Goal: Ask a question: Seek information or help from site administrators or community

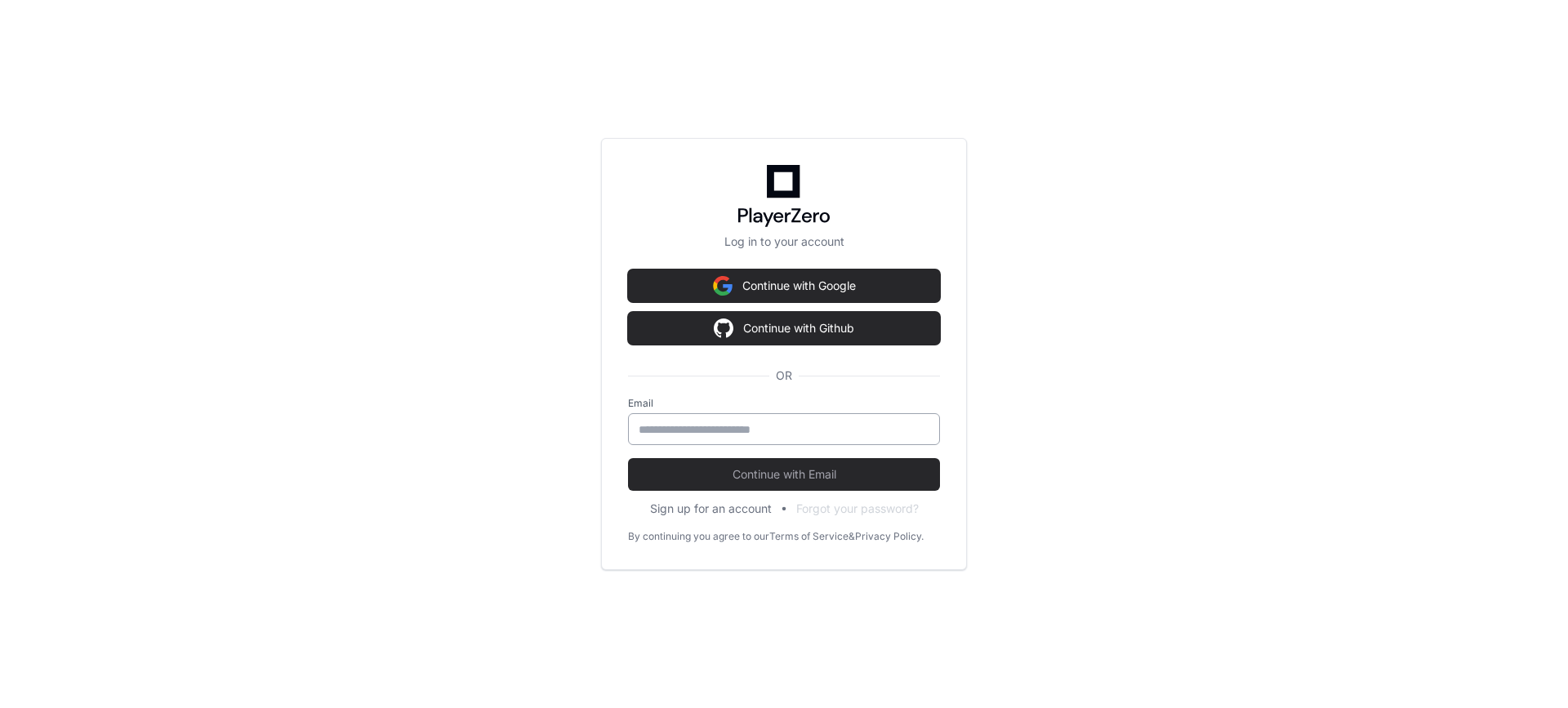
click at [757, 434] on input "email" at bounding box center [784, 429] width 291 height 16
click at [757, 433] on input "email" at bounding box center [784, 429] width 291 height 16
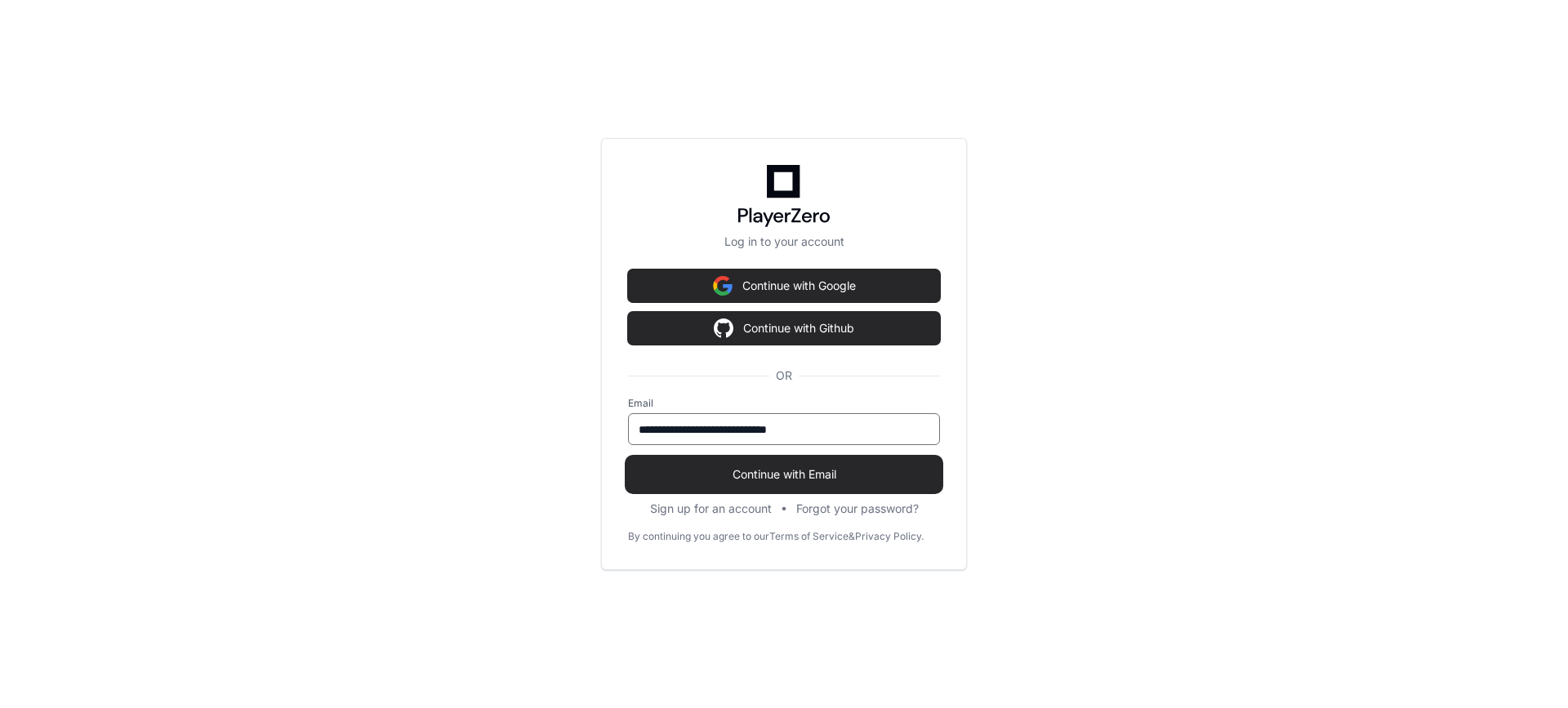
type input "**********"
click at [754, 464] on button "Continue with Email" at bounding box center [784, 475] width 312 height 33
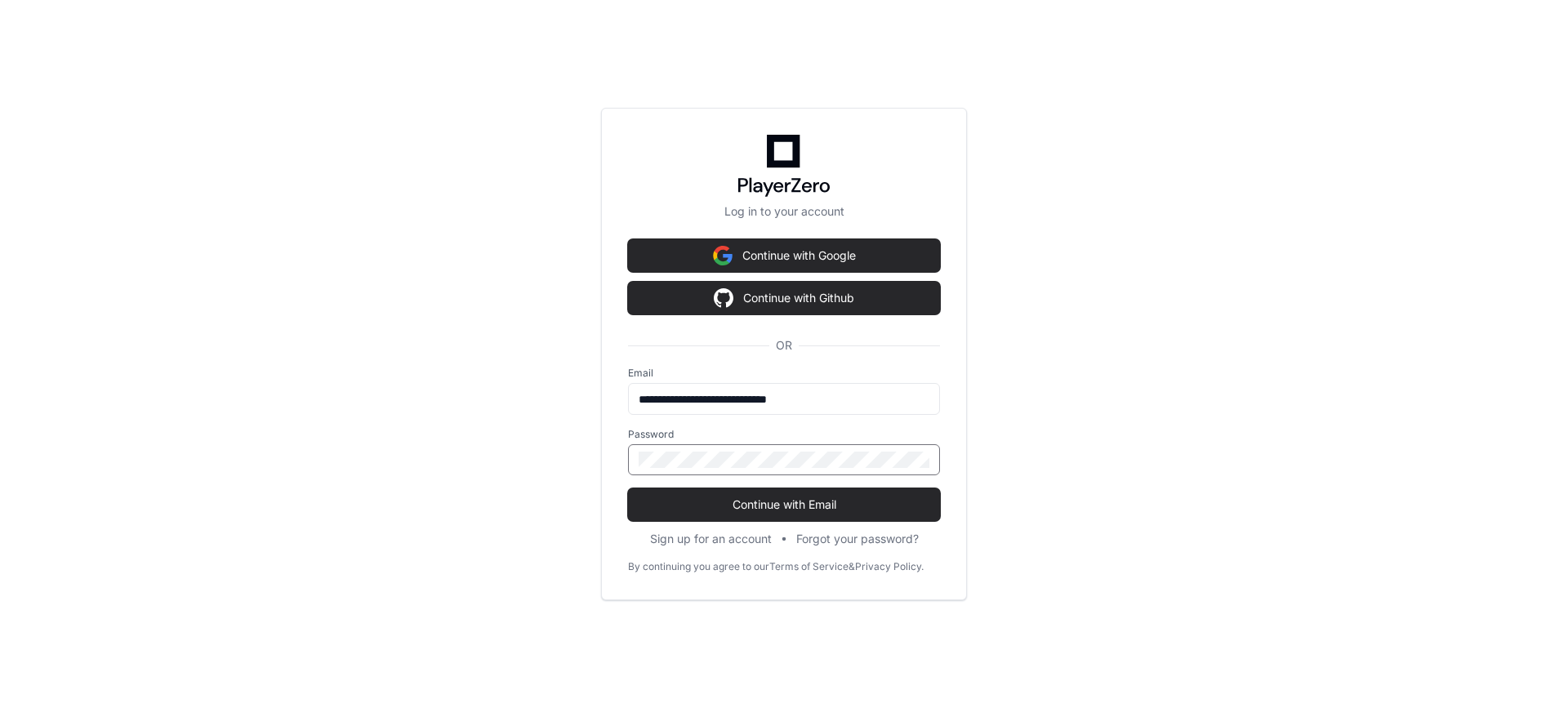
click at [628, 489] on button "Continue with Email" at bounding box center [784, 505] width 312 height 33
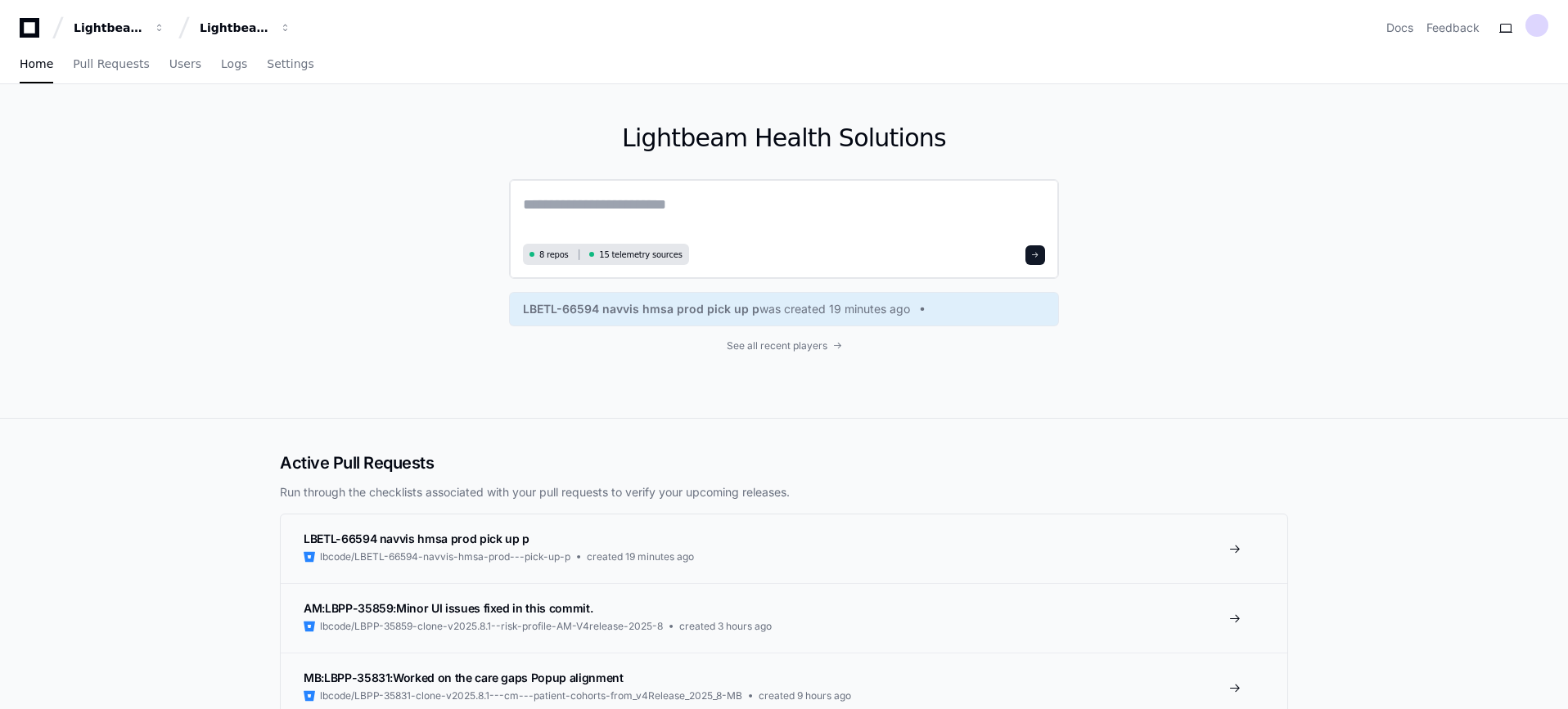
click at [673, 210] on textarea at bounding box center [784, 216] width 522 height 46
click at [596, 202] on textarea at bounding box center [784, 216] width 522 height 46
click at [569, 252] on span at bounding box center [579, 254] width 21 height 14
click at [872, 221] on textarea at bounding box center [784, 216] width 522 height 46
type textarea "**********"
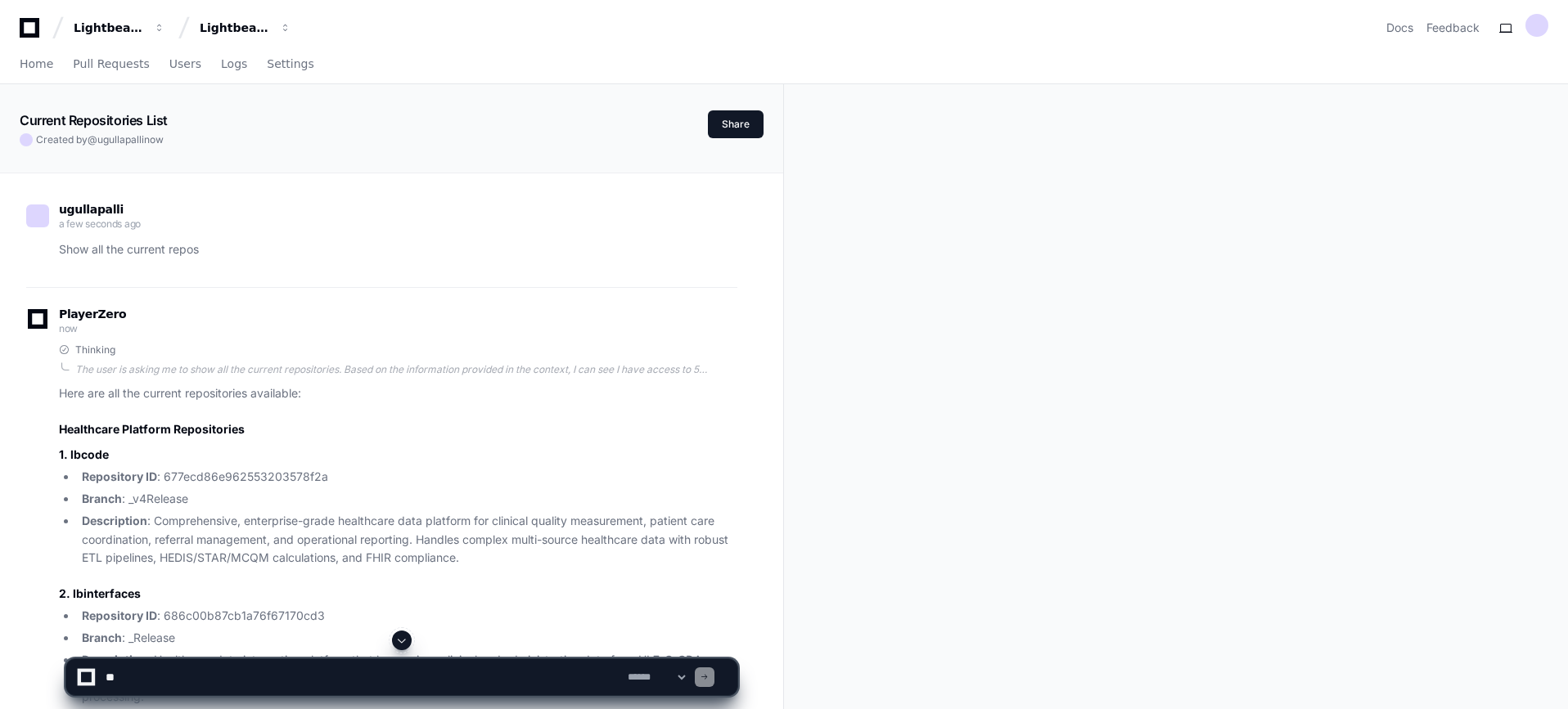
click at [829, 373] on div "Current Repositories List Created by @ ugullapalli now Share ugullapalli a few …" at bounding box center [784, 679] width 1568 height 1189
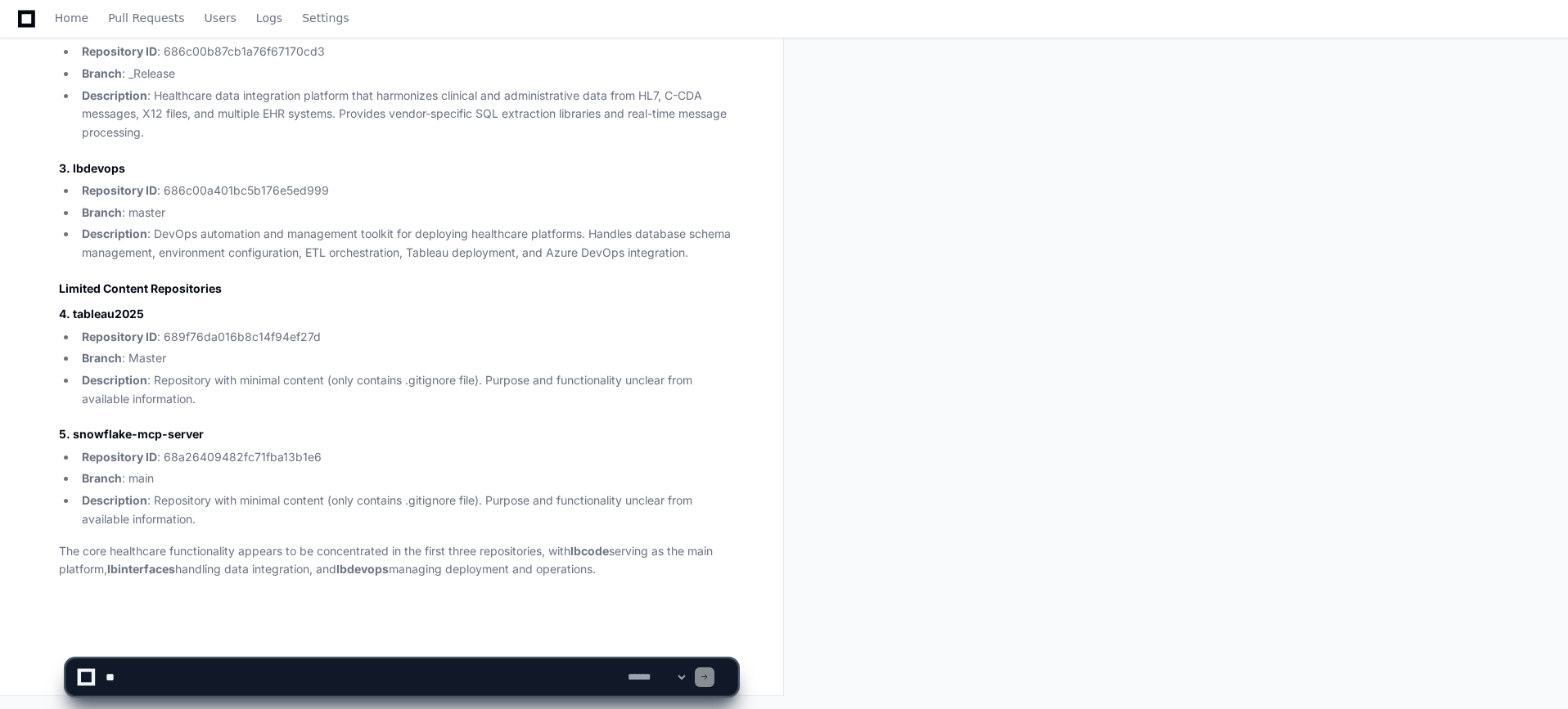
click at [351, 526] on li "Description : Repository with minimal content (only contains .gitignore file). …" at bounding box center [407, 510] width 660 height 38
click at [185, 288] on h2 "Limited Content Repositories" at bounding box center [398, 288] width 678 height 16
click at [360, 670] on textarea at bounding box center [363, 677] width 522 height 36
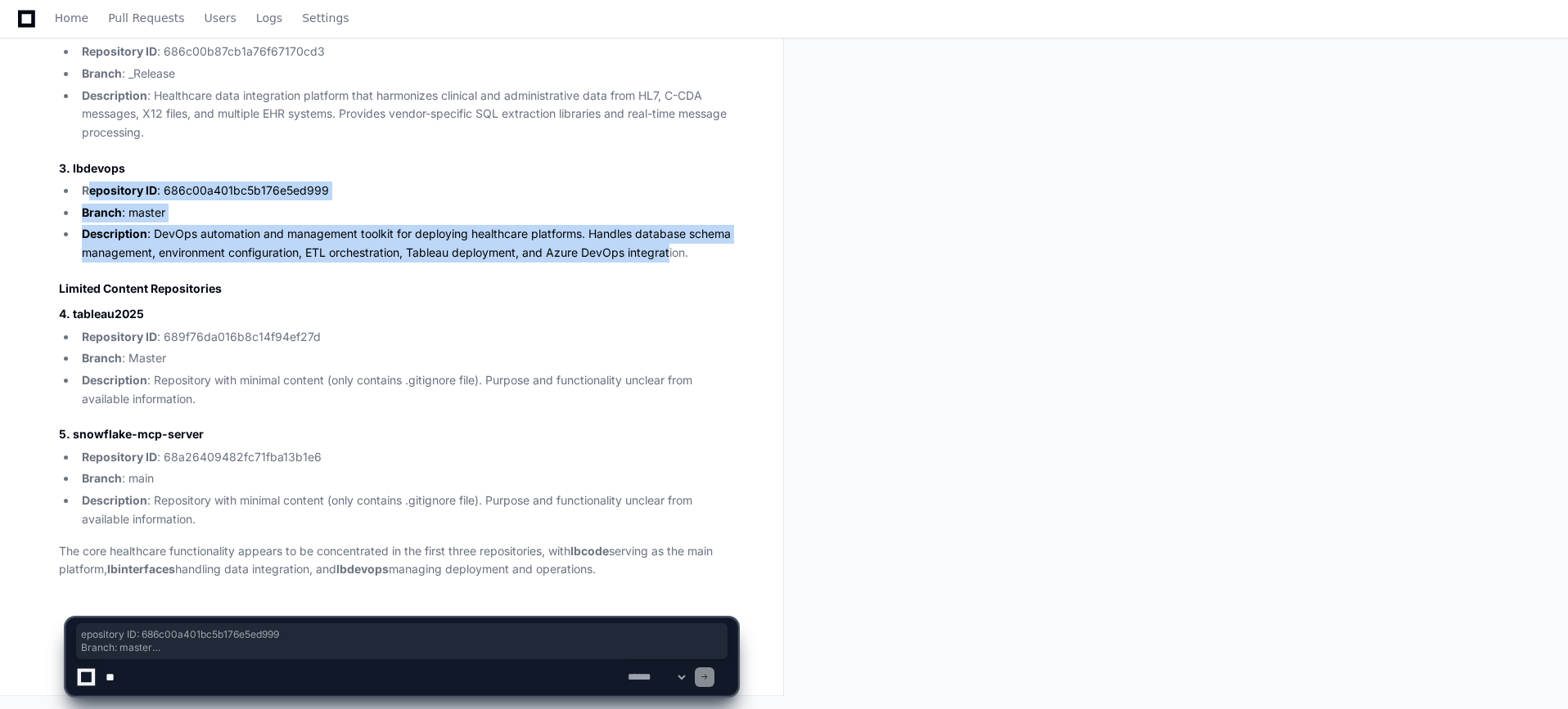
drag, startPoint x: 663, startPoint y: 253, endPoint x: 194, endPoint y: 257, distance: 469.0
click at [89, 181] on ul "Repository ID : 686c00a401bc5b176e5ed999 Branch : master Description : DevOps a…" at bounding box center [398, 222] width 678 height 81
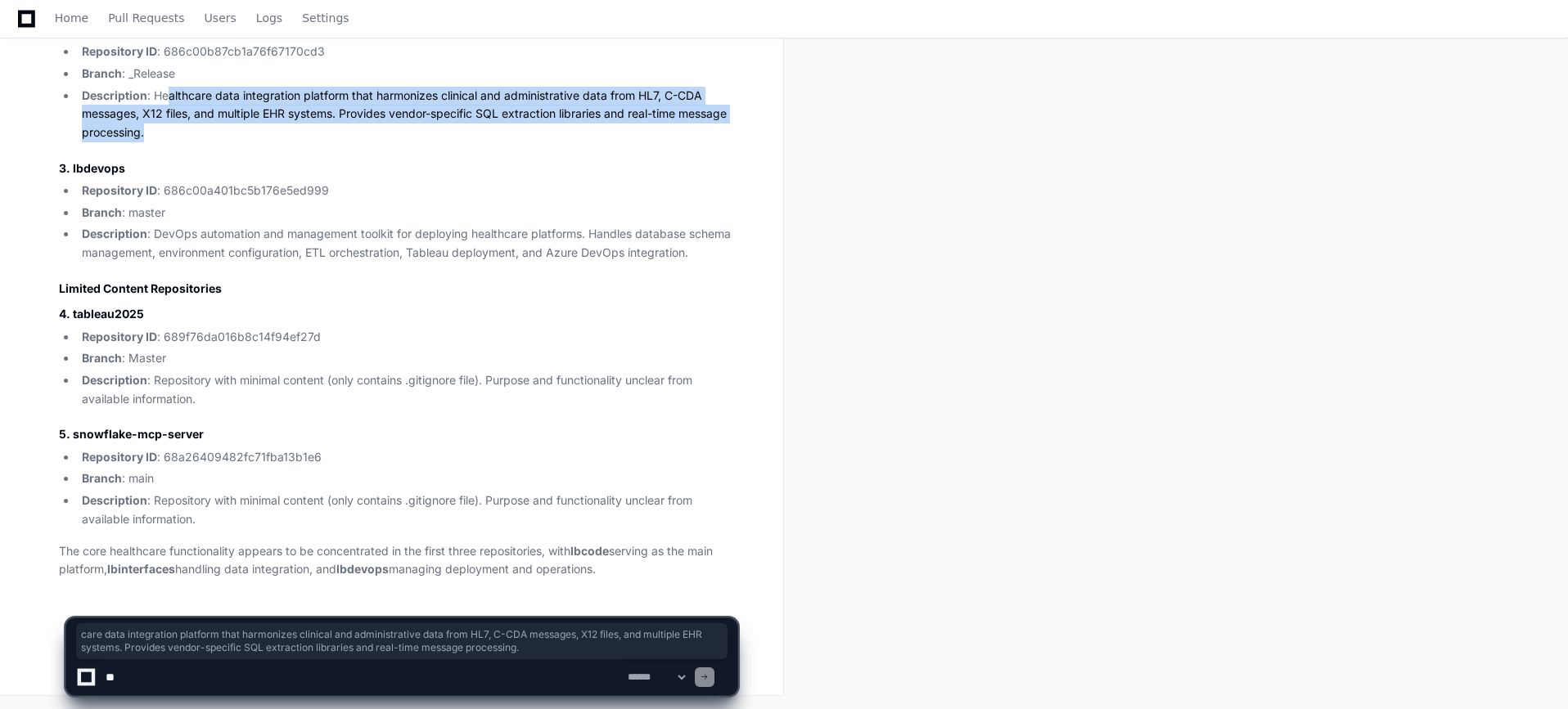
drag, startPoint x: 301, startPoint y: 139, endPoint x: 166, endPoint y: 92, distance: 142.9
click at [166, 92] on li "Description : Healthcare data integration platform that harmonizes clinical and…" at bounding box center [407, 115] width 660 height 56
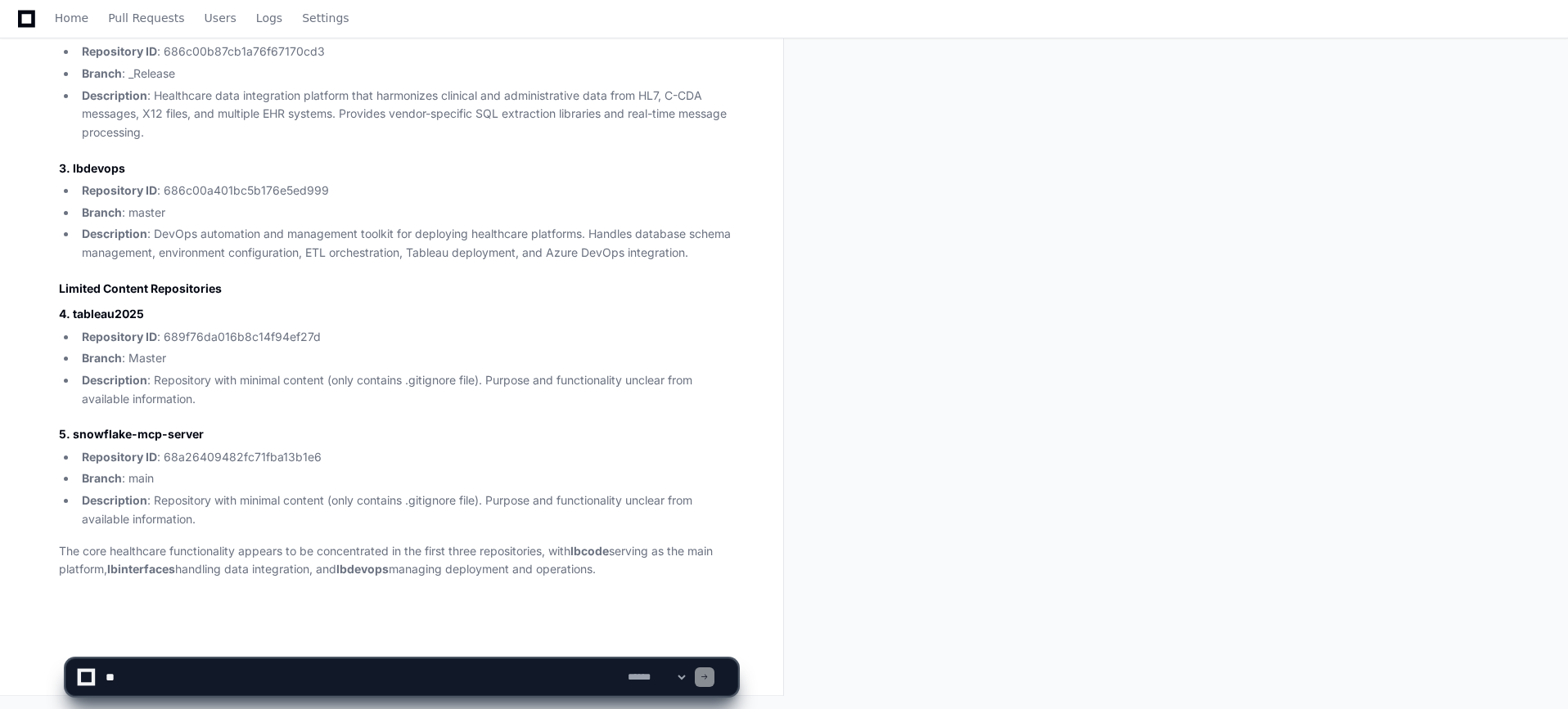
click at [350, 647] on app-app-chat-input "**********" at bounding box center [402, 663] width 673 height 66
click at [345, 685] on textarea at bounding box center [363, 677] width 522 height 36
click at [345, 682] on textarea at bounding box center [363, 677] width 522 height 36
click at [341, 677] on textarea at bounding box center [363, 677] width 522 height 36
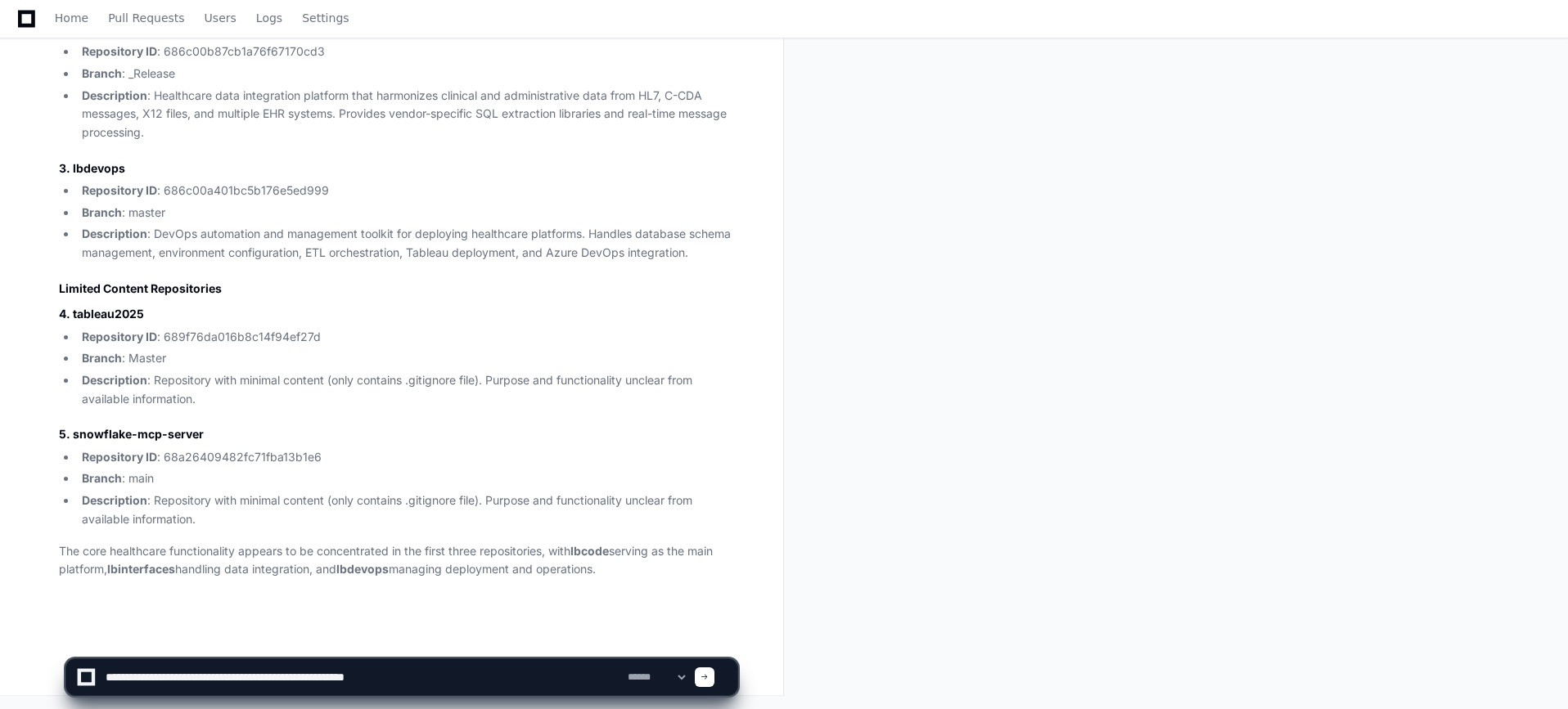
type textarea "**********"
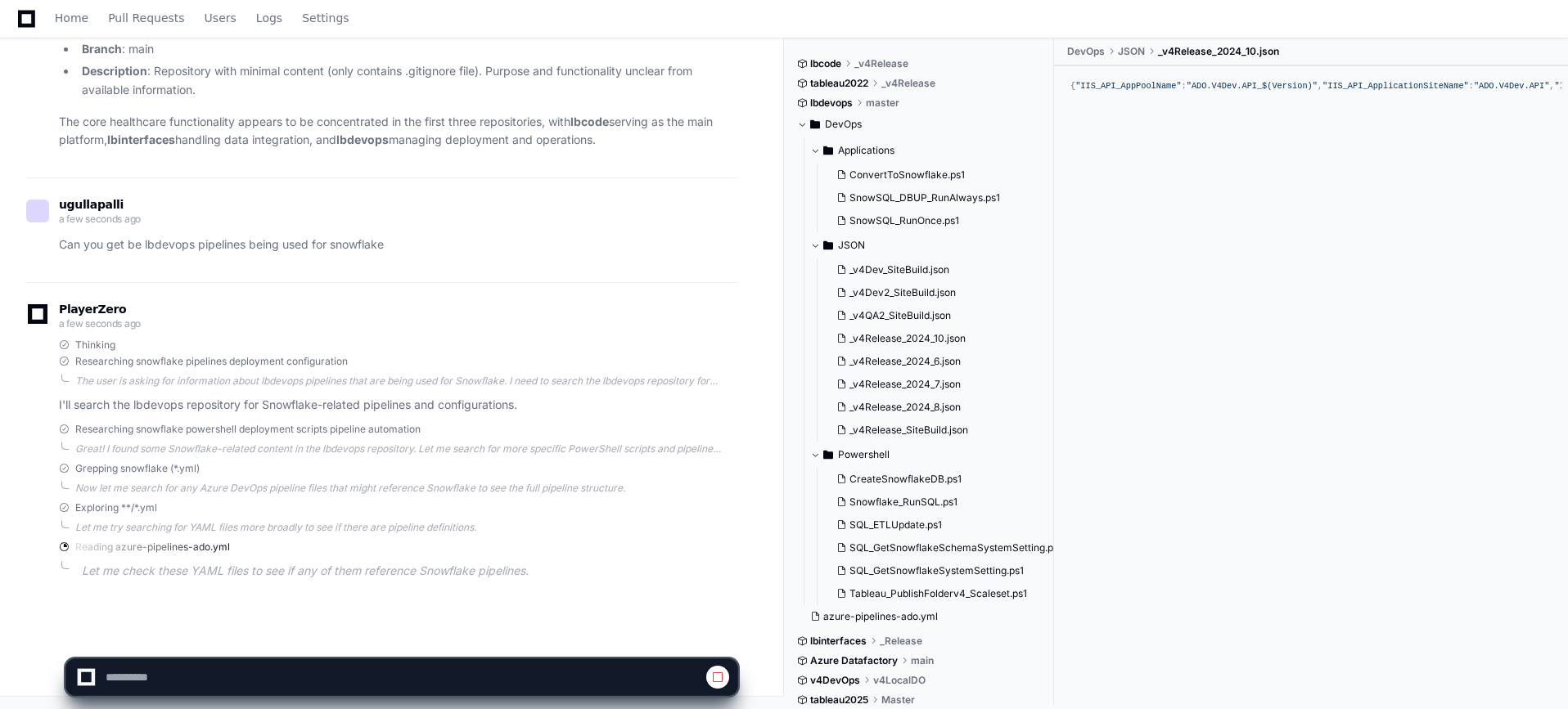
scroll to position [994, 0]
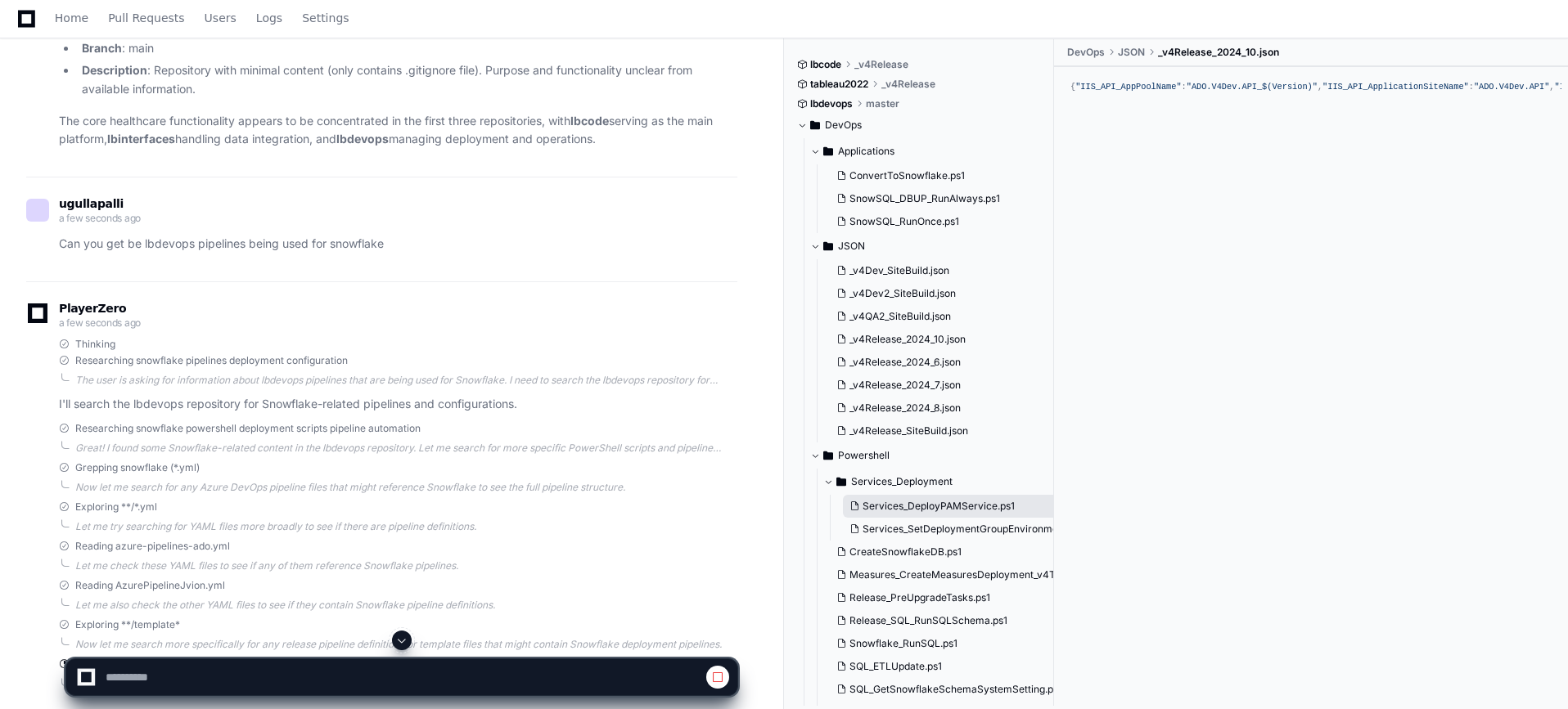
click at [955, 507] on span "Services_DeployPAMService.ps1" at bounding box center [938, 506] width 152 height 14
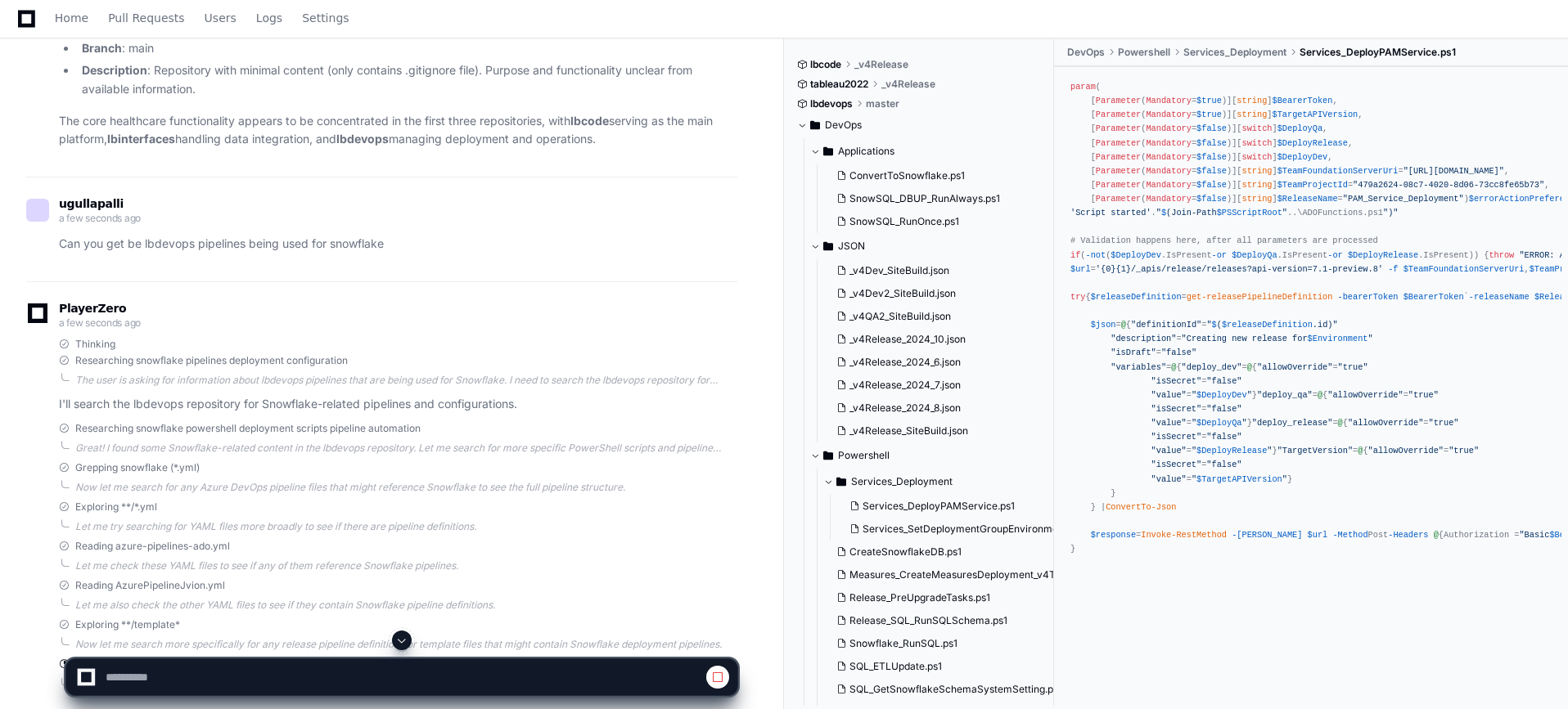
scroll to position [290, 0]
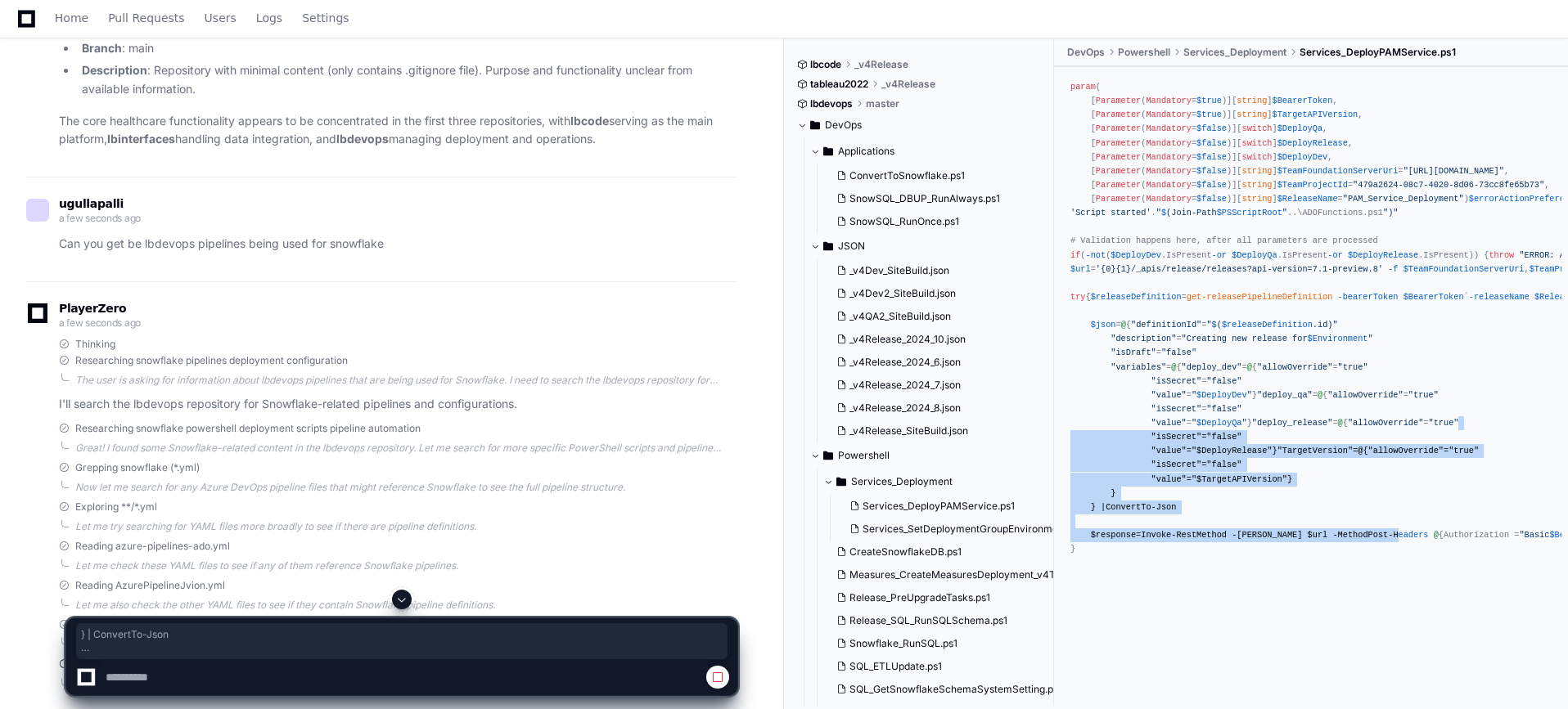
drag, startPoint x: 1343, startPoint y: 555, endPoint x: 1292, endPoint y: 384, distance: 178.4
click at [1292, 384] on div "param ( [ Parameter ( Mandatory = $true )][ string ] $BearerToken , [ Parameter…" at bounding box center [1311, 318] width 481 height 476
click at [917, 550] on span "CreateSnowflakeDB.ps1" at bounding box center [905, 552] width 112 height 14
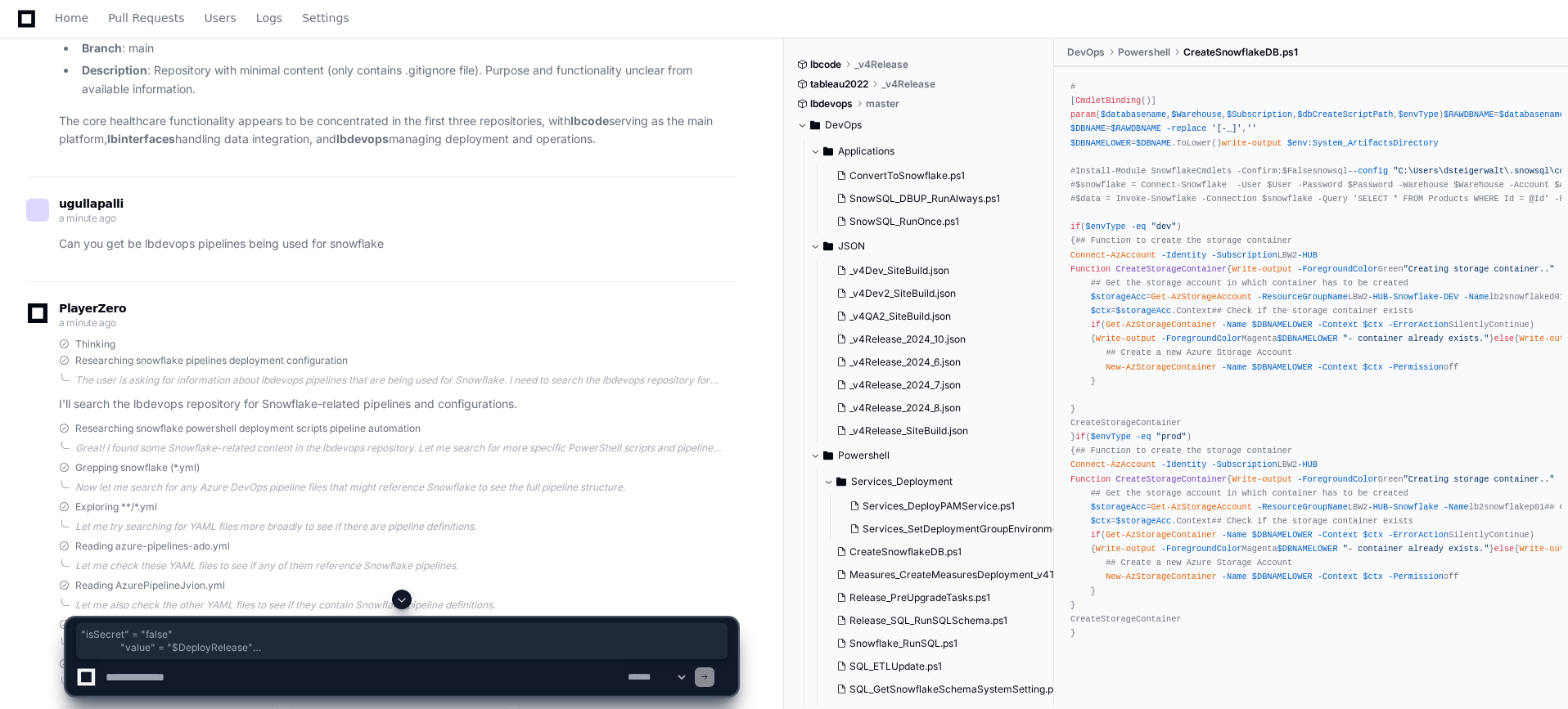
scroll to position [501, 0]
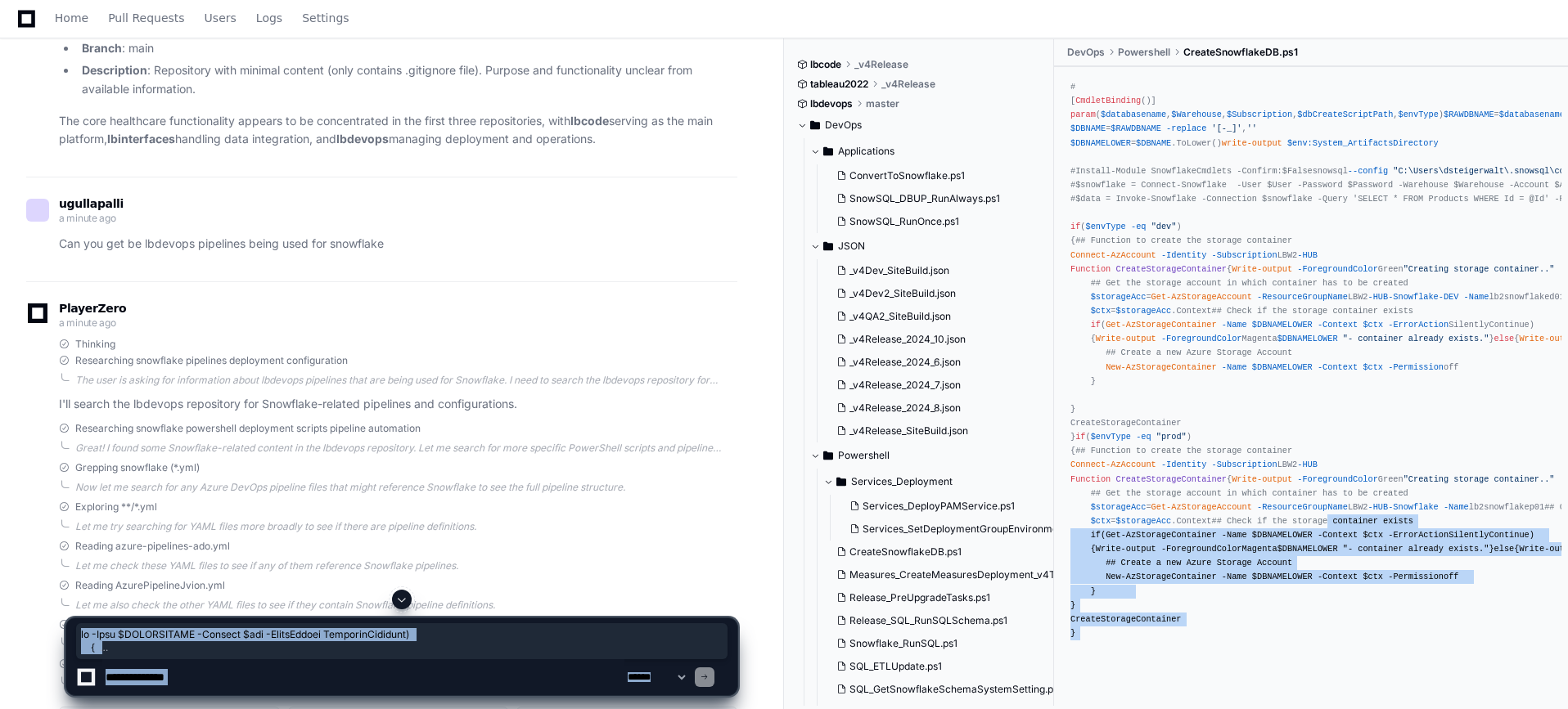
drag, startPoint x: 1247, startPoint y: 596, endPoint x: 1196, endPoint y: 447, distance: 157.5
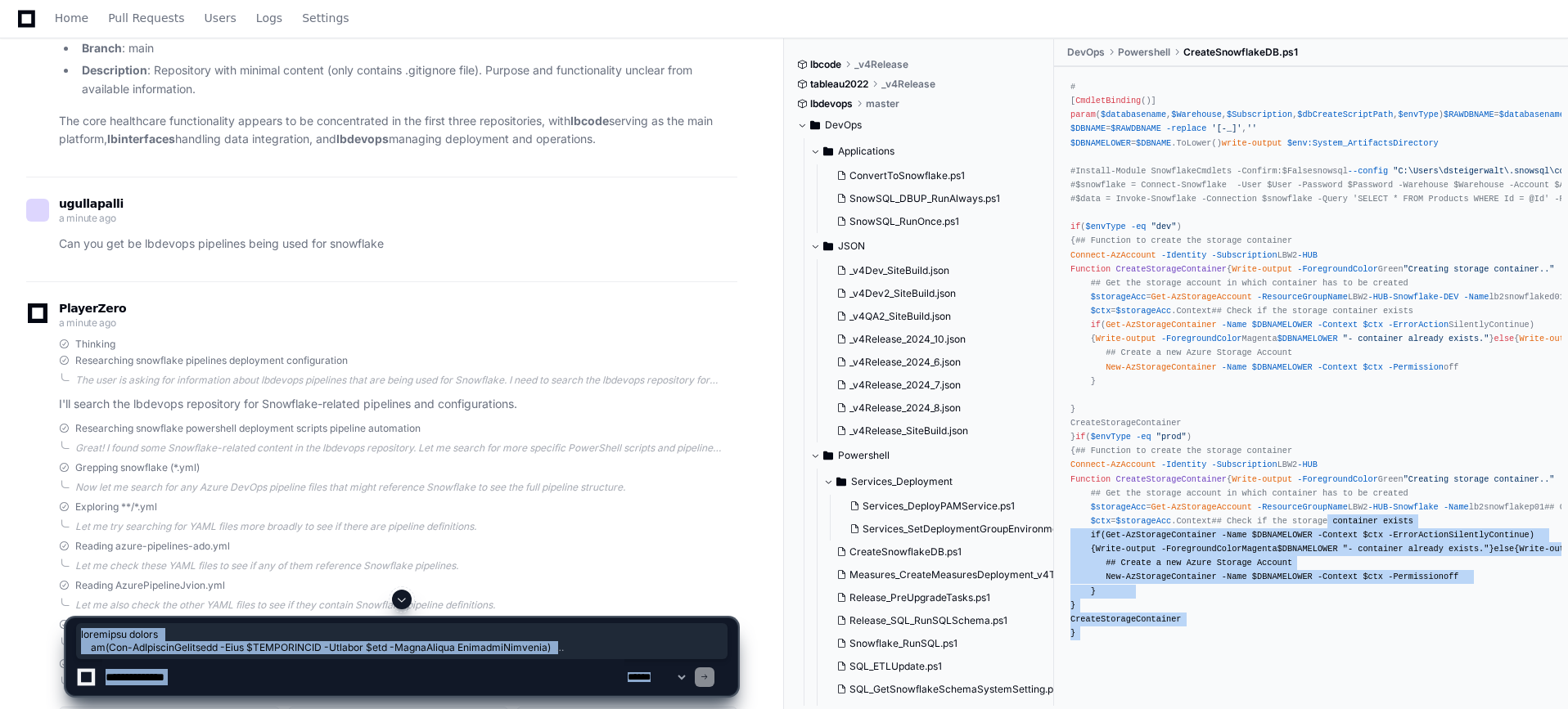
click at [1223, 544] on div "# [ CmdletBinding ()] param ( $databasename , $Warehouse , $Subscription , $dbC…" at bounding box center [1311, 360] width 481 height 560
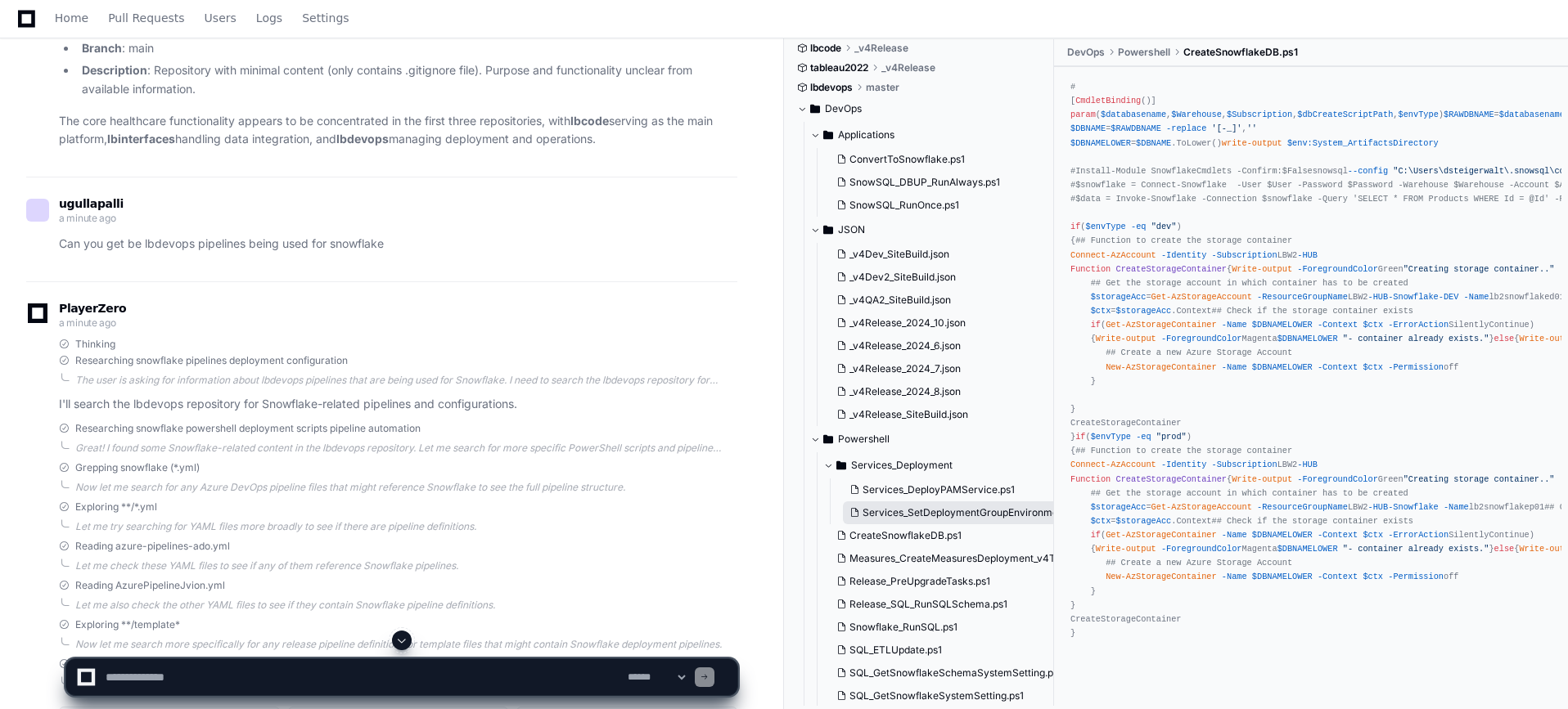
scroll to position [0, 0]
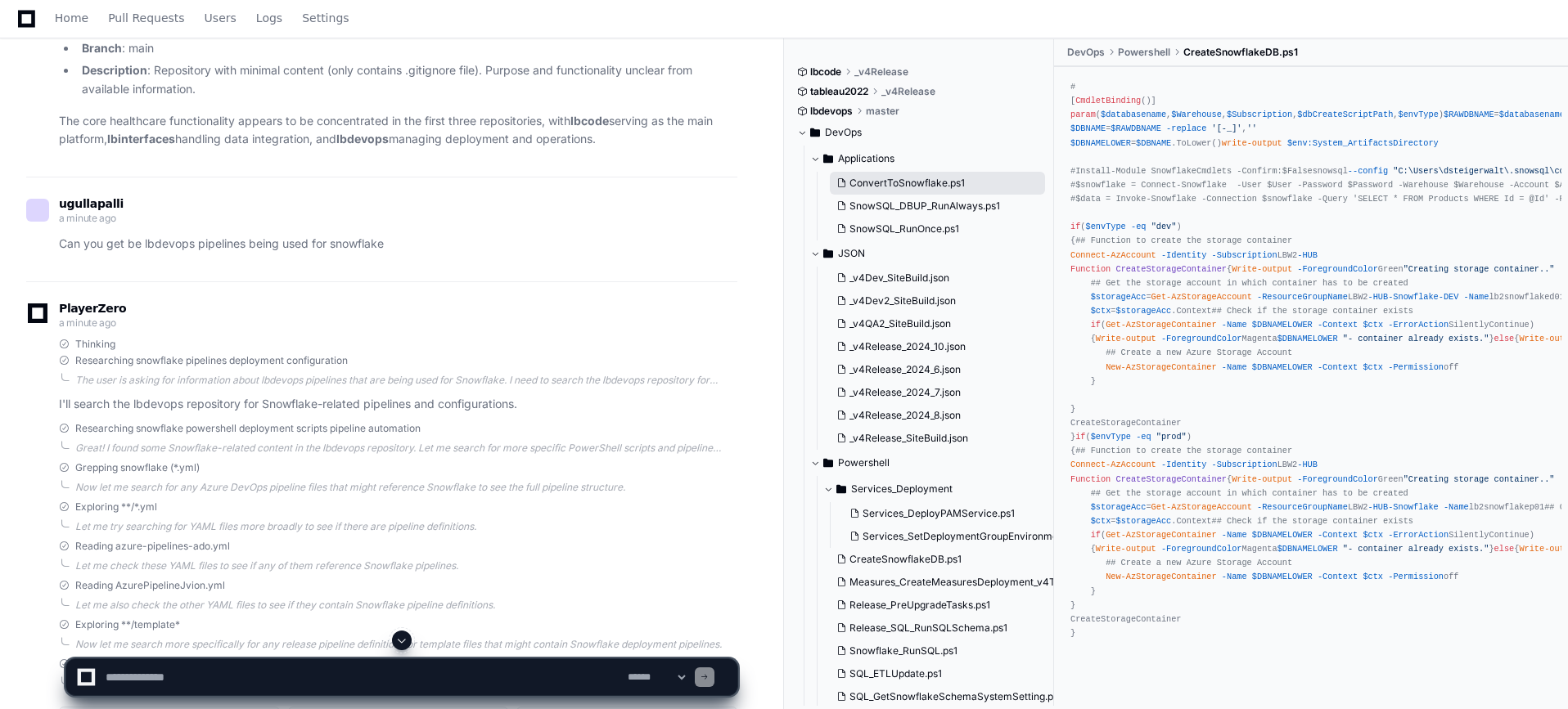
click at [913, 172] on div "Applications ConvertToSnowflake.ps1 SnowSQL_DBUP_RunAlways.ps1 SnowSQL_RunOnce.…" at bounding box center [932, 192] width 245 height 95
click at [914, 180] on span "ConvertToSnowflake.ps1" at bounding box center [907, 183] width 116 height 14
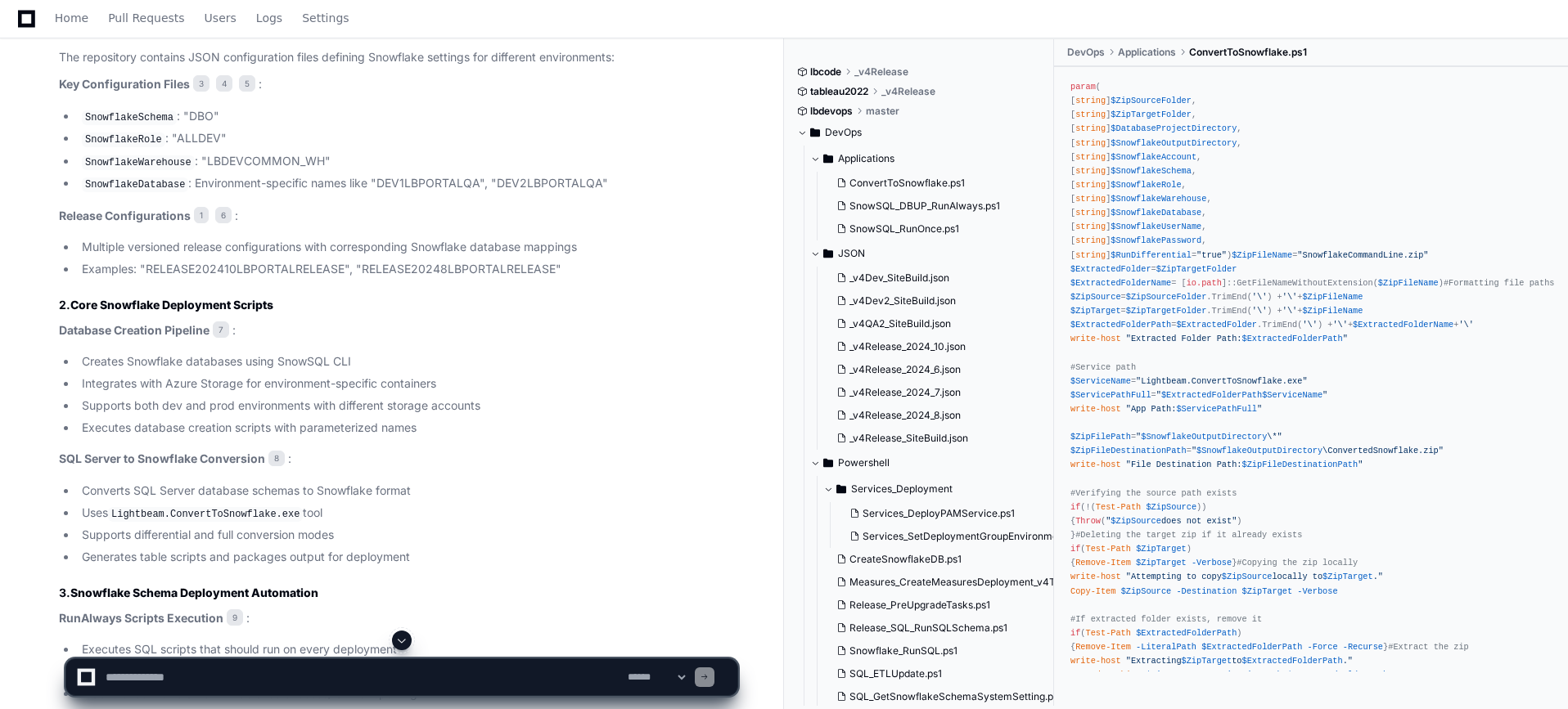
scroll to position [2987, 0]
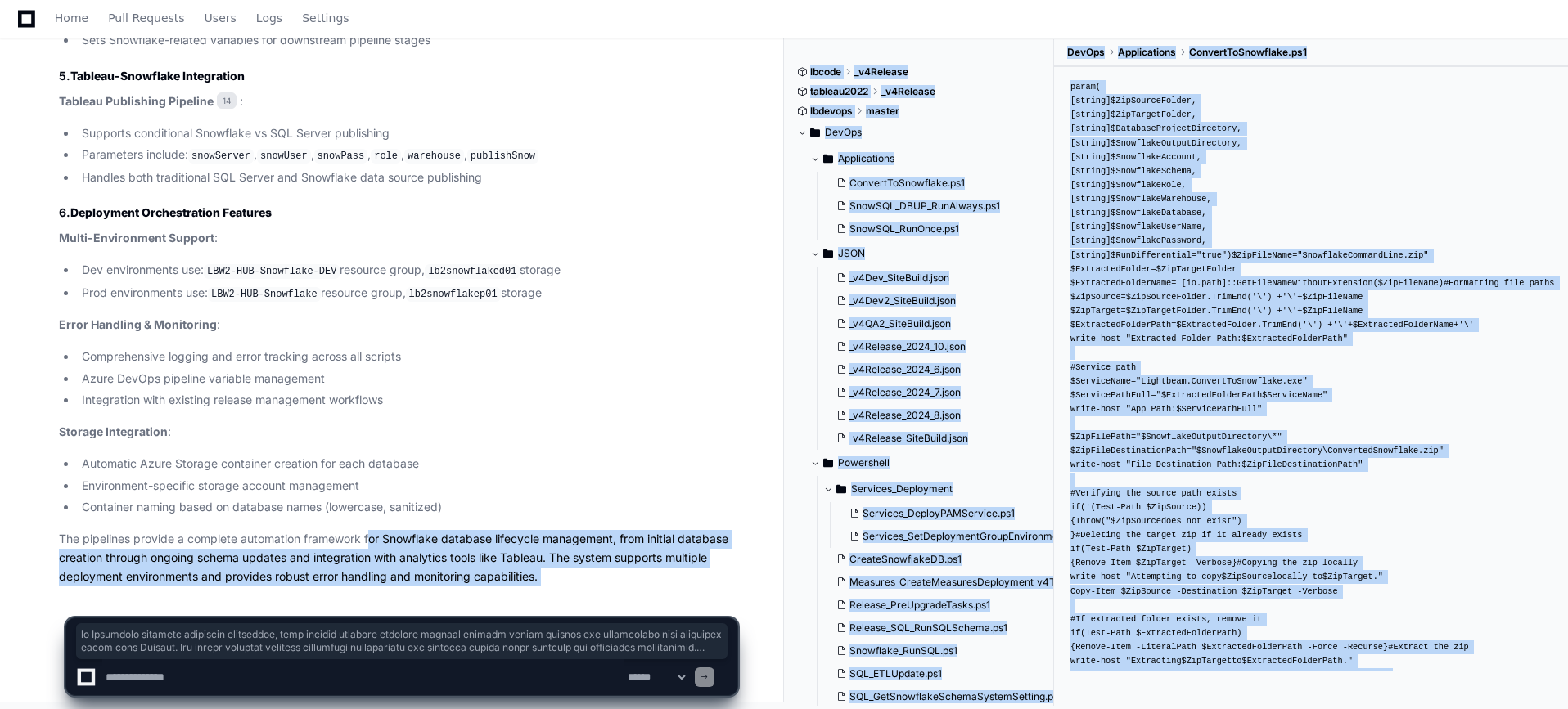
drag, startPoint x: 371, startPoint y: 535, endPoint x: 530, endPoint y: 593, distance: 169.2
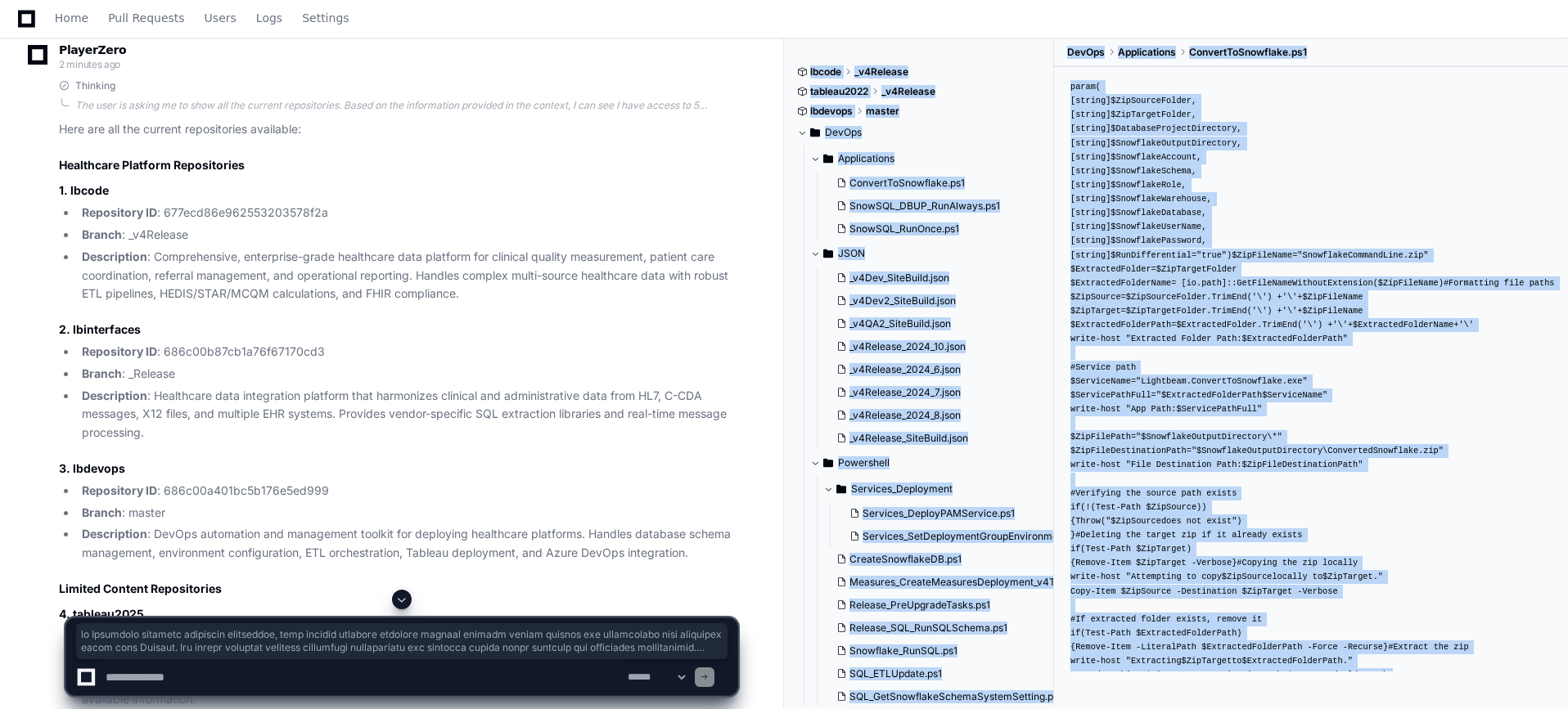
scroll to position [0, 0]
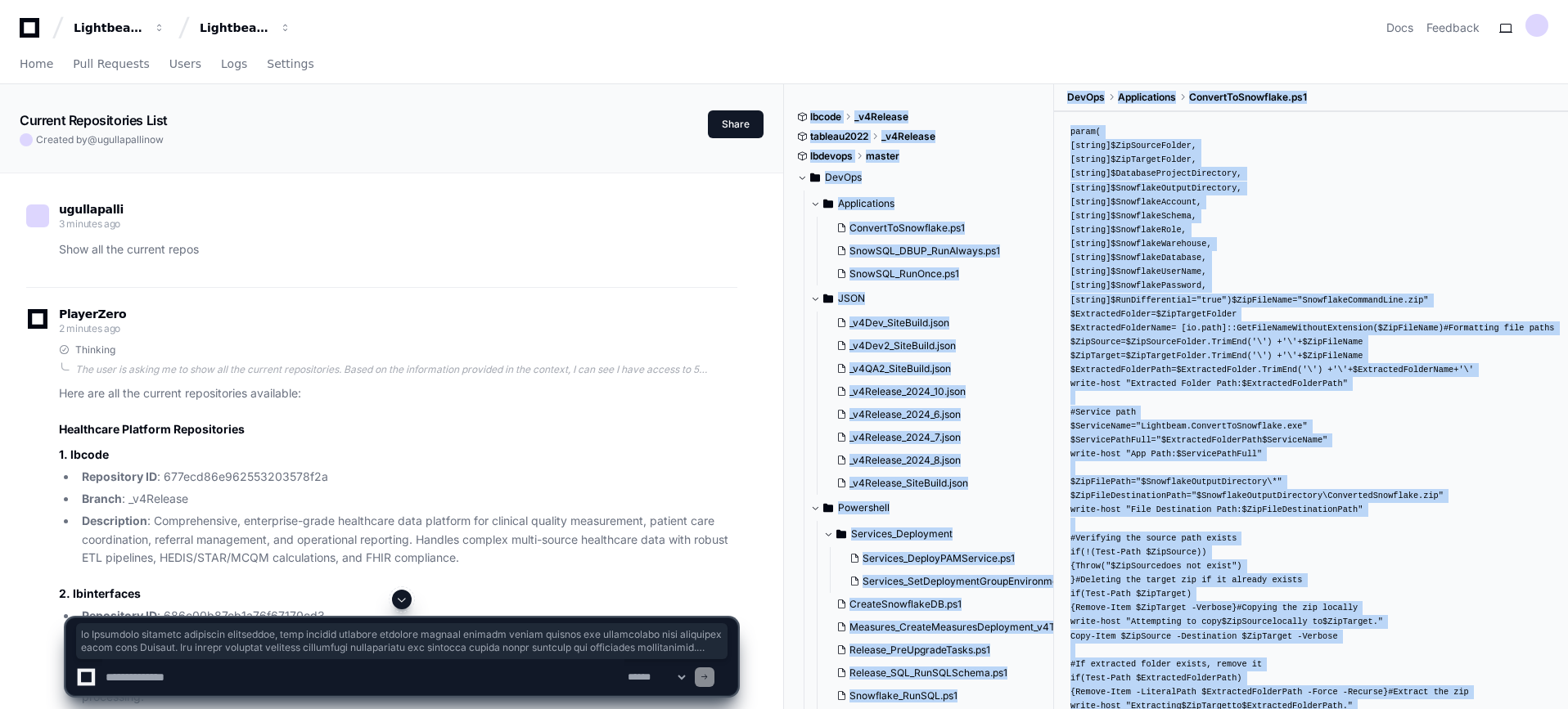
click at [1218, 284] on div "param ( [ string ] $ZipSourceFolder , [ string ] $ZipTargetFolder , [ string ] …" at bounding box center [1311, 482] width 481 height 714
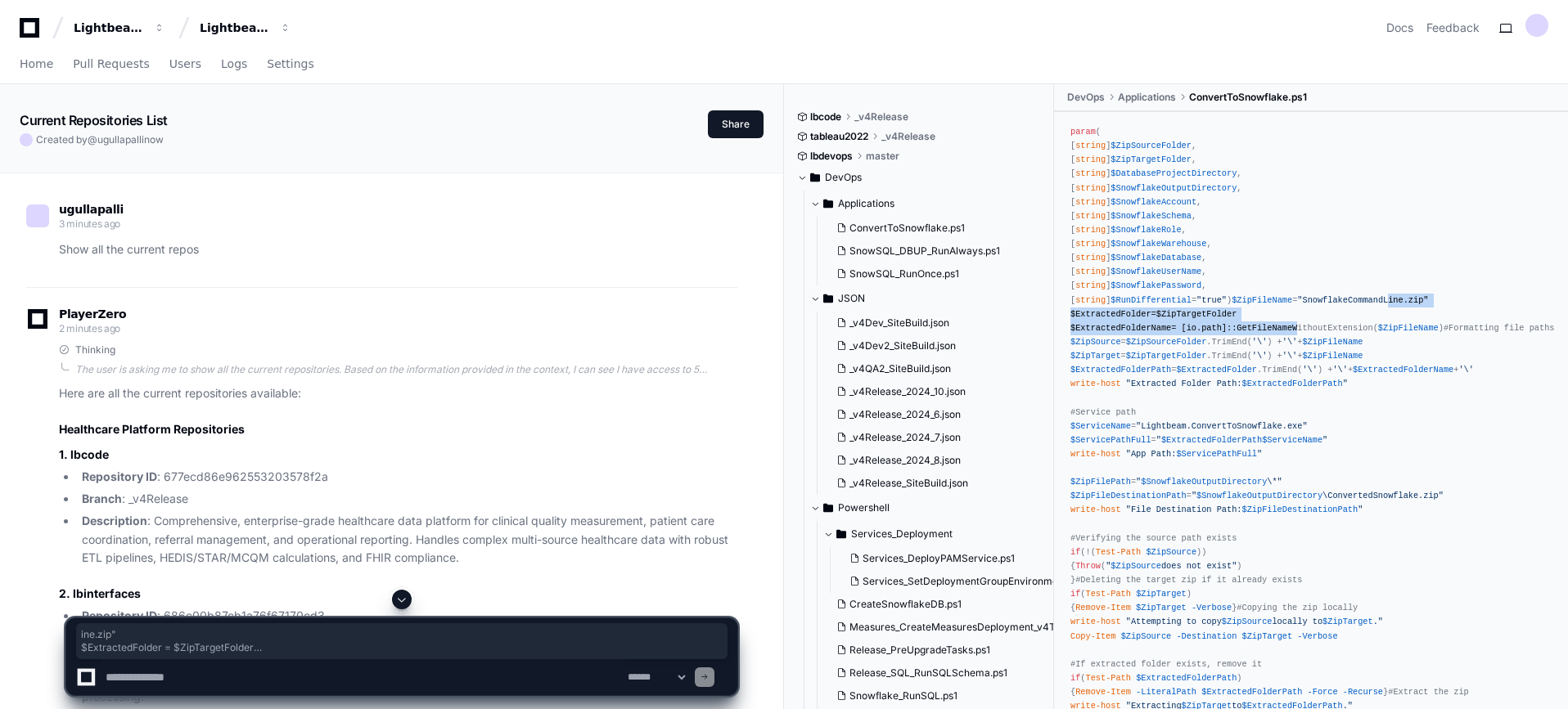
drag, startPoint x: 1284, startPoint y: 373, endPoint x: 1227, endPoint y: 338, distance: 66.9
click at [1227, 338] on div "param ( [ string ] $ZipSourceFolder , [ string ] $ZipTargetFolder , [ string ] …" at bounding box center [1311, 482] width 481 height 714
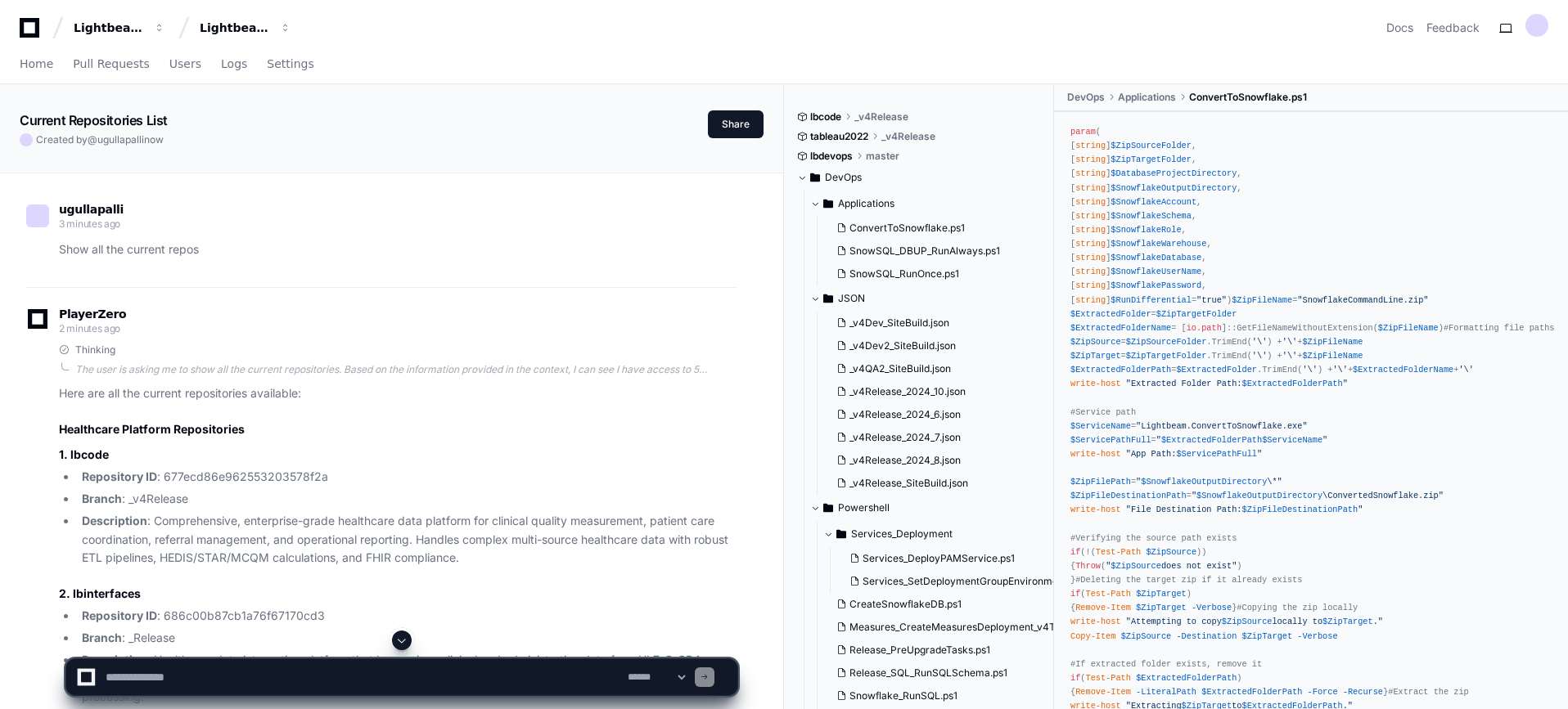
click at [1262, 433] on div "param ( [ string ] $ZipSourceFolder , [ string ] $ZipTargetFolder , [ string ] …" at bounding box center [1311, 482] width 481 height 714
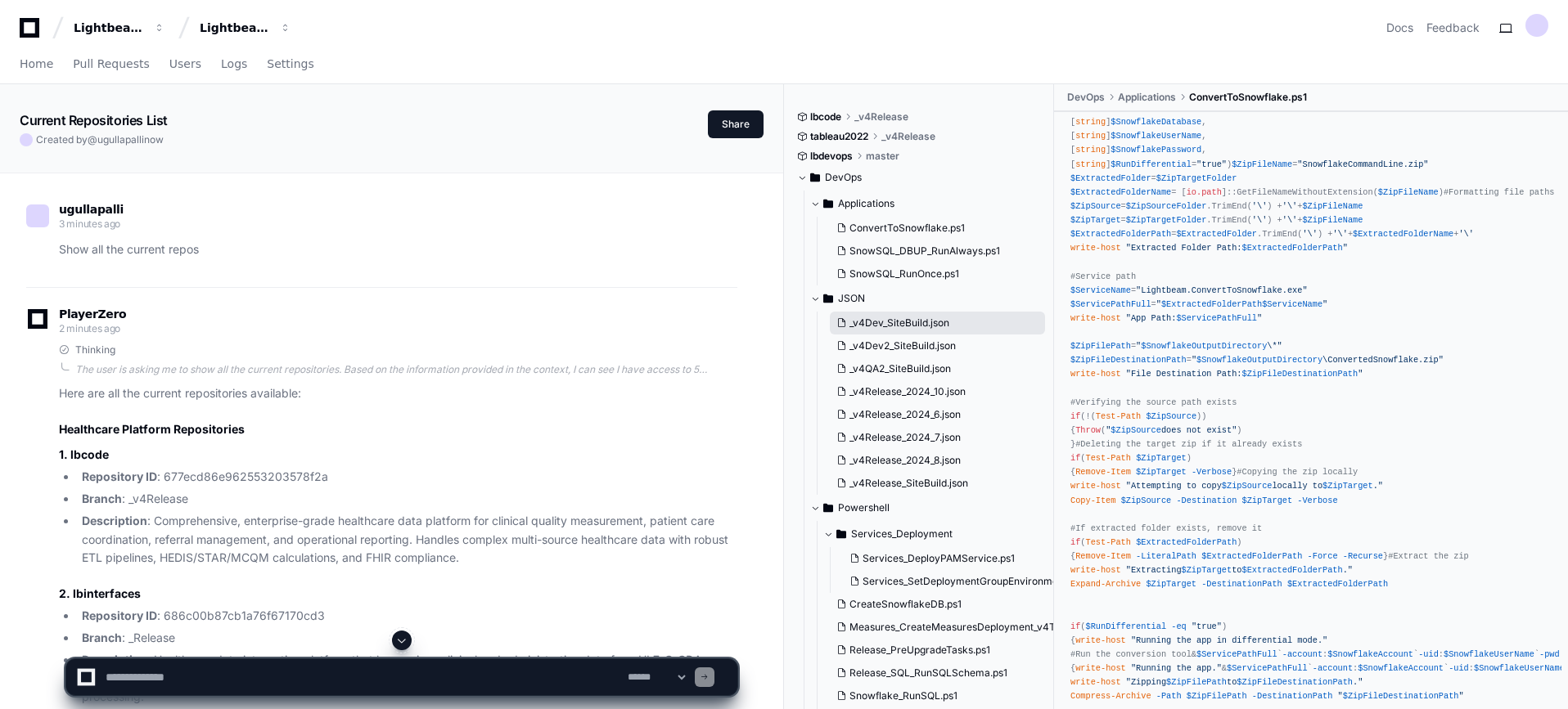
click at [906, 322] on span "_v4Dev_SiteBuild.json" at bounding box center [899, 323] width 100 height 14
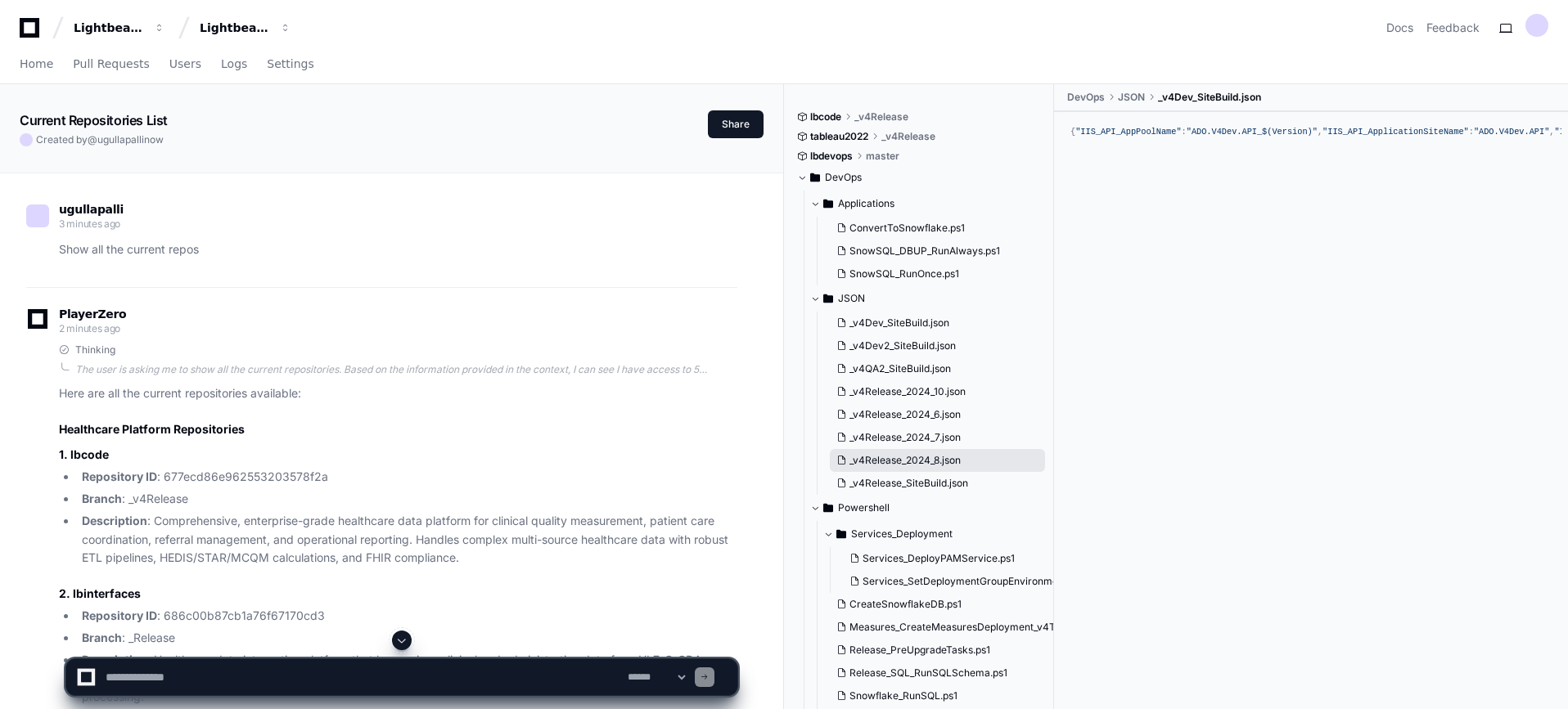
click at [899, 457] on span "_v4Release_2024_8.json" at bounding box center [905, 461] width 111 height 14
click at [925, 398] on span "_v4Release_2024_10.json" at bounding box center [908, 392] width 117 height 14
click at [932, 482] on span "_v4Release_SiteBuild.json" at bounding box center [909, 484] width 119 height 14
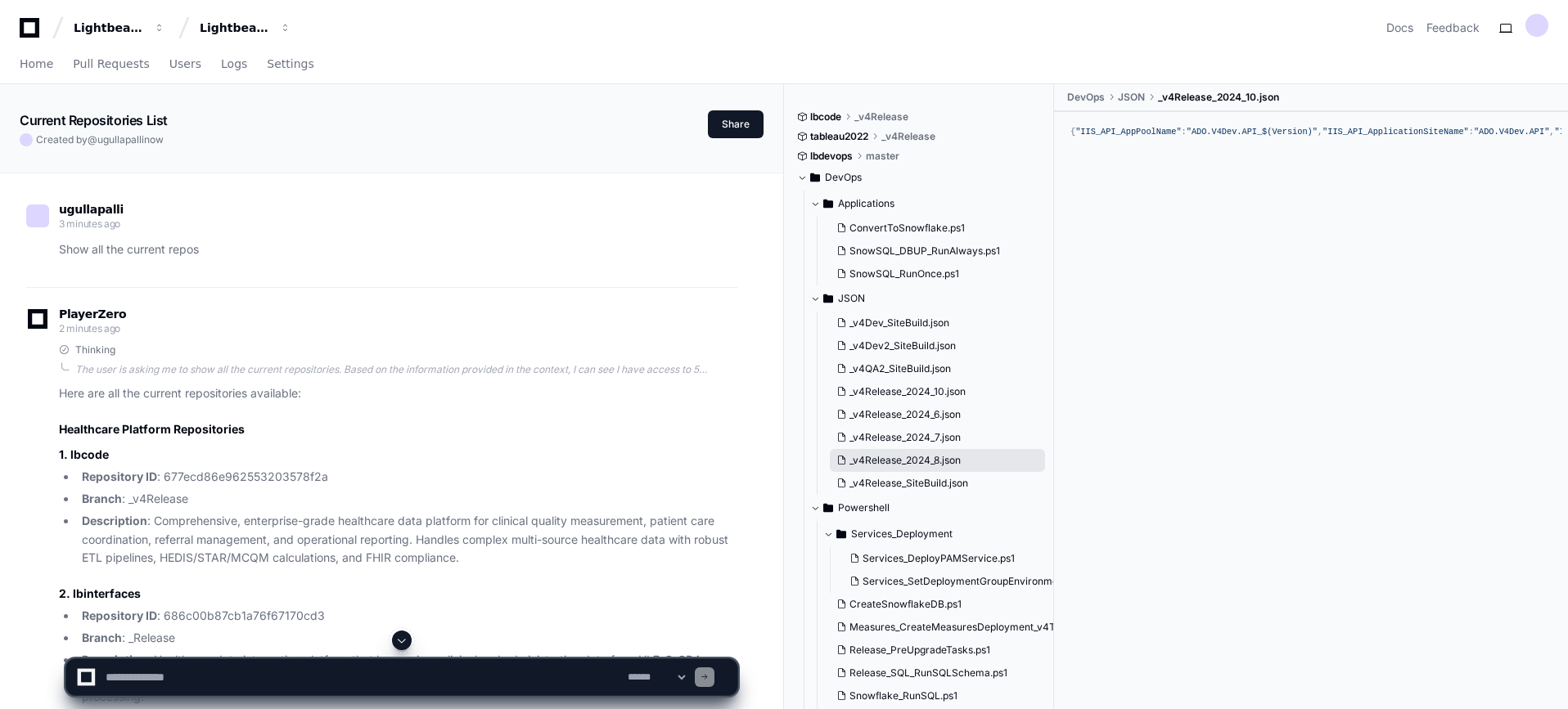
scroll to position [0, 0]
click at [921, 337] on button "_v4Dev2_SiteBuild.json" at bounding box center [937, 345] width 215 height 23
click at [926, 322] on span "_v4Dev_SiteBuild.json" at bounding box center [899, 323] width 100 height 14
click at [932, 249] on span "SnowSQL_DBUP_RunAlways.ps1" at bounding box center [925, 252] width 150 height 14
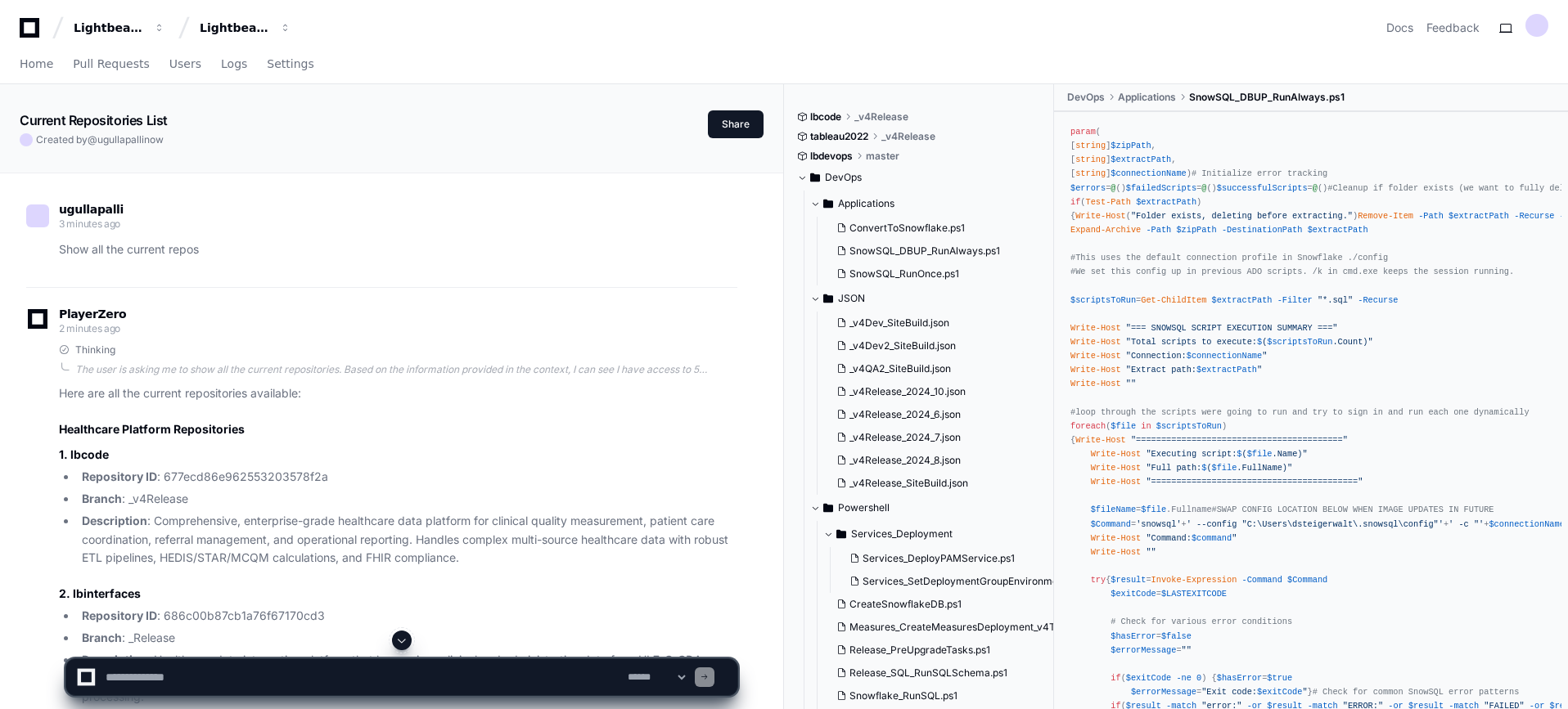
scroll to position [1775, 0]
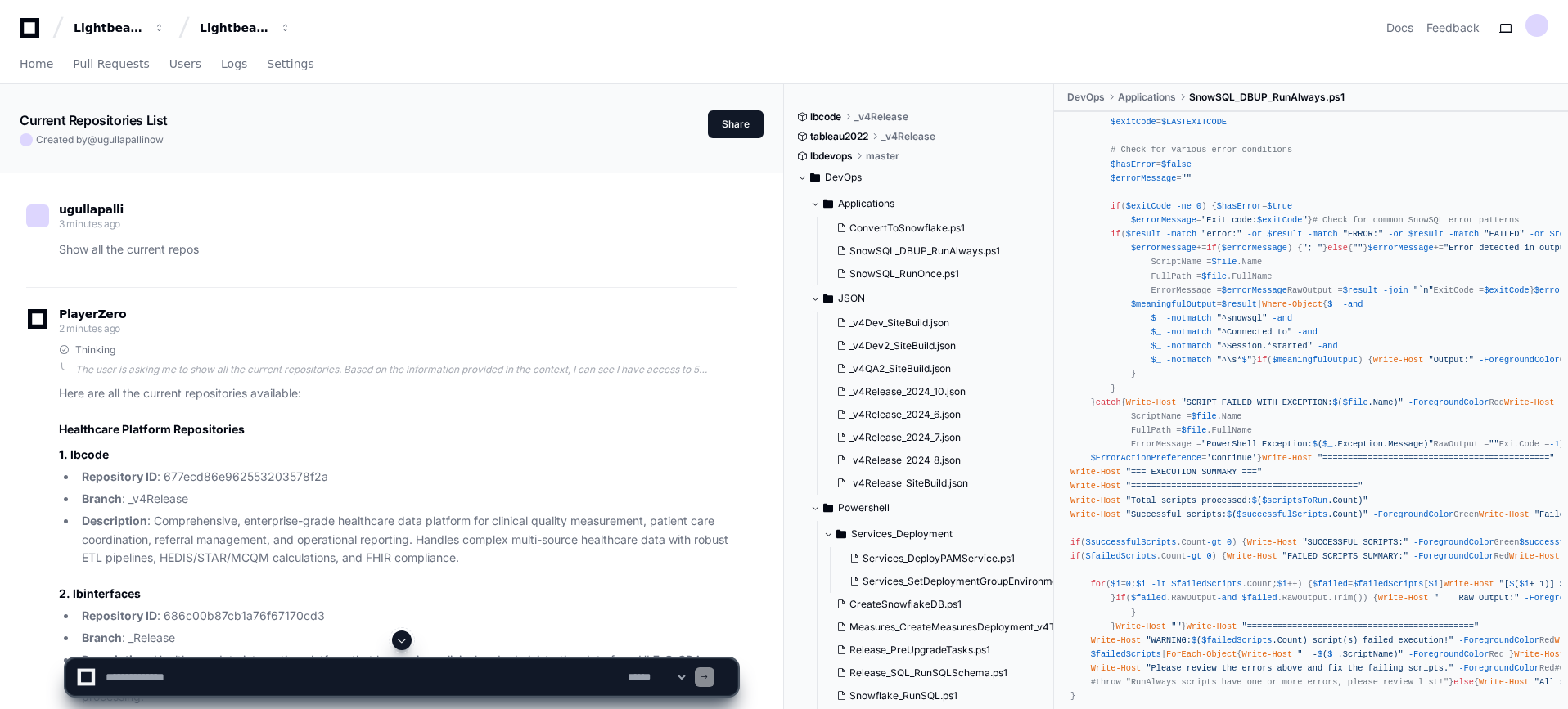
click at [923, 286] on button "JSON" at bounding box center [932, 298] width 245 height 26
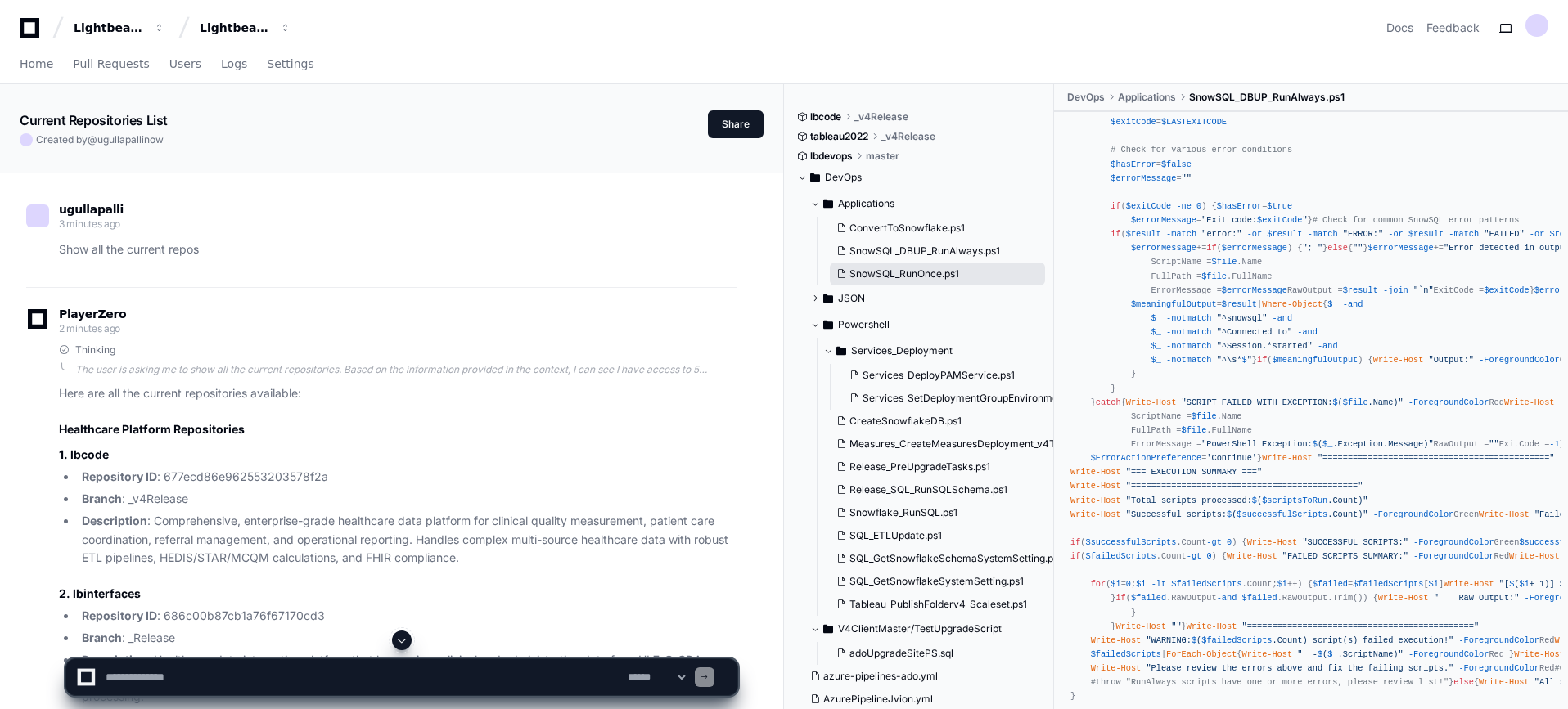
click at [924, 264] on button "SnowSQL_RunOnce.ps1" at bounding box center [937, 273] width 215 height 23
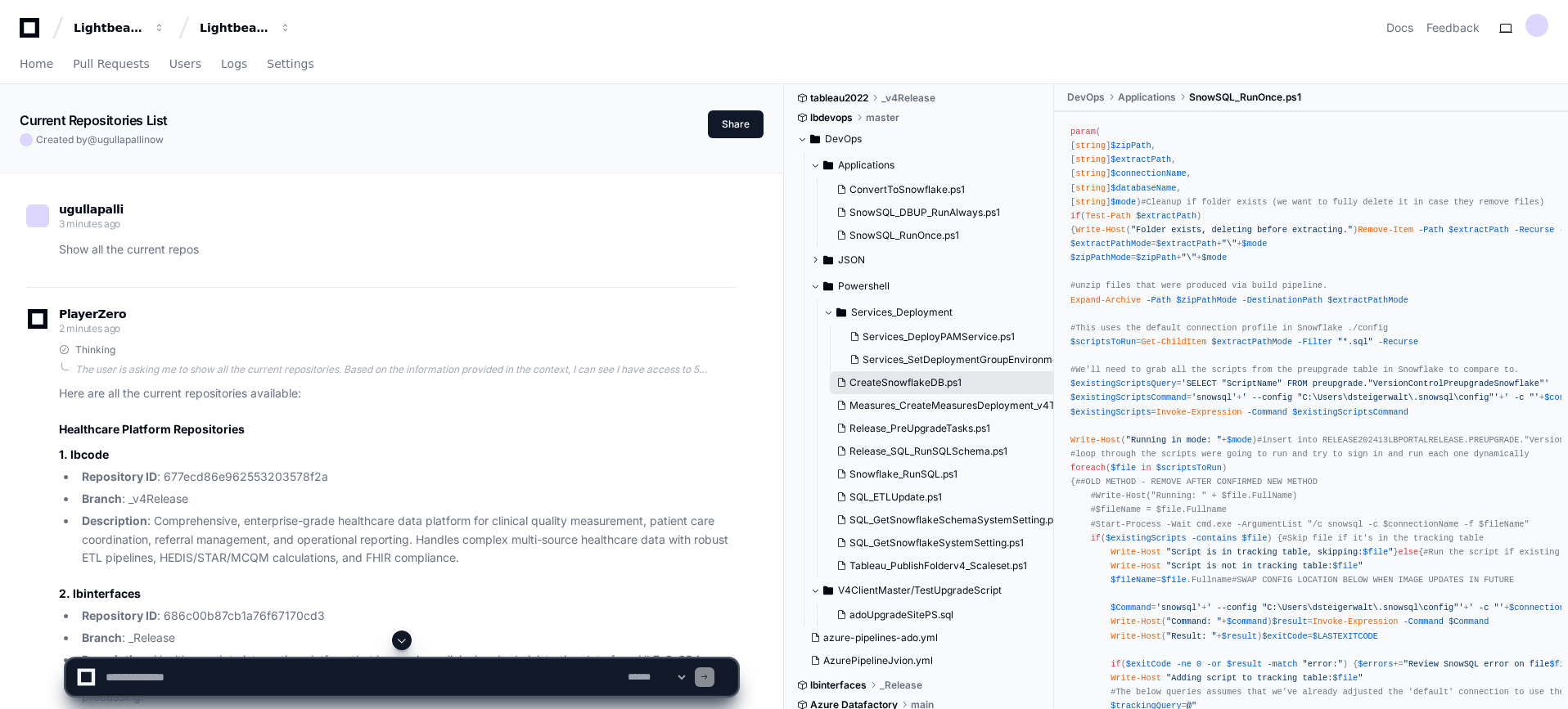
scroll to position [60, 0]
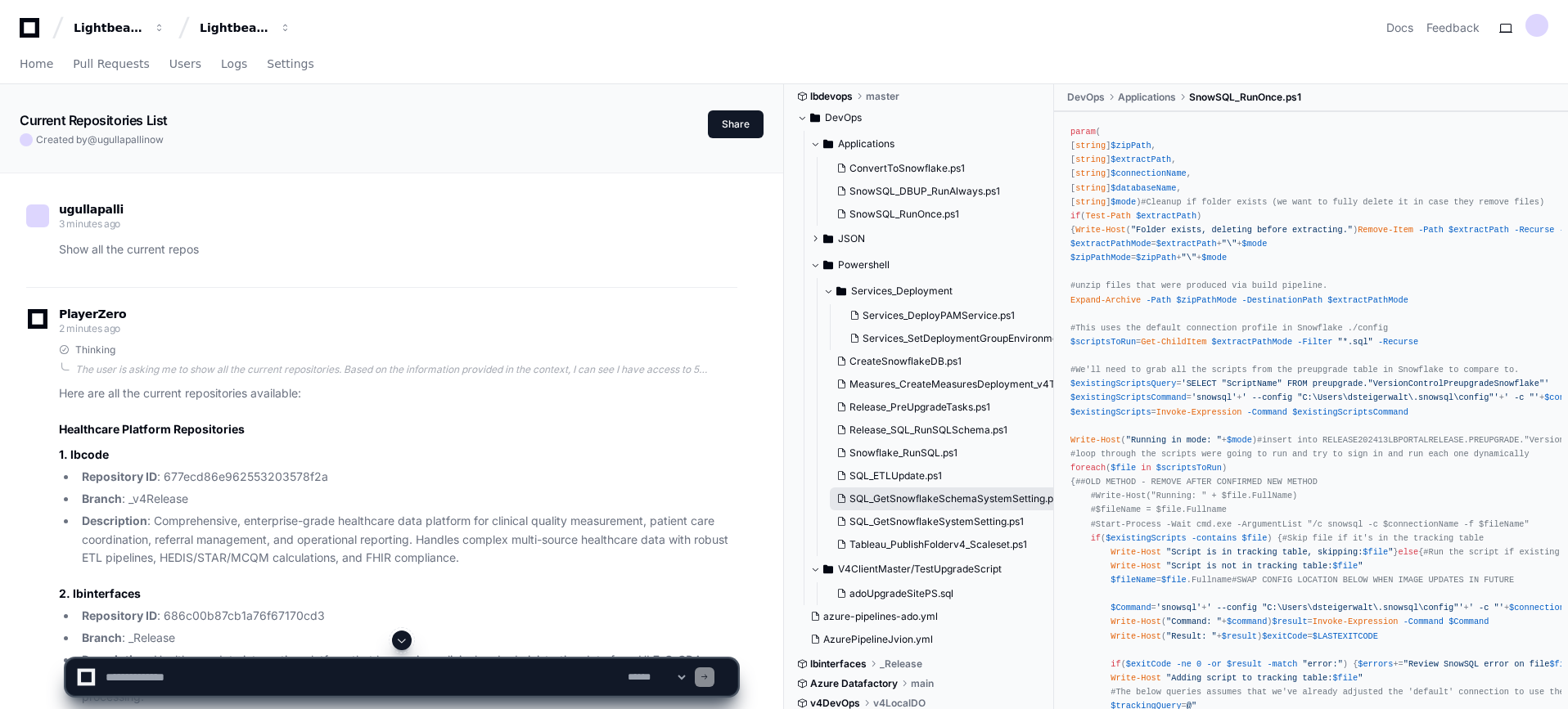
click at [919, 503] on span "SQL_GetSnowflakeSchemaSystemSetting.ps1" at bounding box center [956, 499] width 213 height 14
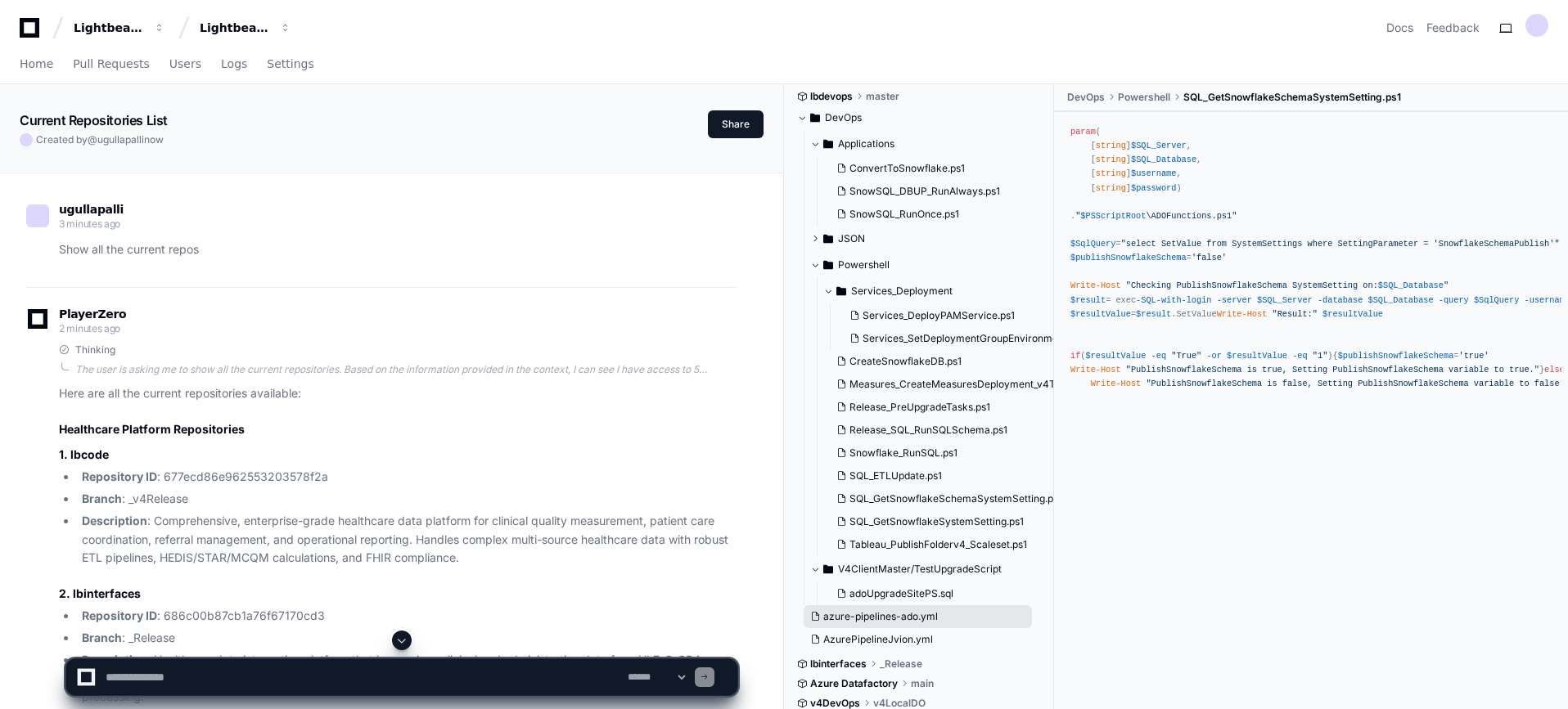
click at [914, 615] on span "azure-pipelines-ado.yml" at bounding box center [881, 617] width 115 height 14
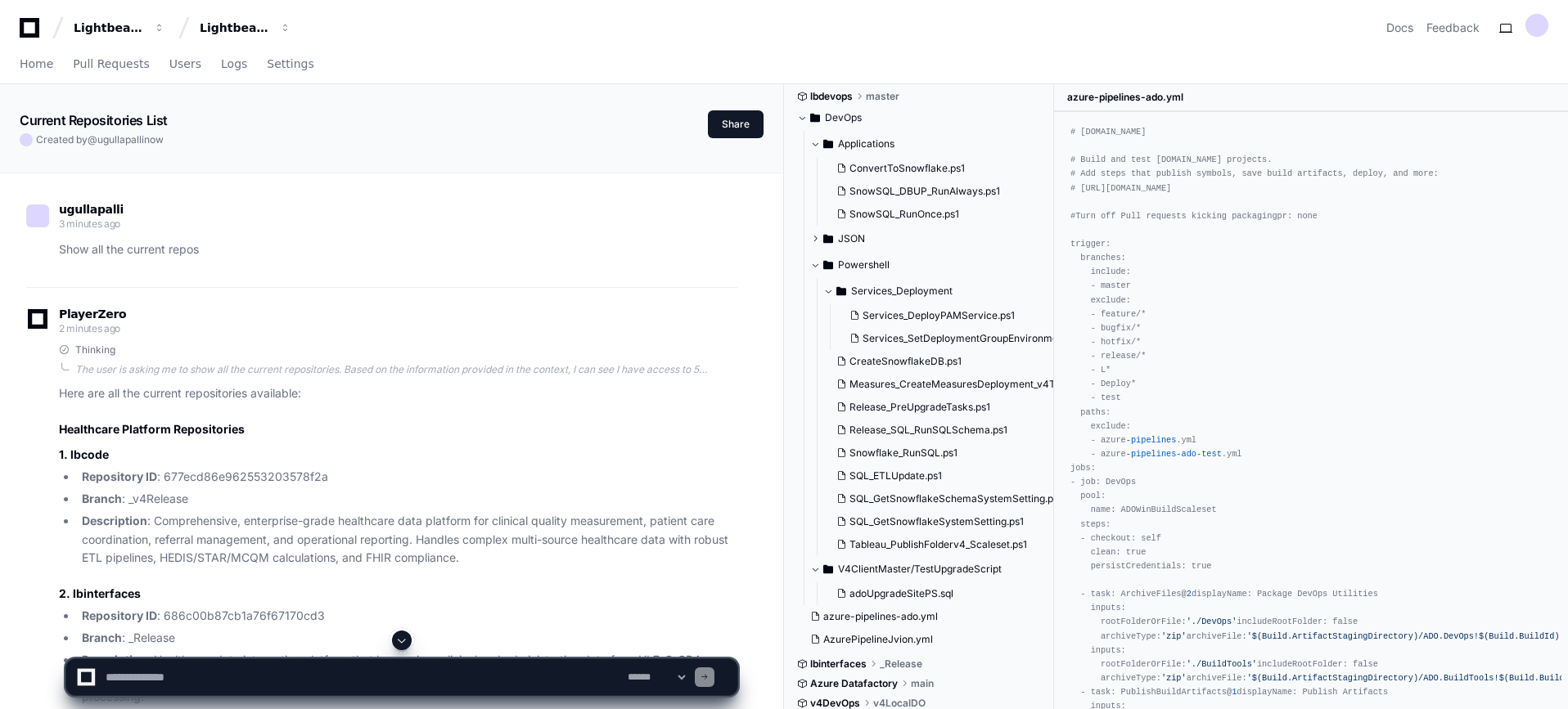
click at [916, 644] on div at bounding box center [974, 669] width 383 height 78
click at [874, 684] on div at bounding box center [974, 669] width 383 height 78
click at [920, 683] on div at bounding box center [974, 669] width 383 height 78
click at [920, 540] on span "Tableau_PublishFolderv4_Scaleset.ps1" at bounding box center [938, 545] width 177 height 14
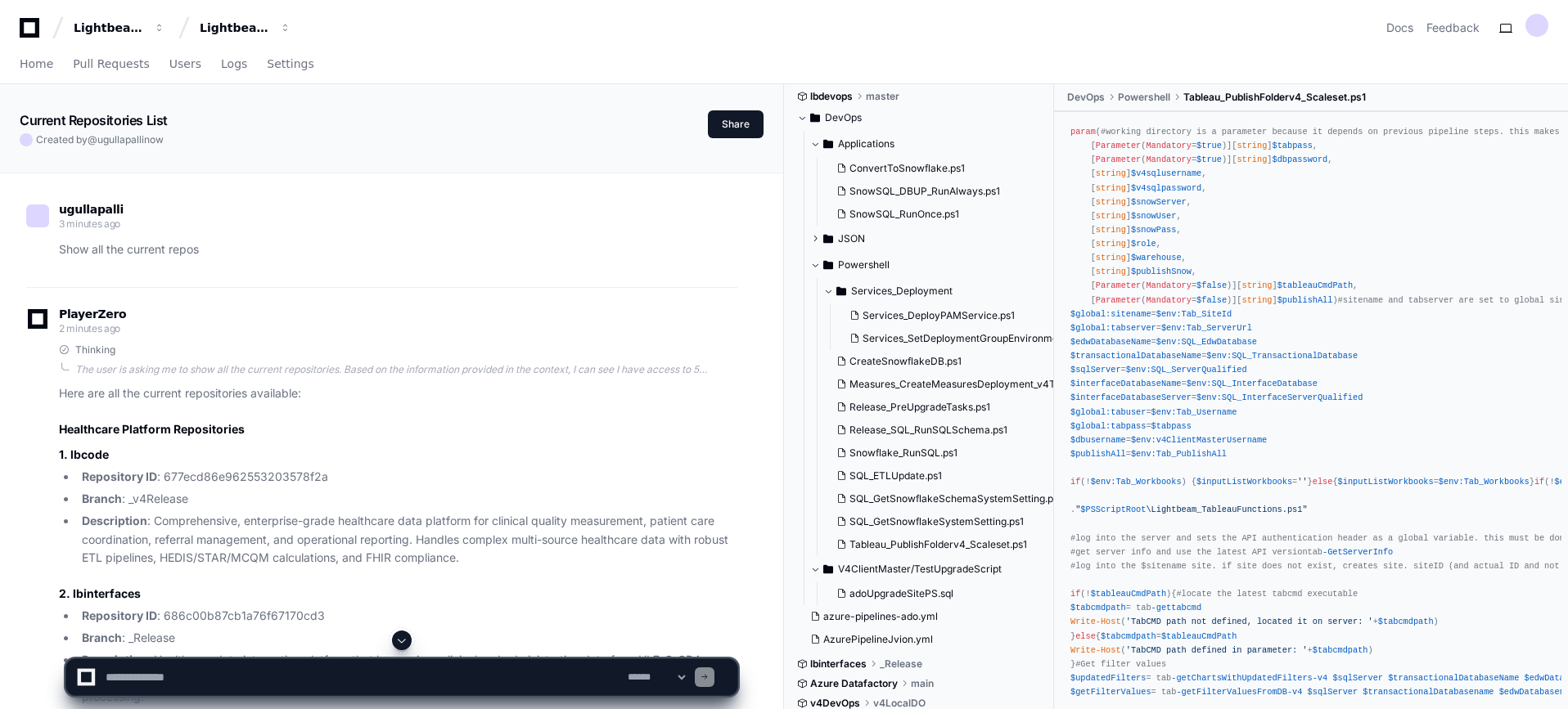
click at [824, 682] on div at bounding box center [974, 669] width 383 height 78
click at [903, 621] on span "azure-pipelines-ado.yml" at bounding box center [881, 617] width 115 height 14
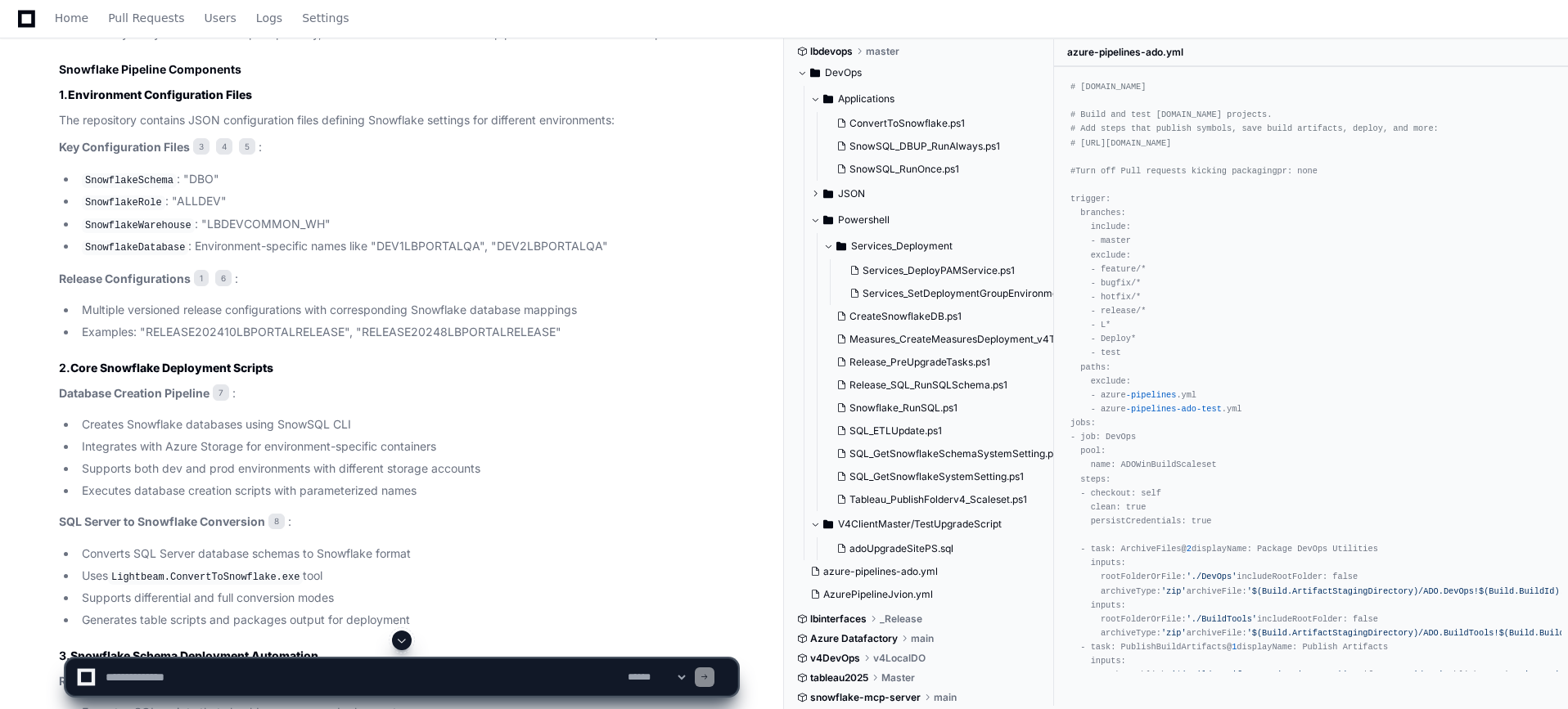
scroll to position [2987, 0]
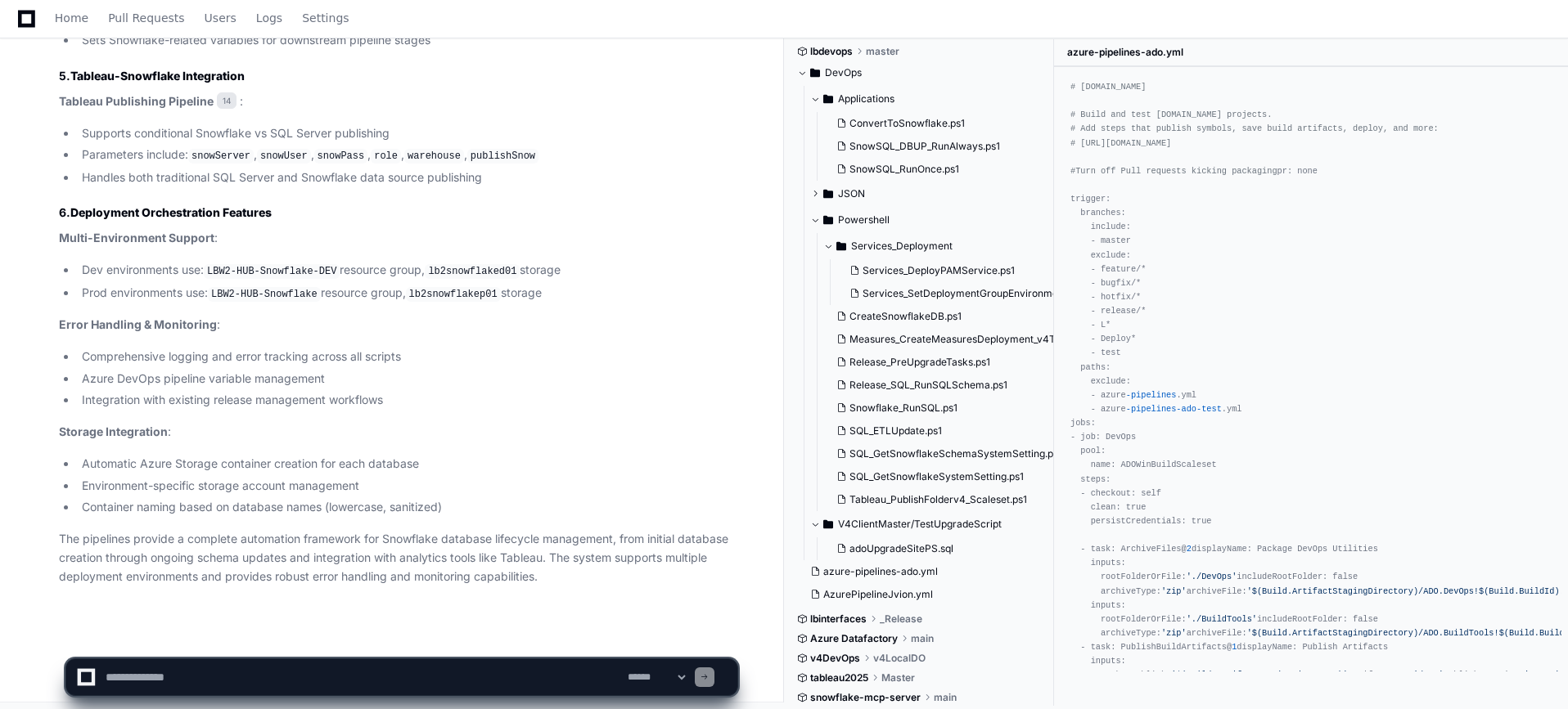
drag, startPoint x: 374, startPoint y: 301, endPoint x: 384, endPoint y: 324, distance: 25.1
click at [347, 680] on textarea at bounding box center [363, 677] width 522 height 36
type textarea "*"
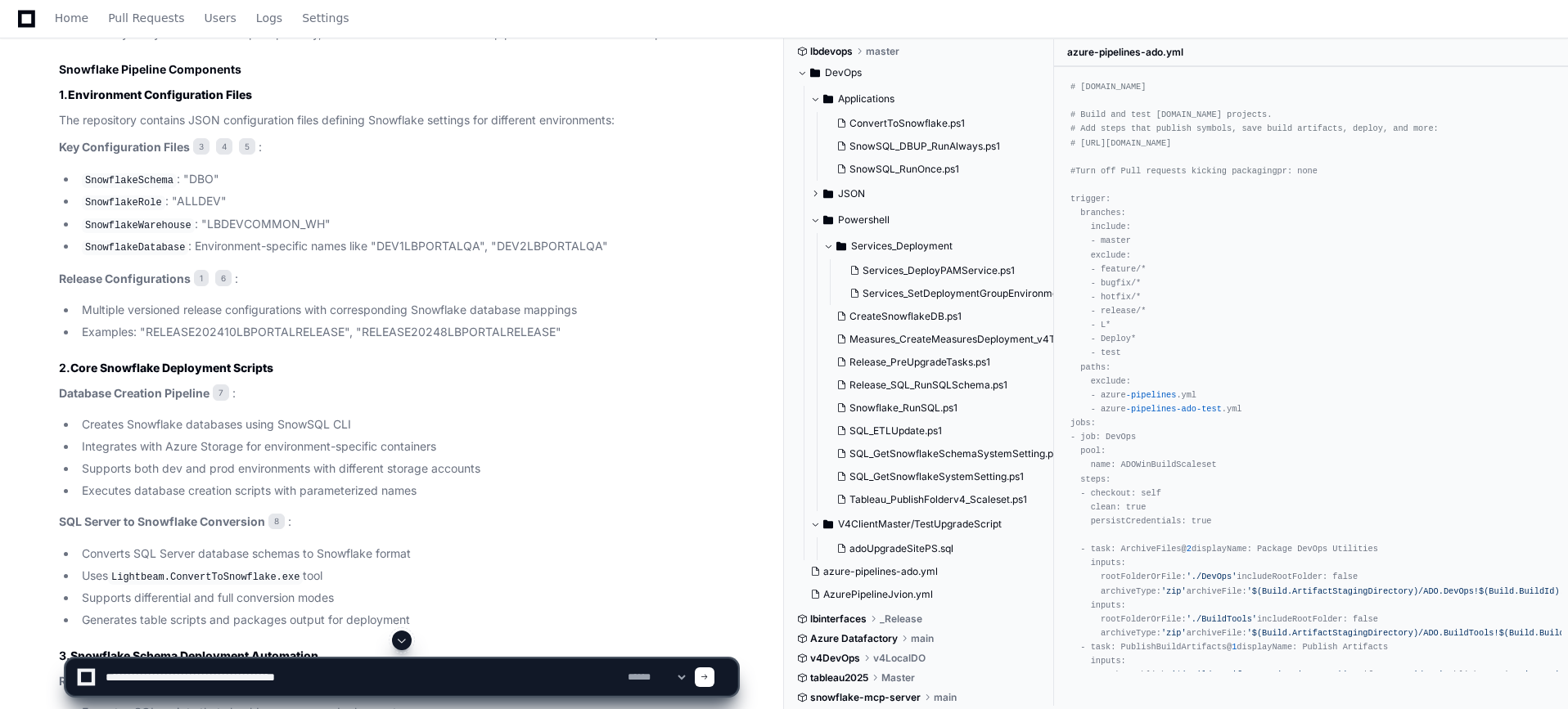
click at [359, 677] on textarea at bounding box center [363, 677] width 522 height 36
click at [361, 675] on textarea at bounding box center [363, 677] width 522 height 36
type textarea "**********"
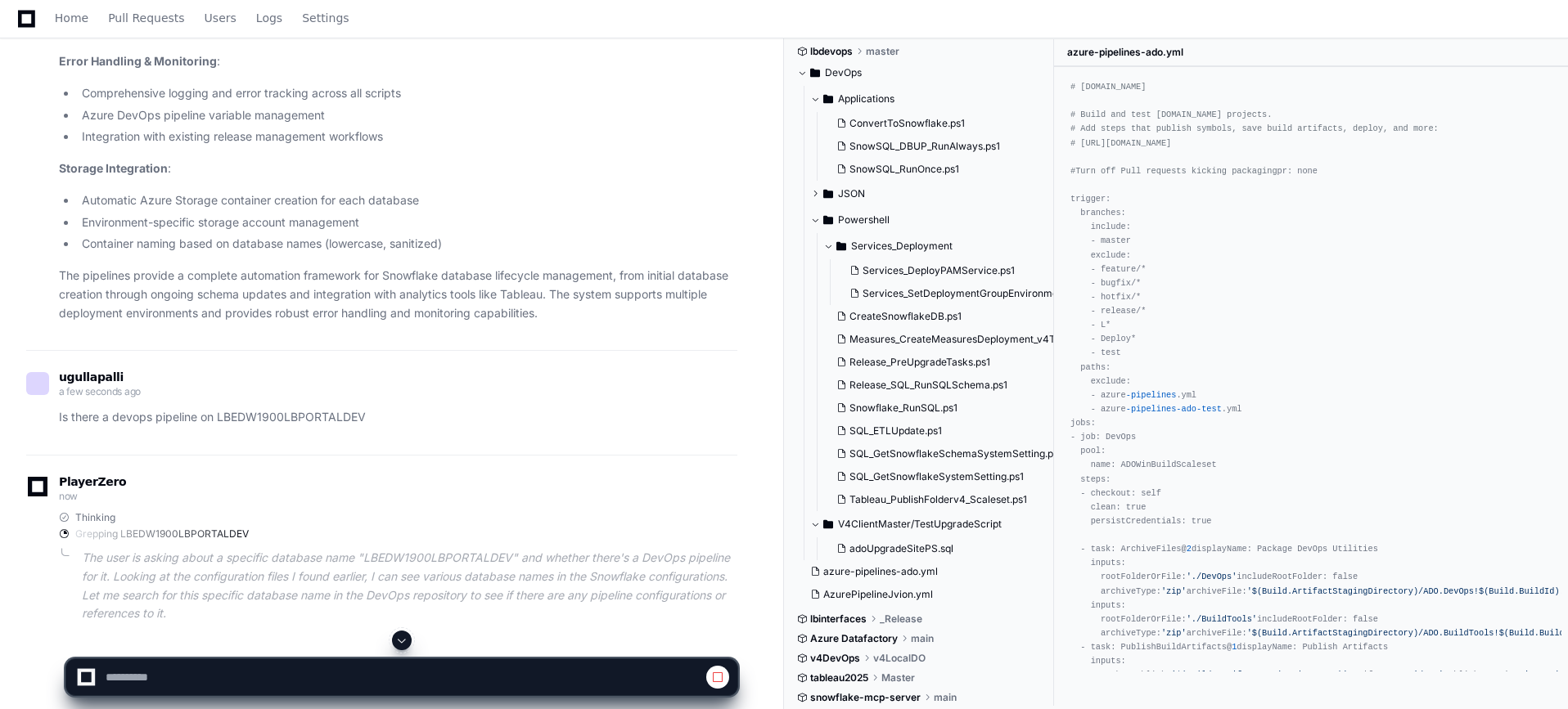
scroll to position [3288, 0]
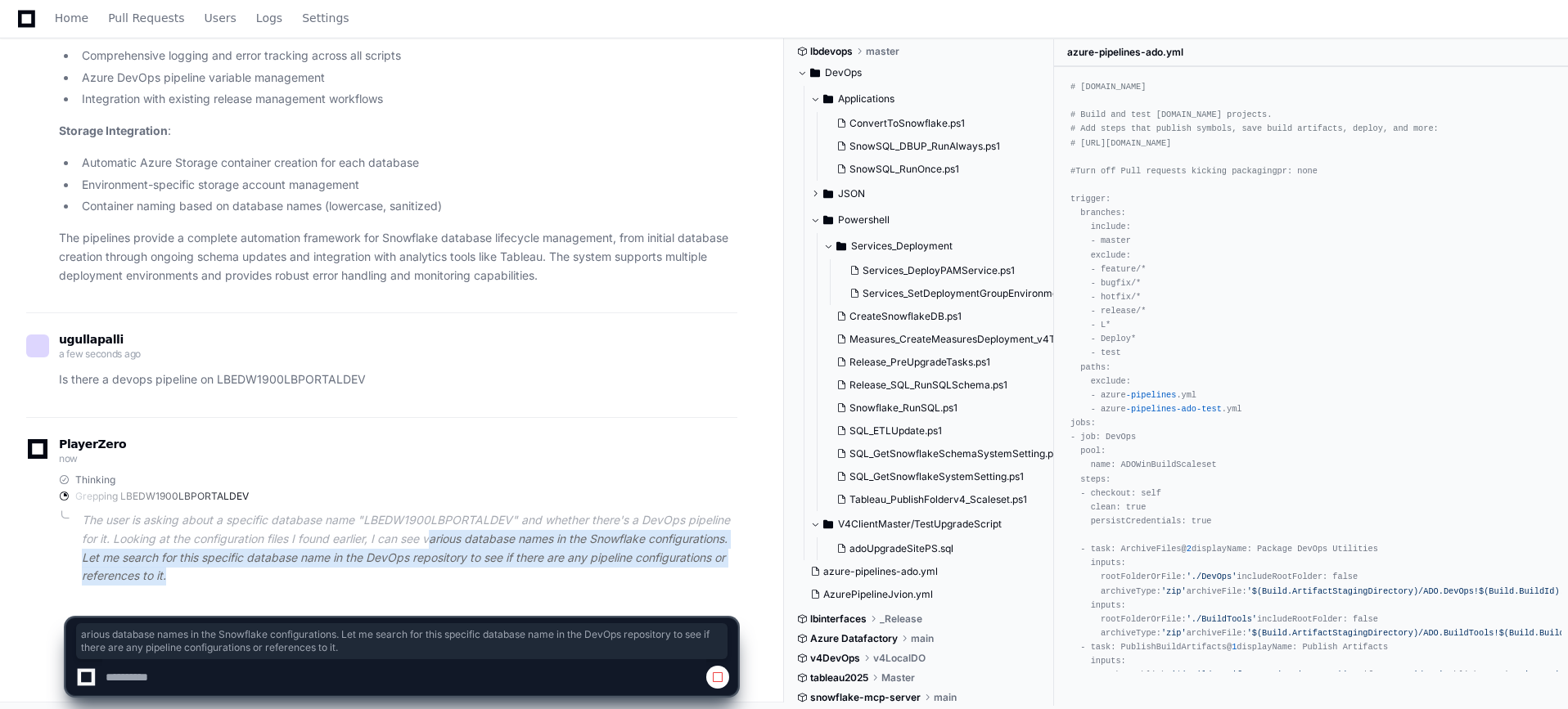
drag, startPoint x: 434, startPoint y: 536, endPoint x: 450, endPoint y: 568, distance: 35.8
click at [450, 568] on p "The user is asking about a specific database name "LBEDW1900LBPORTALDEV" and wh…" at bounding box center [410, 549] width 655 height 74
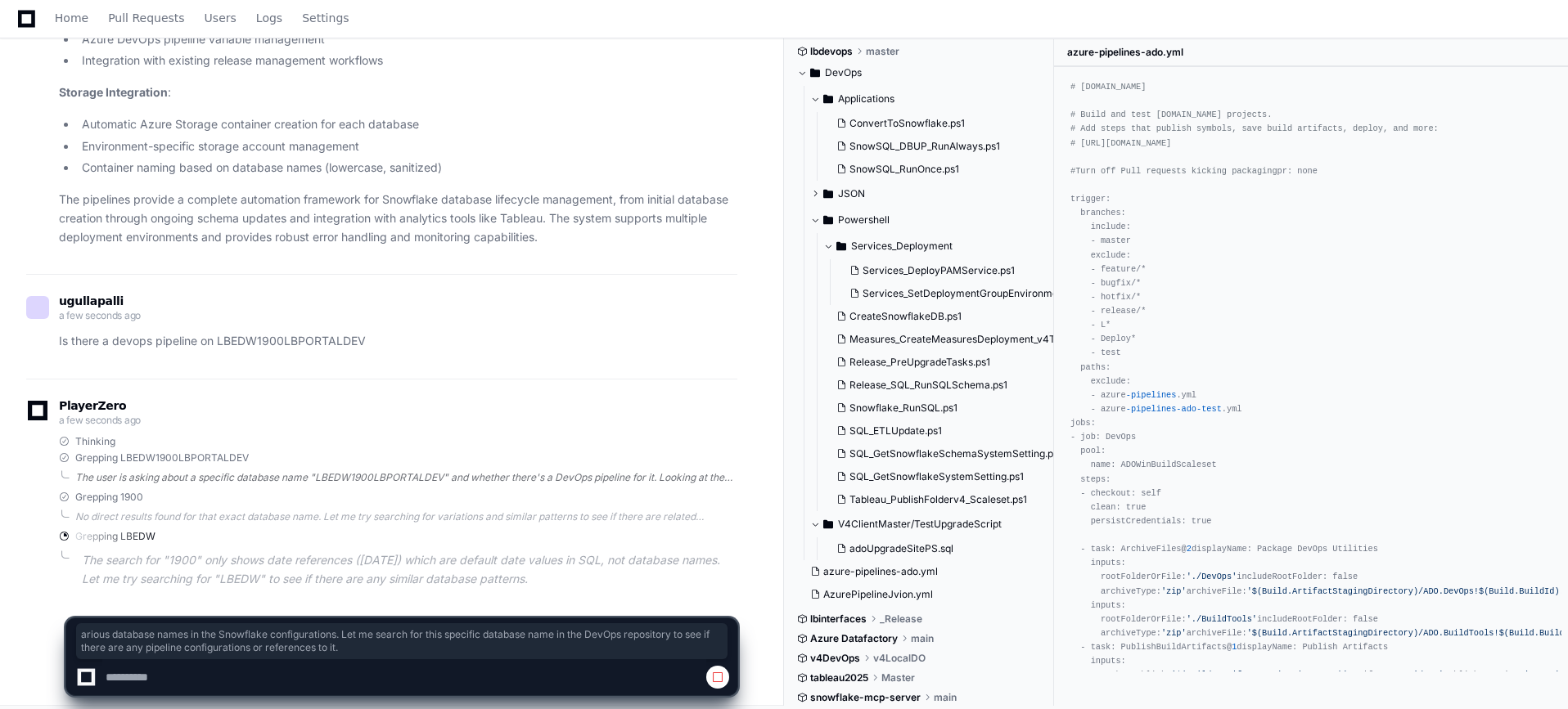
scroll to position [3329, 0]
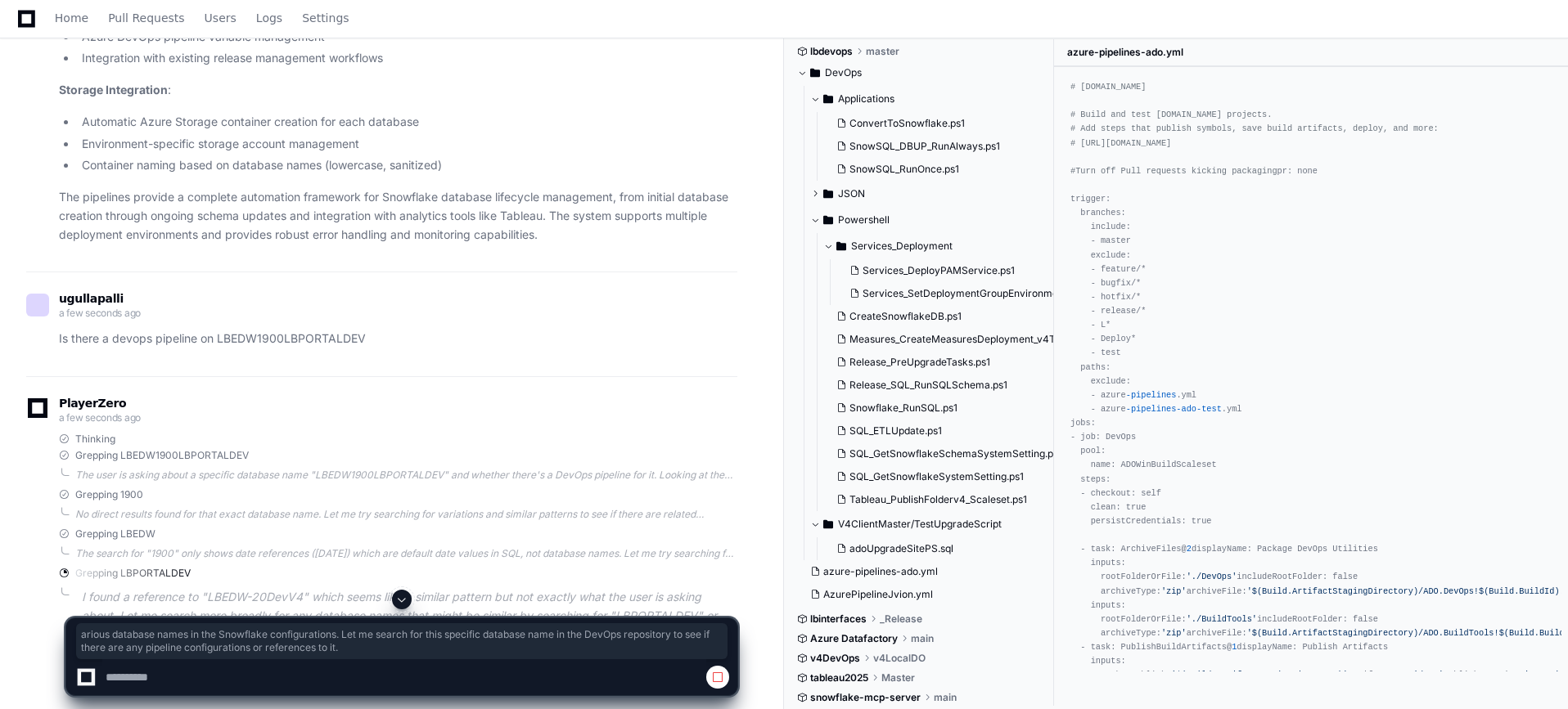
click at [398, 598] on span at bounding box center [402, 600] width 14 height 14
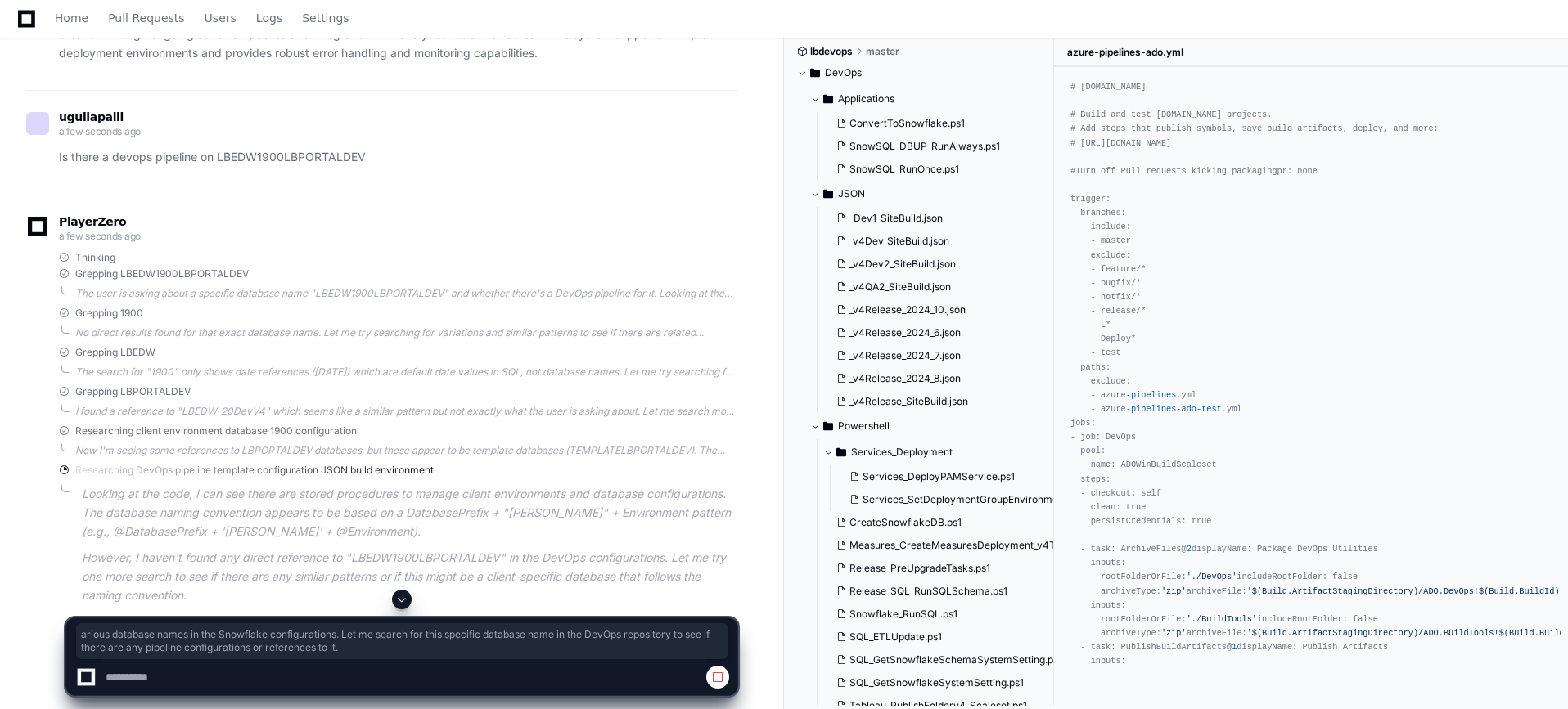
scroll to position [3530, 0]
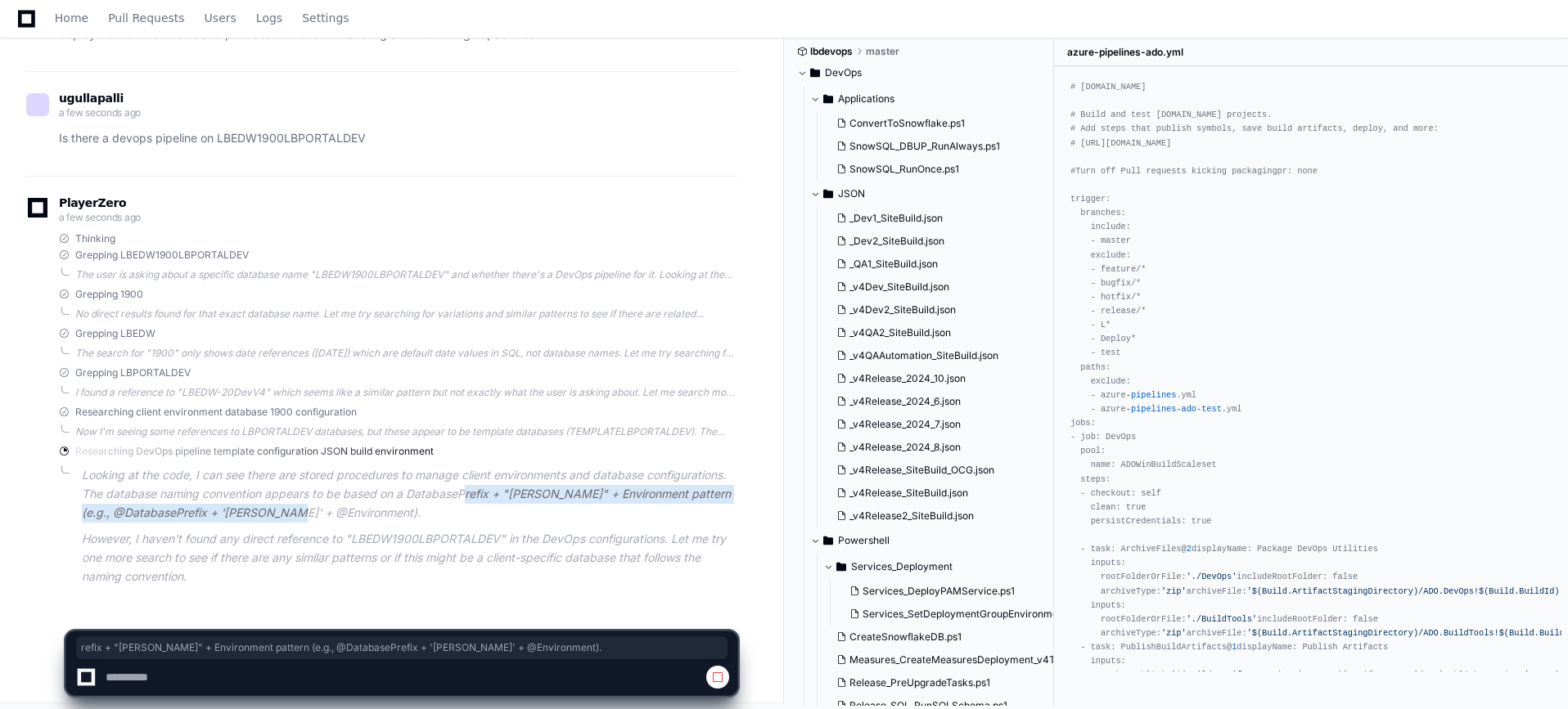
drag, startPoint x: 462, startPoint y: 500, endPoint x: 477, endPoint y: 490, distance: 18.0
click at [468, 484] on p "Looking at the code, I can see there are stored procedures to manage client env…" at bounding box center [410, 494] width 655 height 56
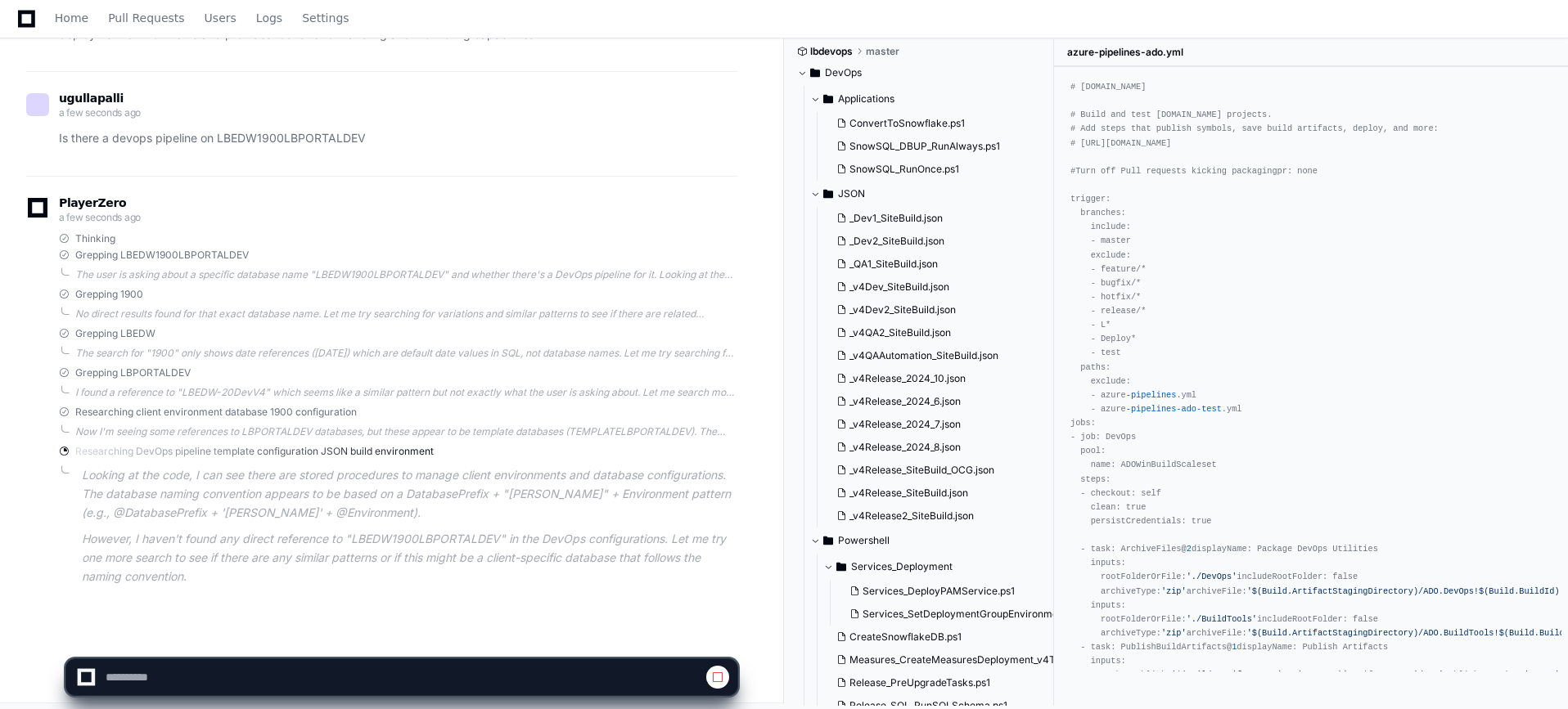
click at [496, 543] on p "However, I haven't found any direct reference to "LBEDW1900LBPORTALDEV" in the …" at bounding box center [410, 558] width 655 height 56
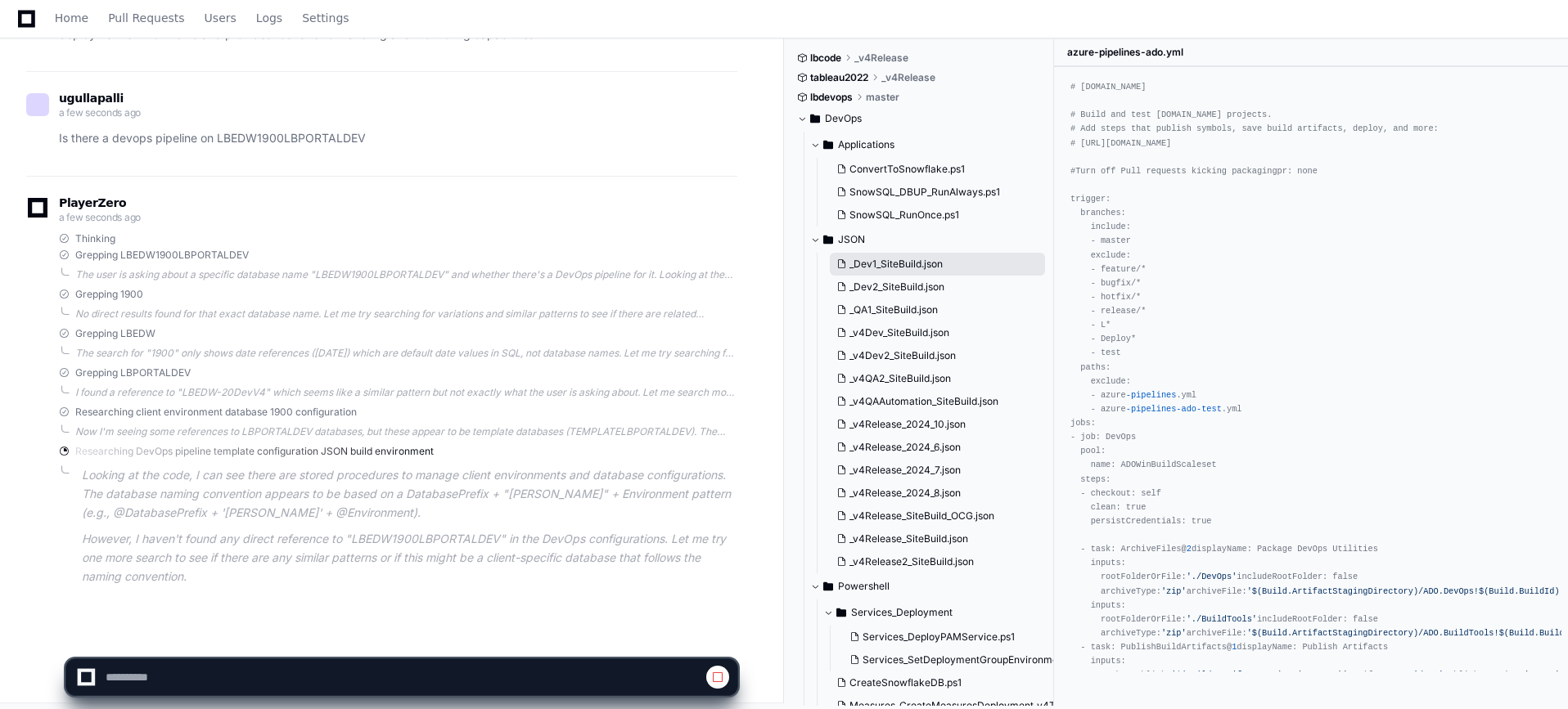
scroll to position [0, 0]
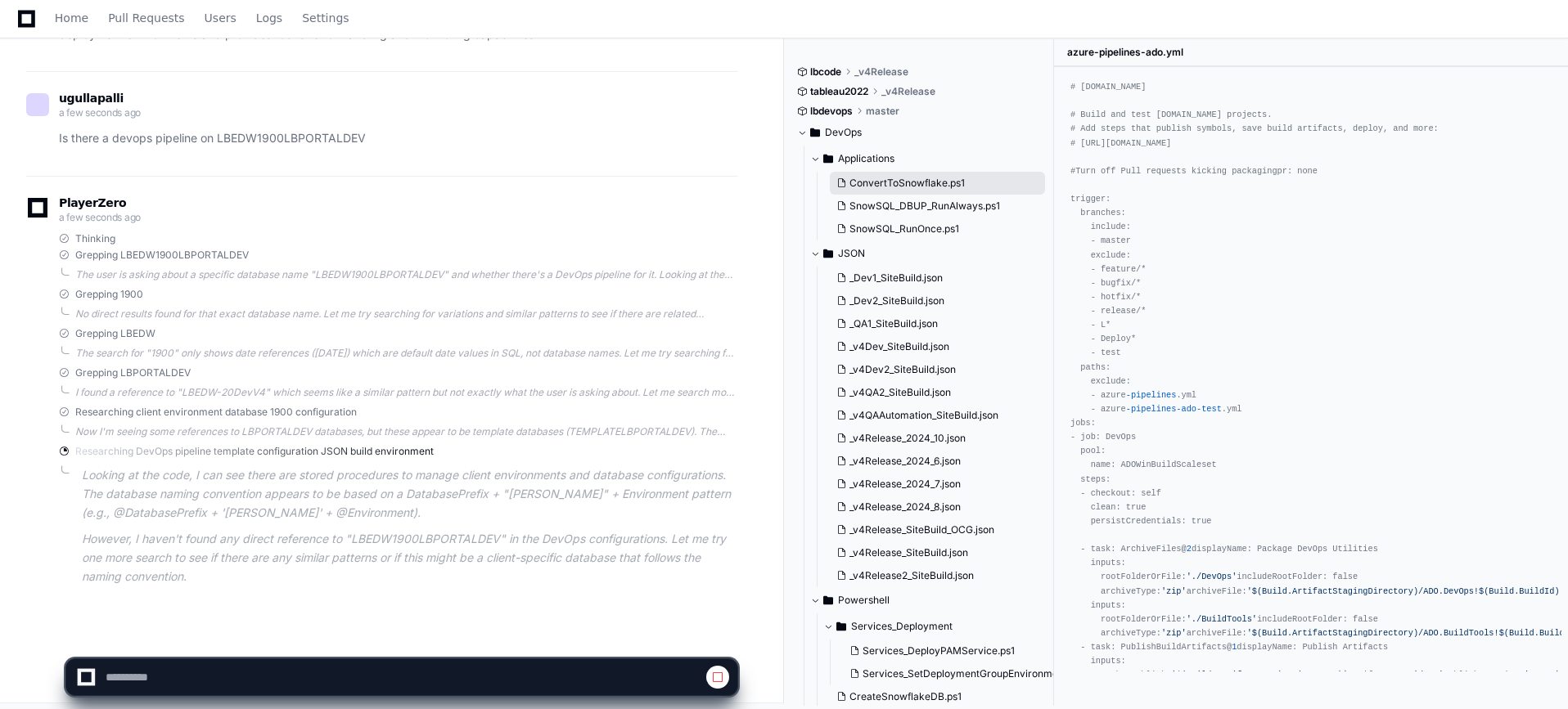
click at [892, 179] on span "ConvertToSnowflake.ps1" at bounding box center [907, 183] width 116 height 14
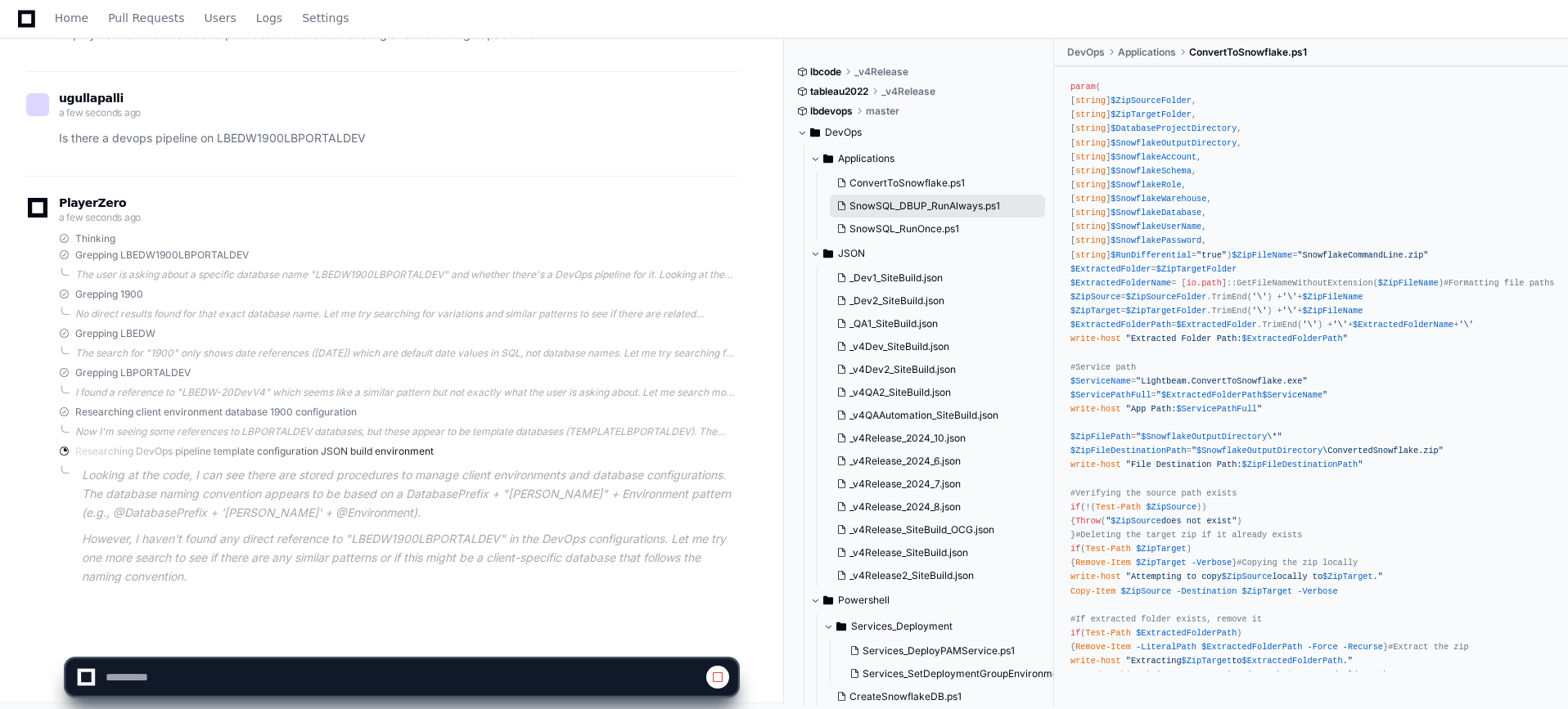
click at [906, 203] on span "SnowSQL_DBUP_RunAlways.ps1" at bounding box center [925, 206] width 150 height 14
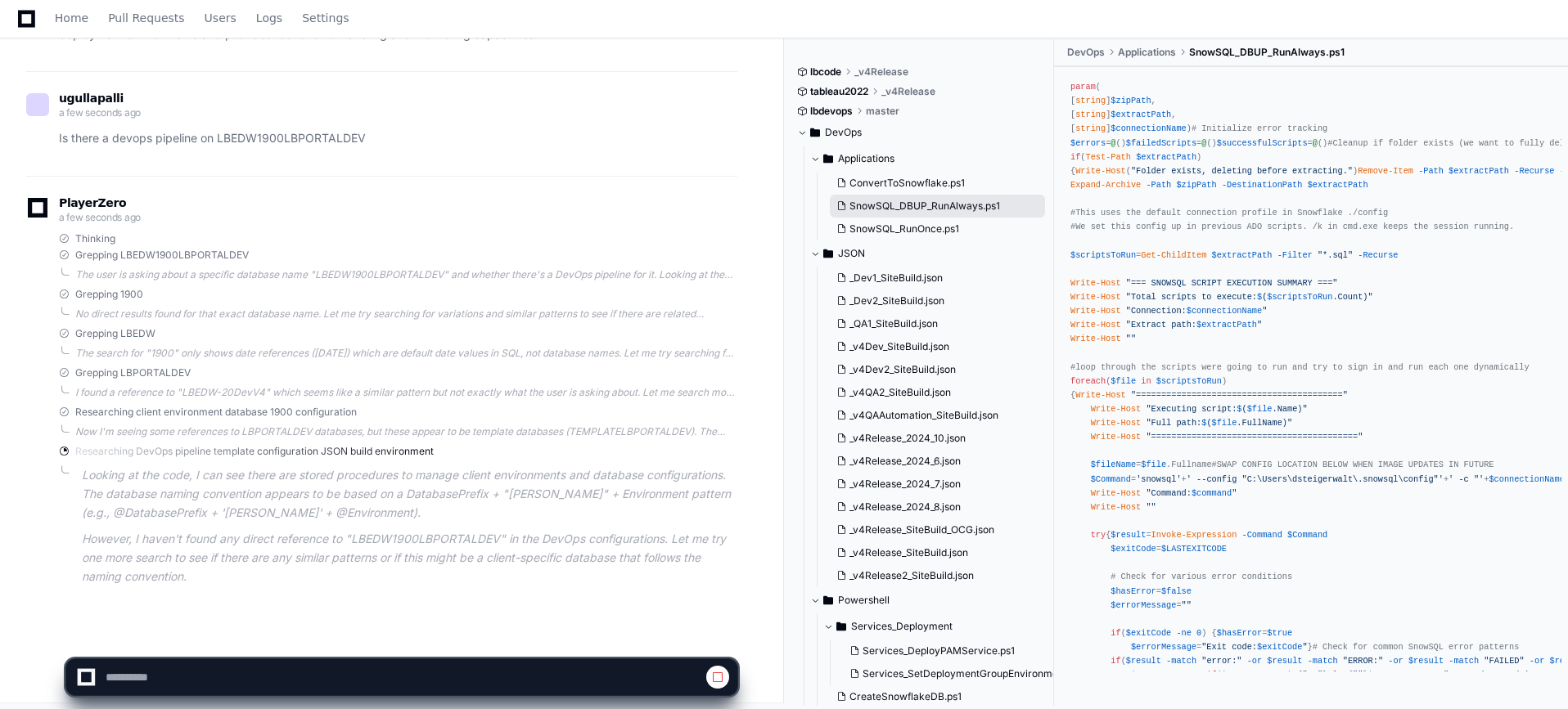
click at [905, 203] on span "SnowSQL_DBUP_RunAlways.ps1" at bounding box center [925, 206] width 150 height 14
click at [904, 195] on button "SnowSQL_DBUP_RunAlways.ps1" at bounding box center [937, 206] width 215 height 23
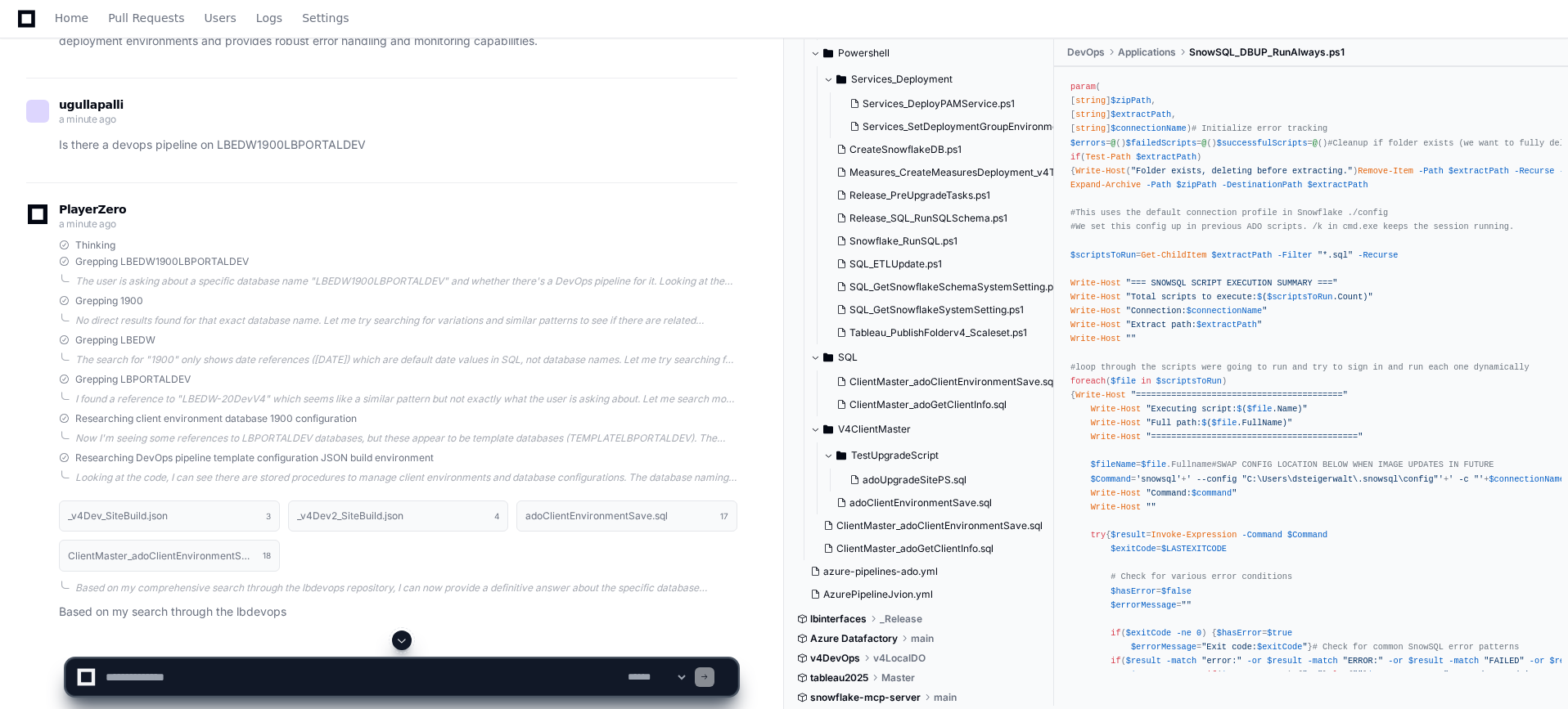
scroll to position [3530, 0]
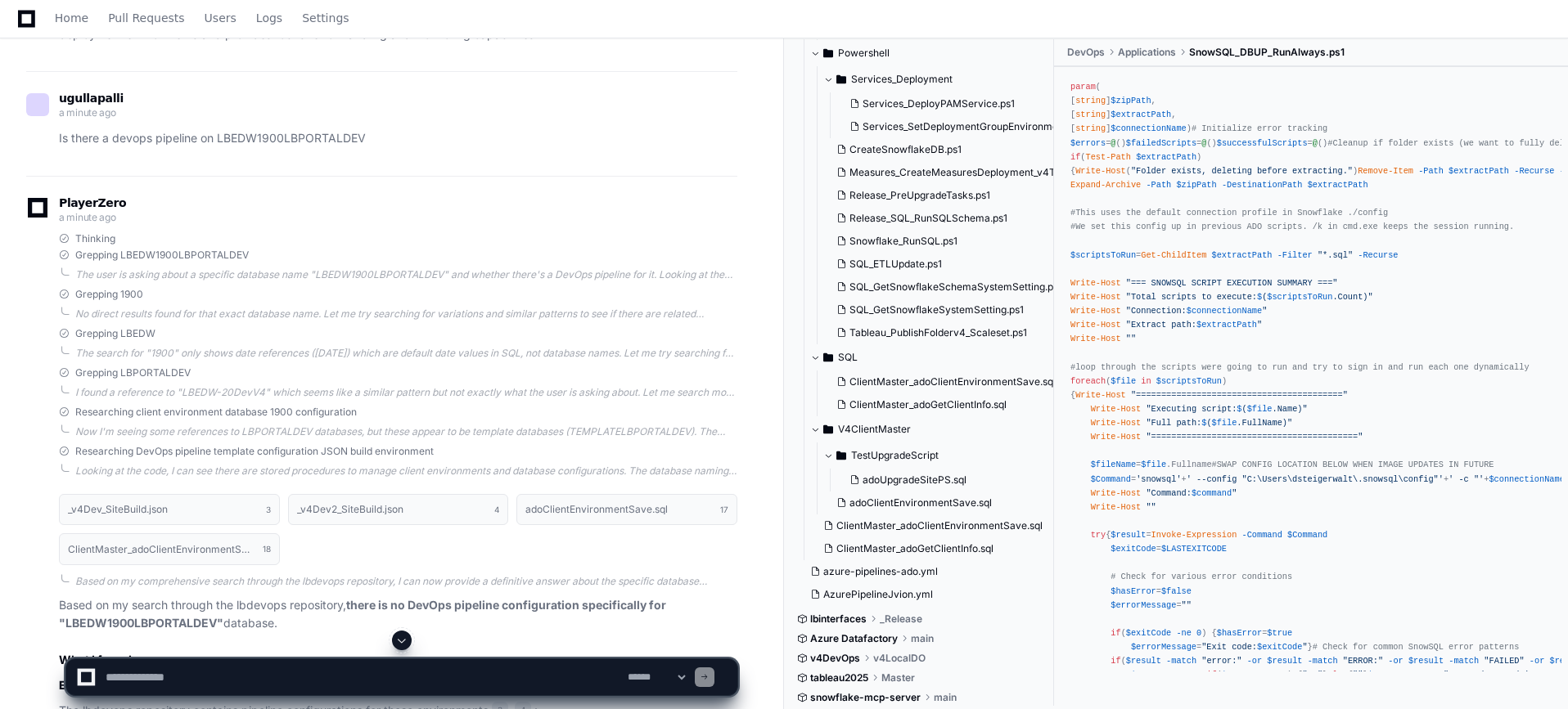
click at [849, 655] on div at bounding box center [974, 669] width 383 height 78
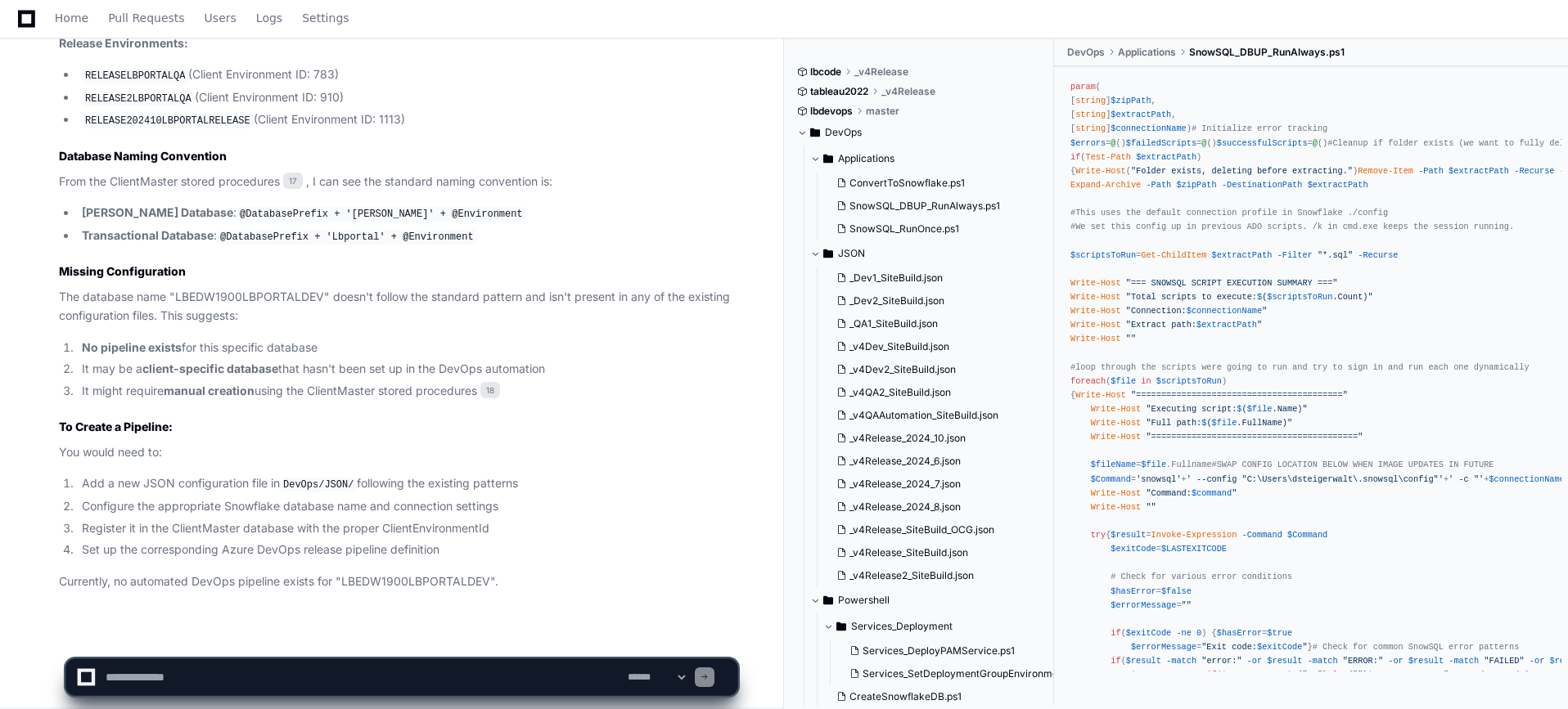
scroll to position [547, 0]
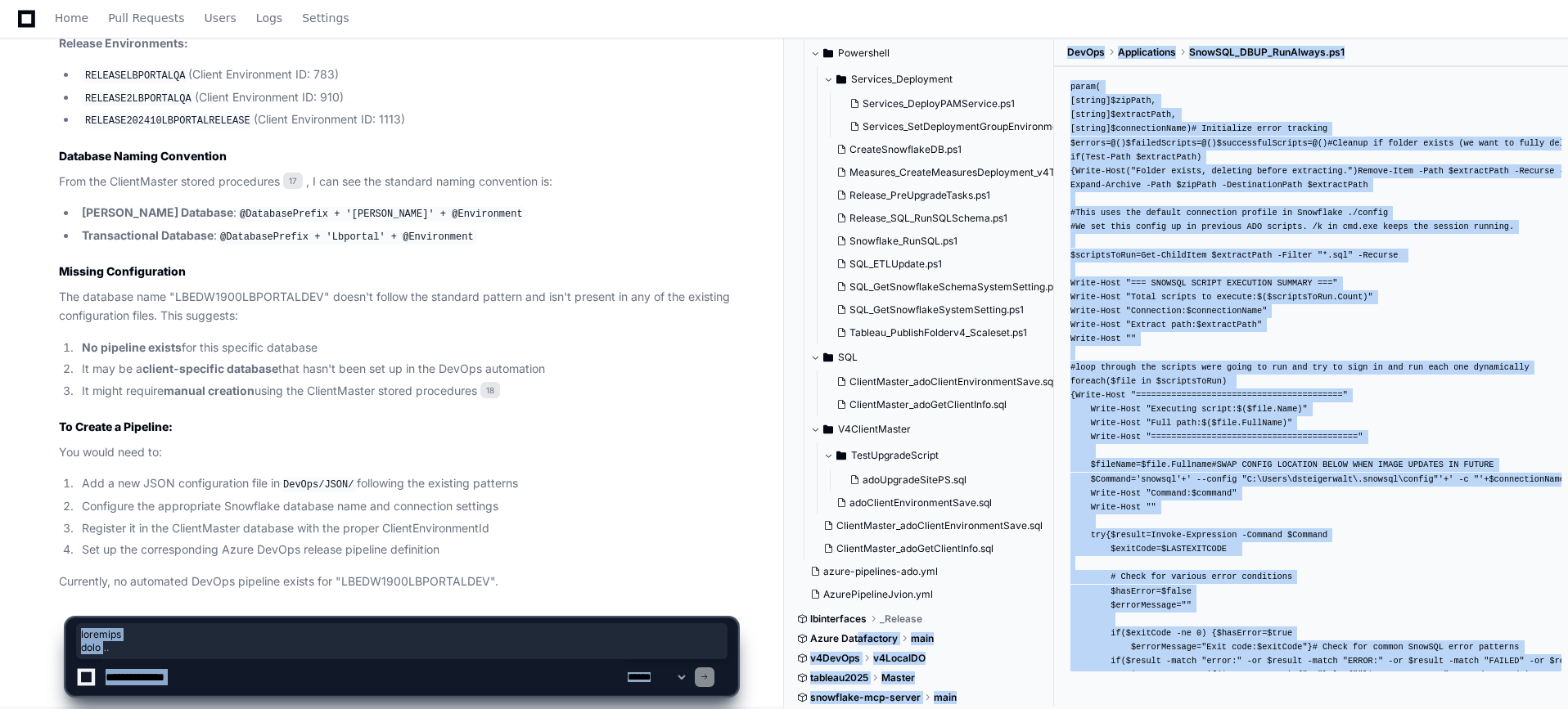
click at [854, 635] on div at bounding box center [974, 649] width 383 height 119
click at [844, 654] on div at bounding box center [974, 649] width 383 height 119
click at [889, 651] on div at bounding box center [974, 649] width 383 height 119
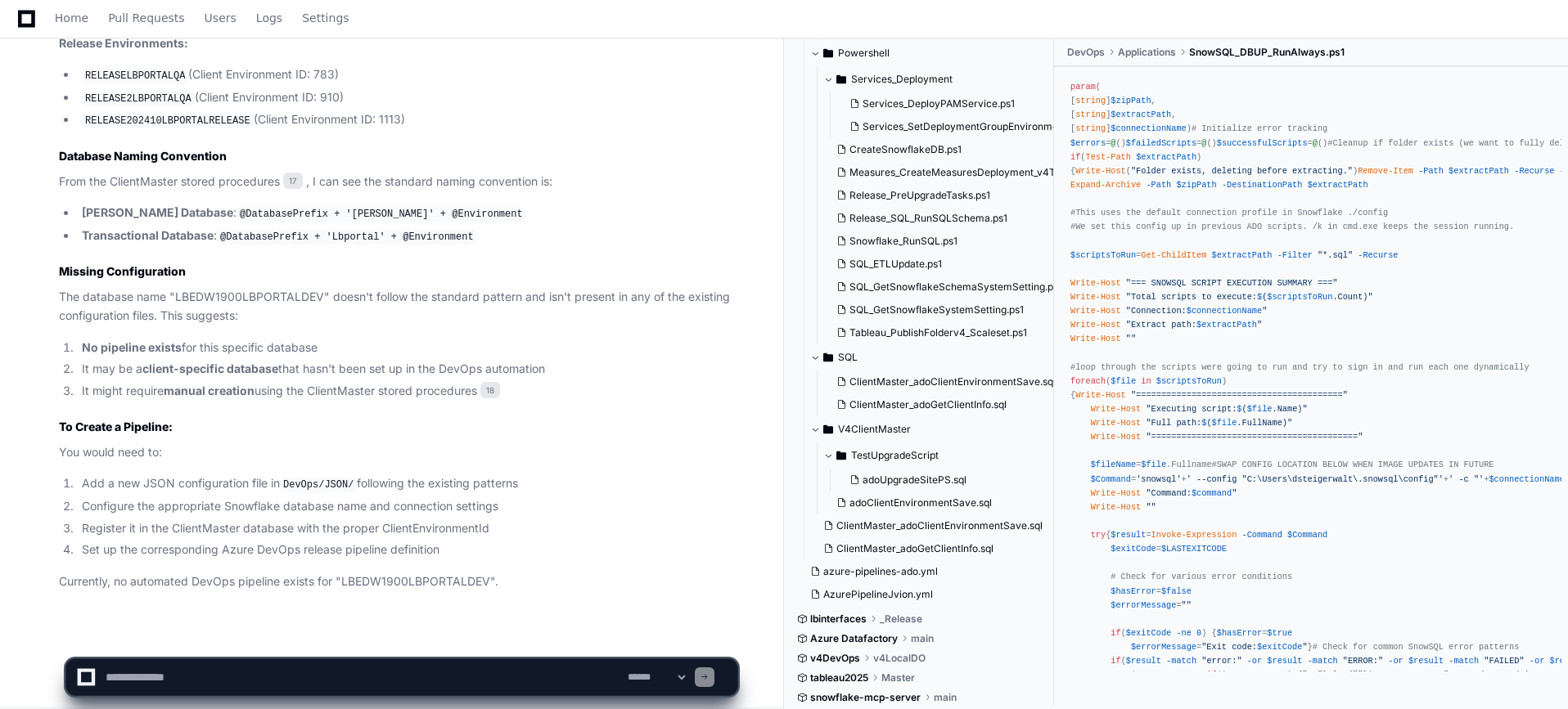
click at [873, 632] on div at bounding box center [974, 669] width 383 height 78
click at [873, 636] on div at bounding box center [974, 669] width 383 height 78
click at [873, 641] on div at bounding box center [974, 669] width 383 height 78
drag, startPoint x: 674, startPoint y: 642, endPoint x: 679, endPoint y: 661, distance: 19.6
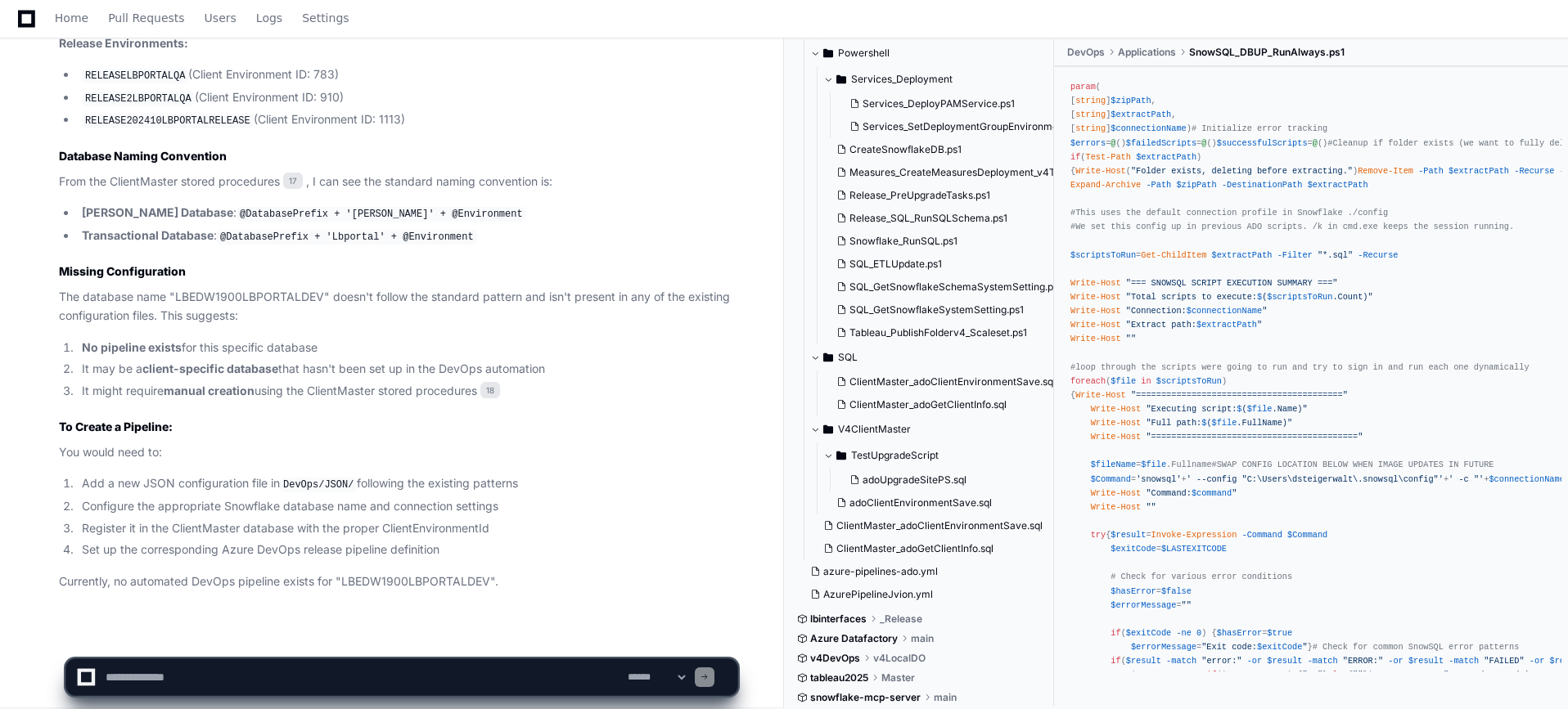
click at [675, 647] on app-app-chat-input "**********" at bounding box center [402, 663] width 673 height 66
click at [678, 673] on select "**********" at bounding box center [656, 678] width 64 height 12
click at [679, 672] on select "**********" at bounding box center [656, 678] width 64 height 12
drag, startPoint x: 854, startPoint y: 644, endPoint x: 855, endPoint y: 657, distance: 13.0
click at [855, 647] on div at bounding box center [974, 669] width 383 height 78
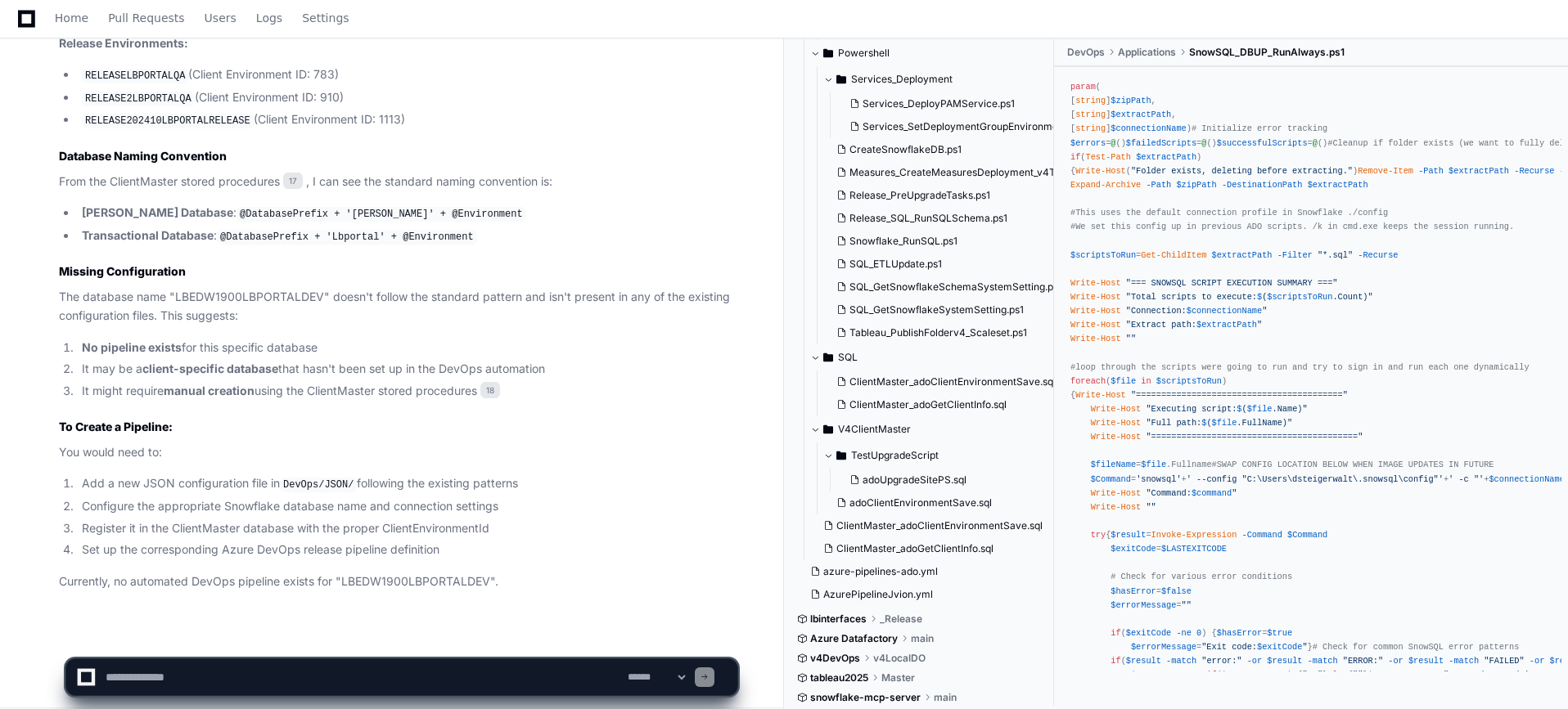
click at [852, 692] on div at bounding box center [974, 669] width 383 height 78
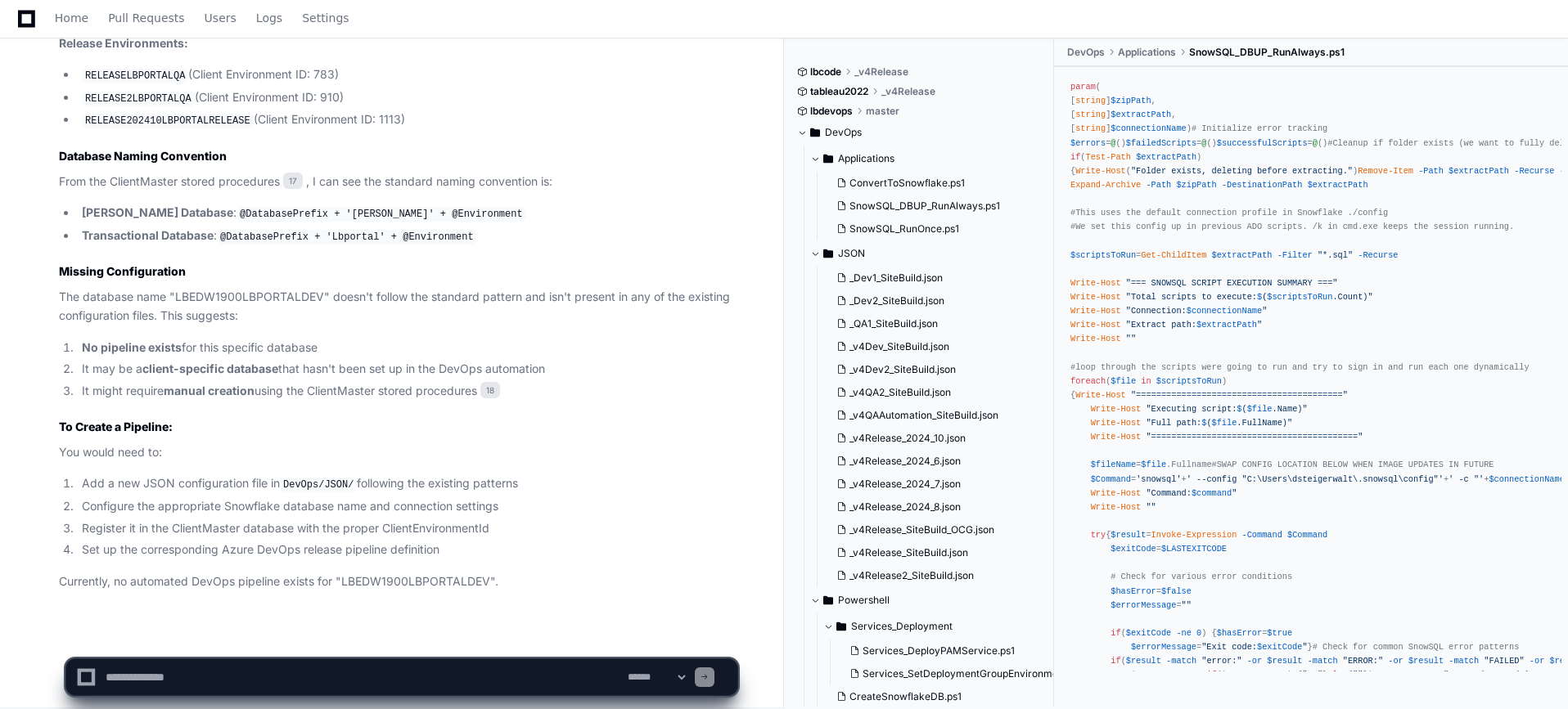
click at [253, 685] on textarea at bounding box center [363, 677] width 522 height 36
drag, startPoint x: 171, startPoint y: 677, endPoint x: 89, endPoint y: 675, distance: 82.0
click at [89, 675] on div "**********" at bounding box center [401, 677] width 651 height 36
type textarea "**********"
drag, startPoint x: 671, startPoint y: 666, endPoint x: 668, endPoint y: 678, distance: 12.4
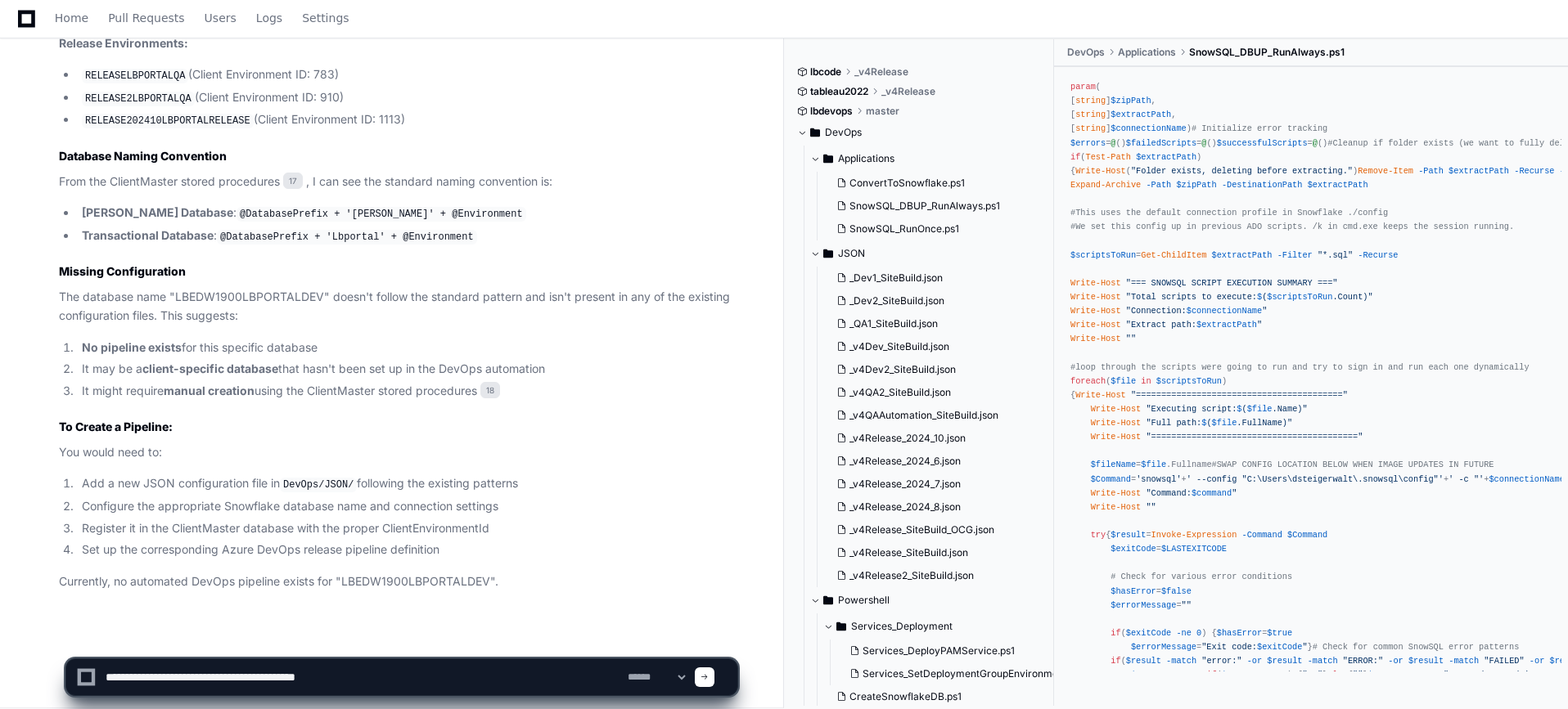
click at [671, 667] on div "**********" at bounding box center [401, 677] width 651 height 36
click at [658, 677] on select "**********" at bounding box center [656, 678] width 64 height 12
select select "*********"
click at [624, 672] on select "**********" at bounding box center [656, 678] width 64 height 12
click at [708, 678] on span at bounding box center [705, 678] width 8 height 8
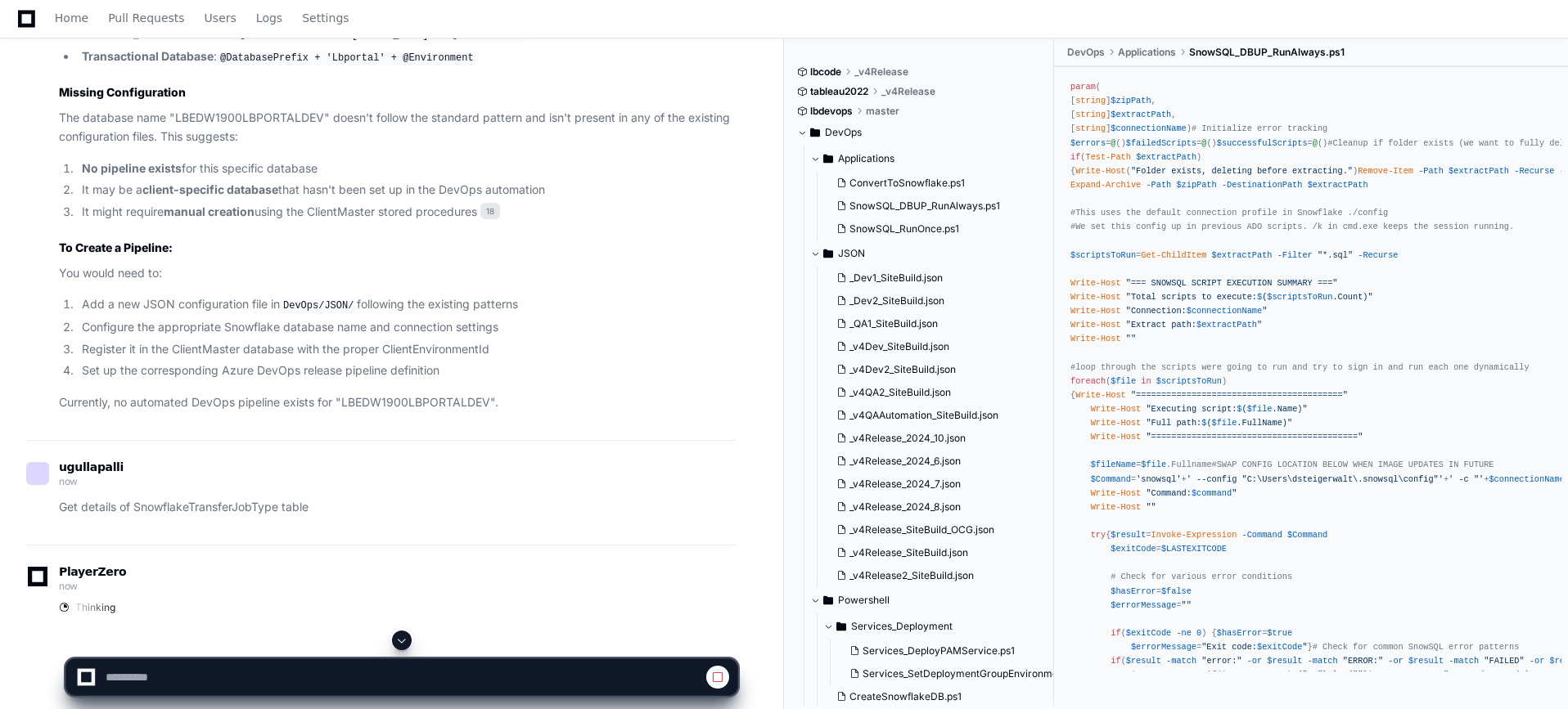
scroll to position [4533, 0]
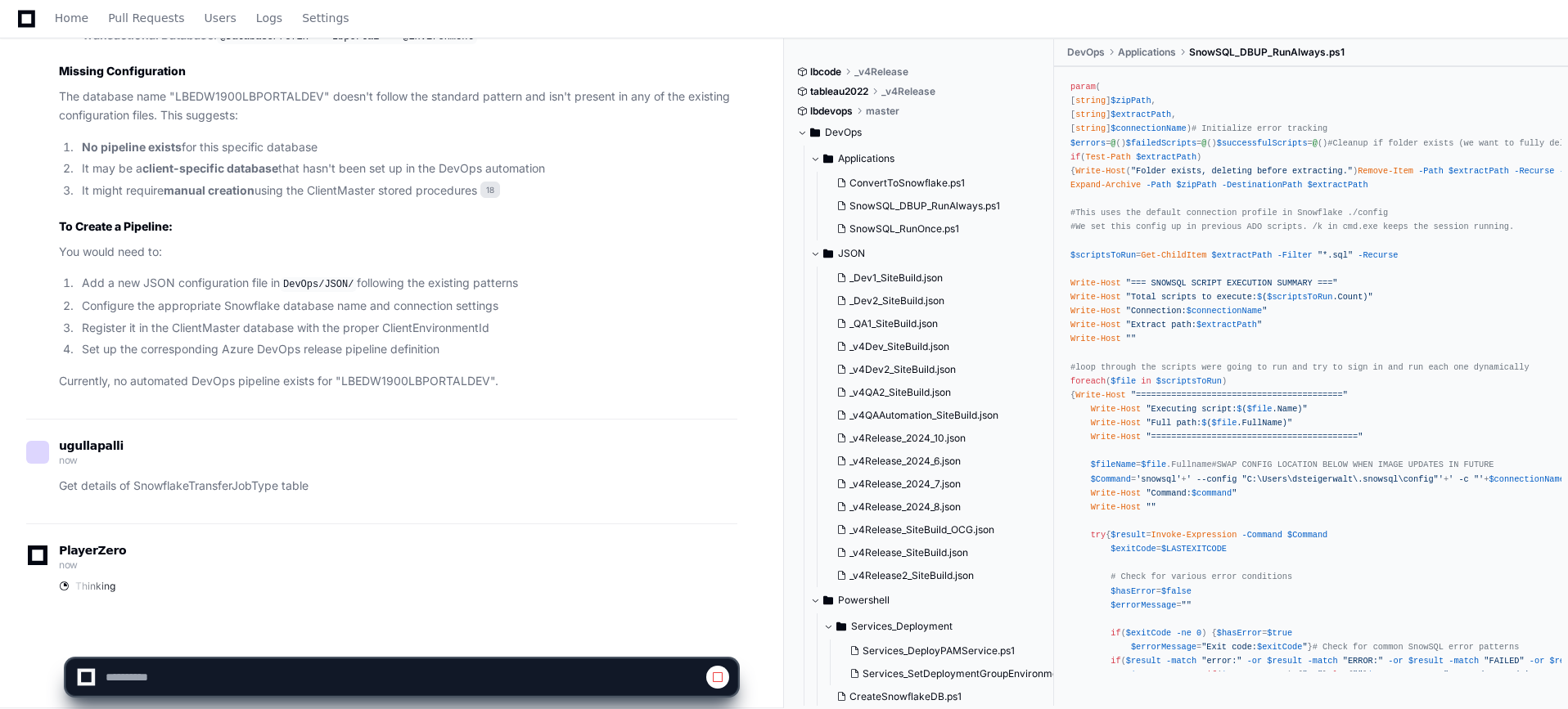
select select "*********"
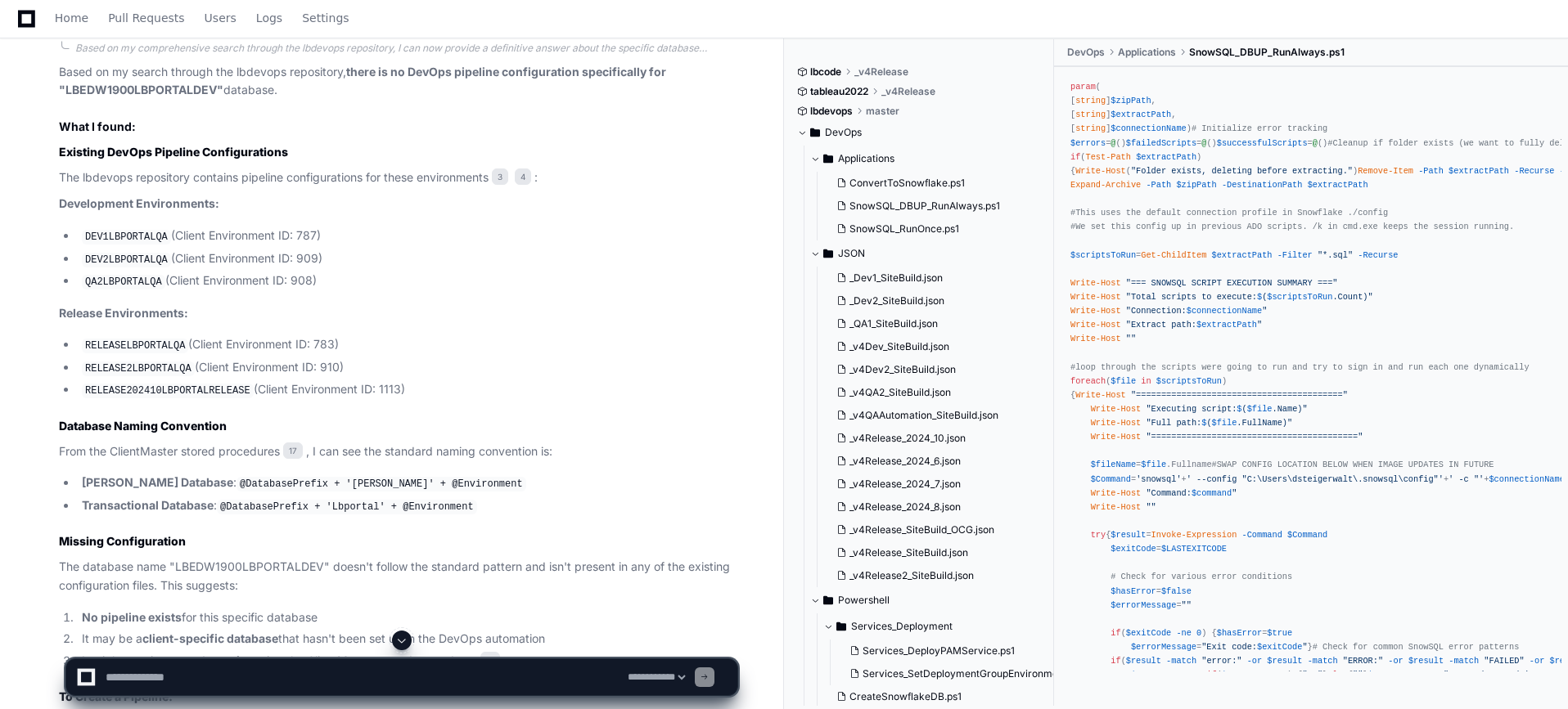
scroll to position [5153, 0]
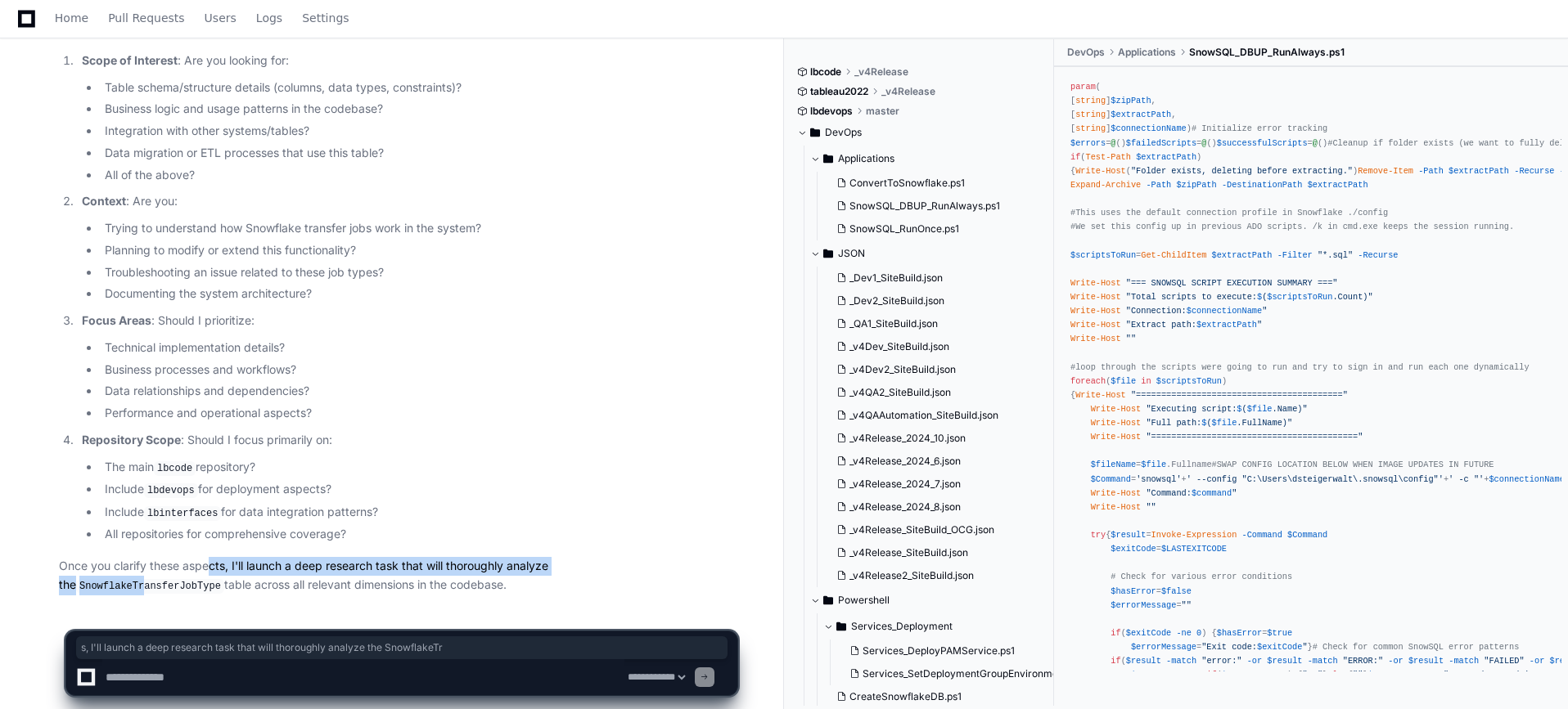
drag, startPoint x: 638, startPoint y: 553, endPoint x: 212, endPoint y: 536, distance: 426.3
click at [212, 536] on article "I'll help you get comprehensive details about the SnowflakeTransferJobType tabl…" at bounding box center [398, 298] width 678 height 594
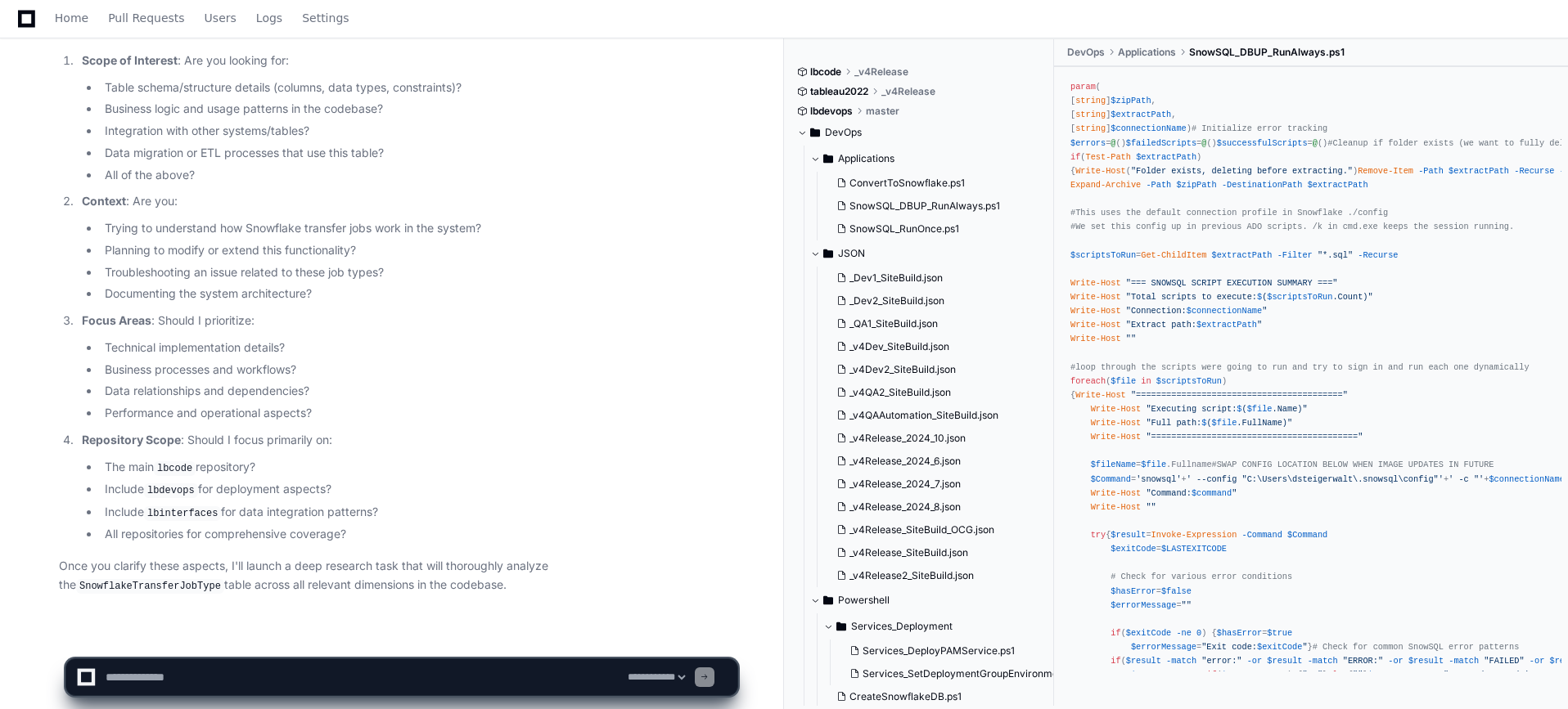
click at [368, 484] on li "Include lbdevops for deployment aspects?" at bounding box center [418, 490] width 638 height 19
click at [528, 431] on p "Repository Scope : Should I focus primarily on:" at bounding box center [410, 441] width 655 height 19
click at [216, 667] on textarea at bounding box center [363, 677] width 522 height 36
click at [220, 683] on textarea at bounding box center [363, 677] width 522 height 36
type textarea "**********"
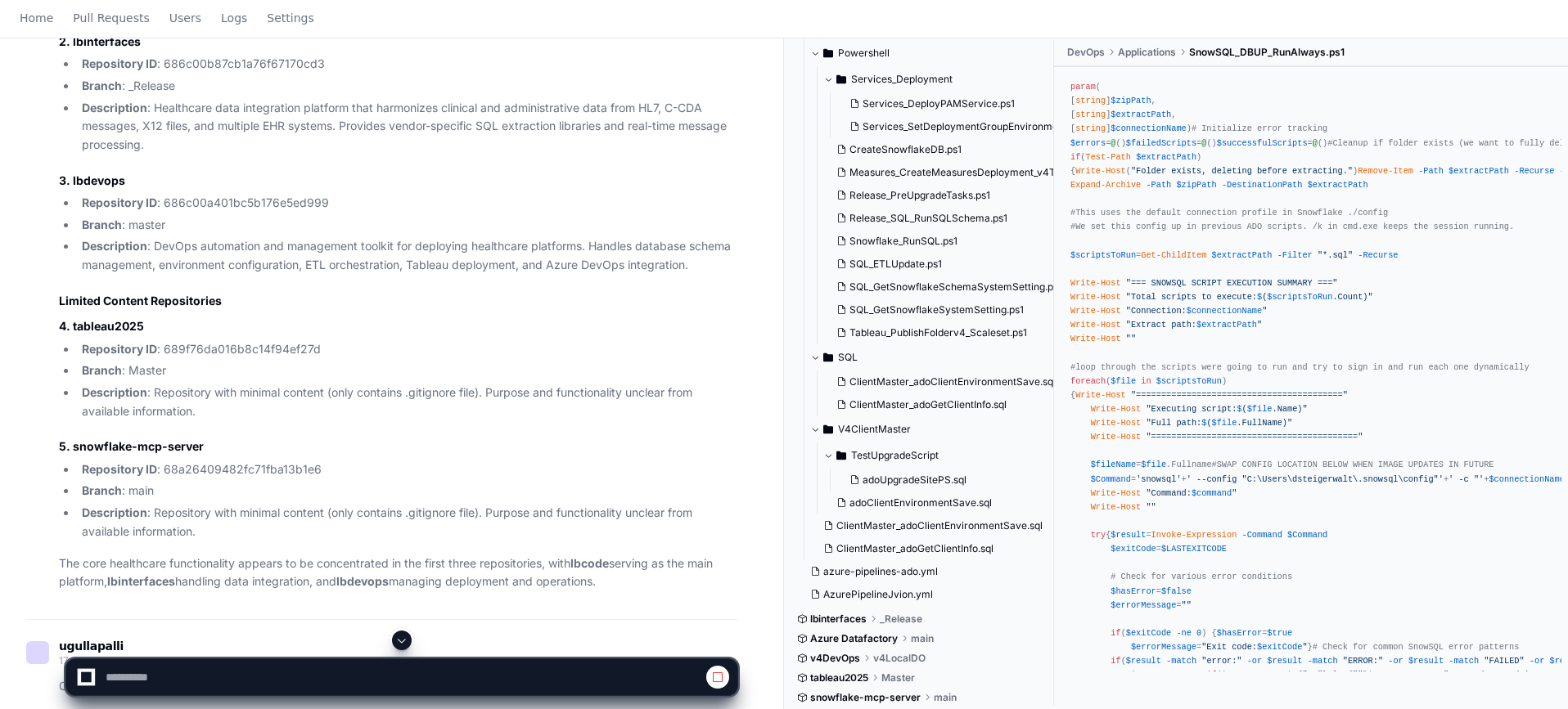
scroll to position [1091, 0]
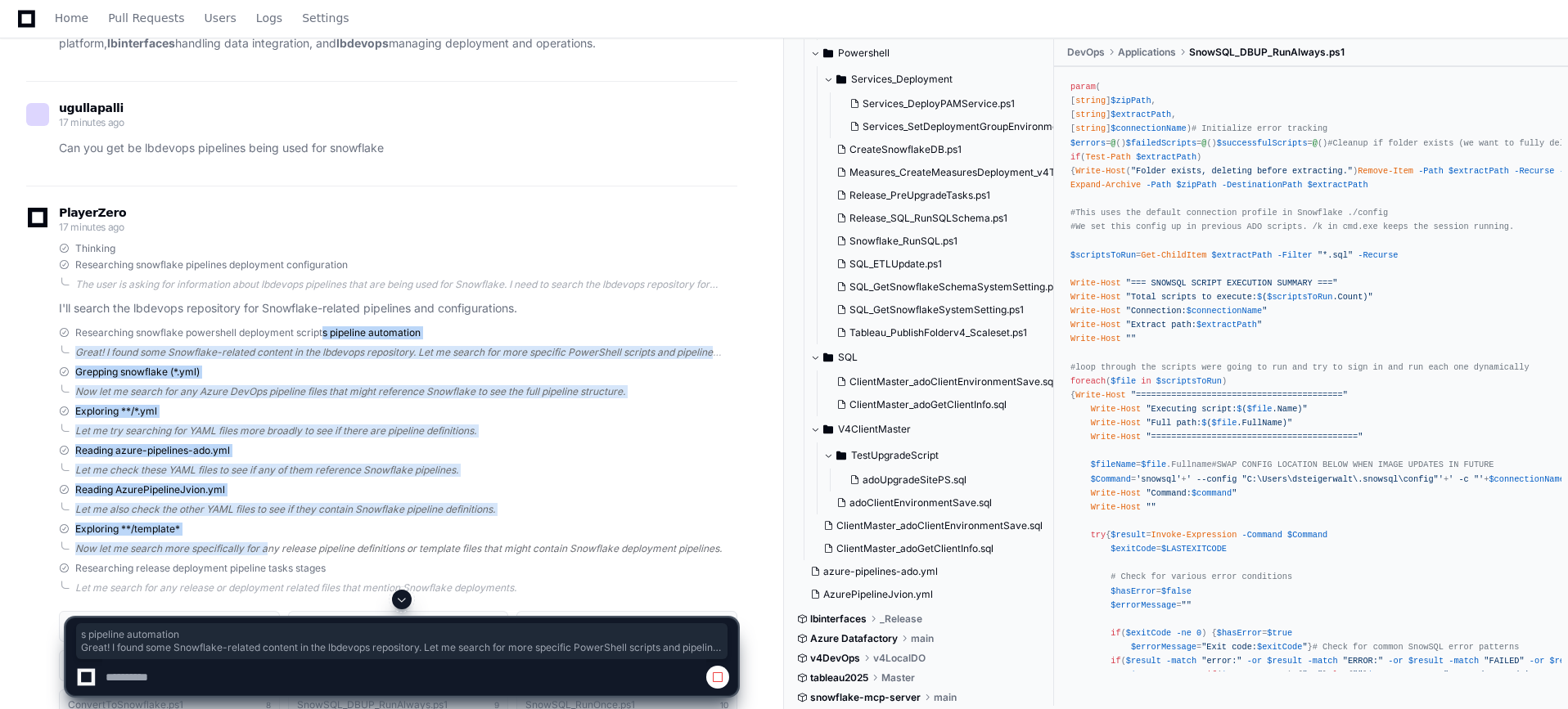
drag, startPoint x: 290, startPoint y: 410, endPoint x: 263, endPoint y: 549, distance: 141.6
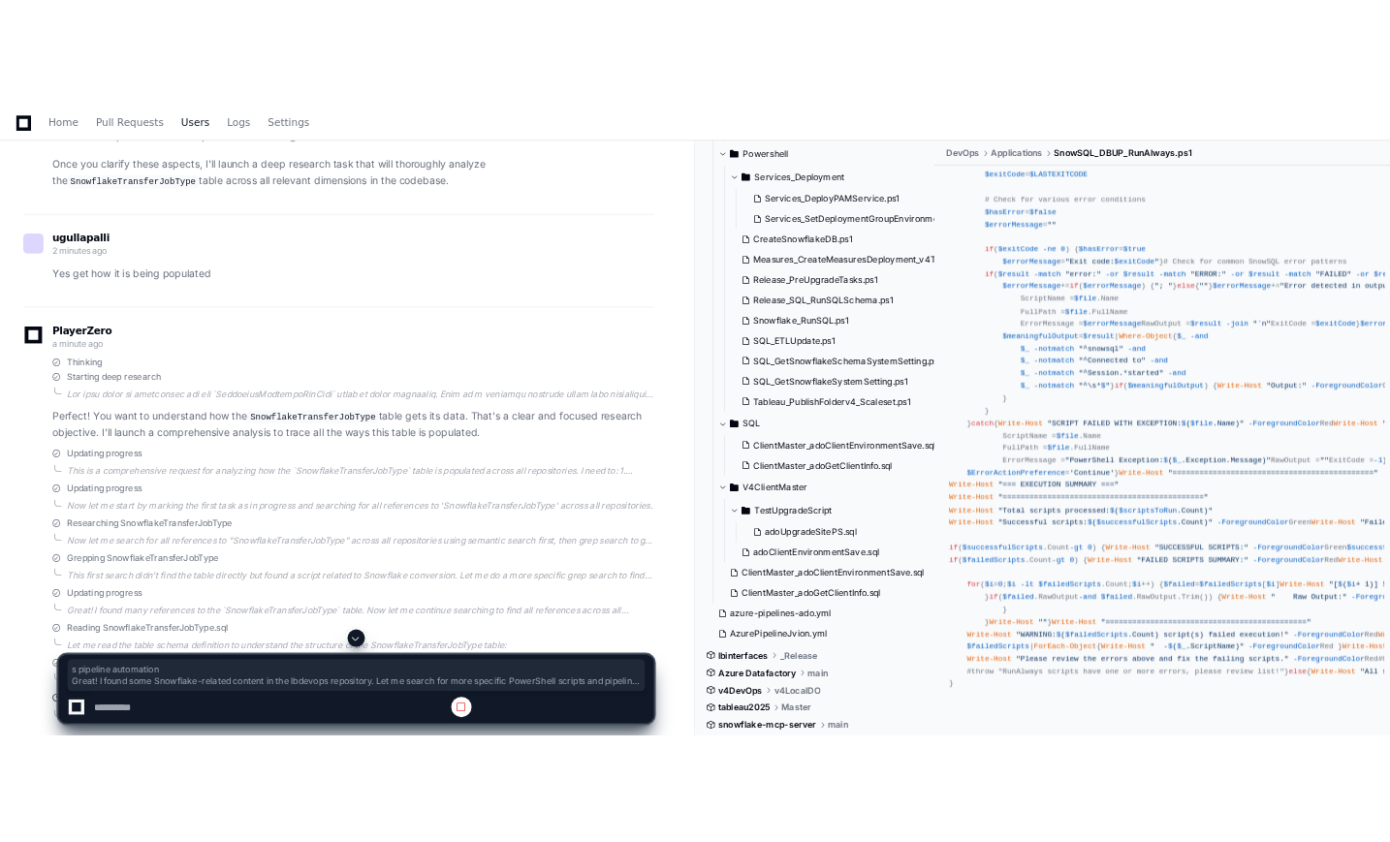
scroll to position [2101, 0]
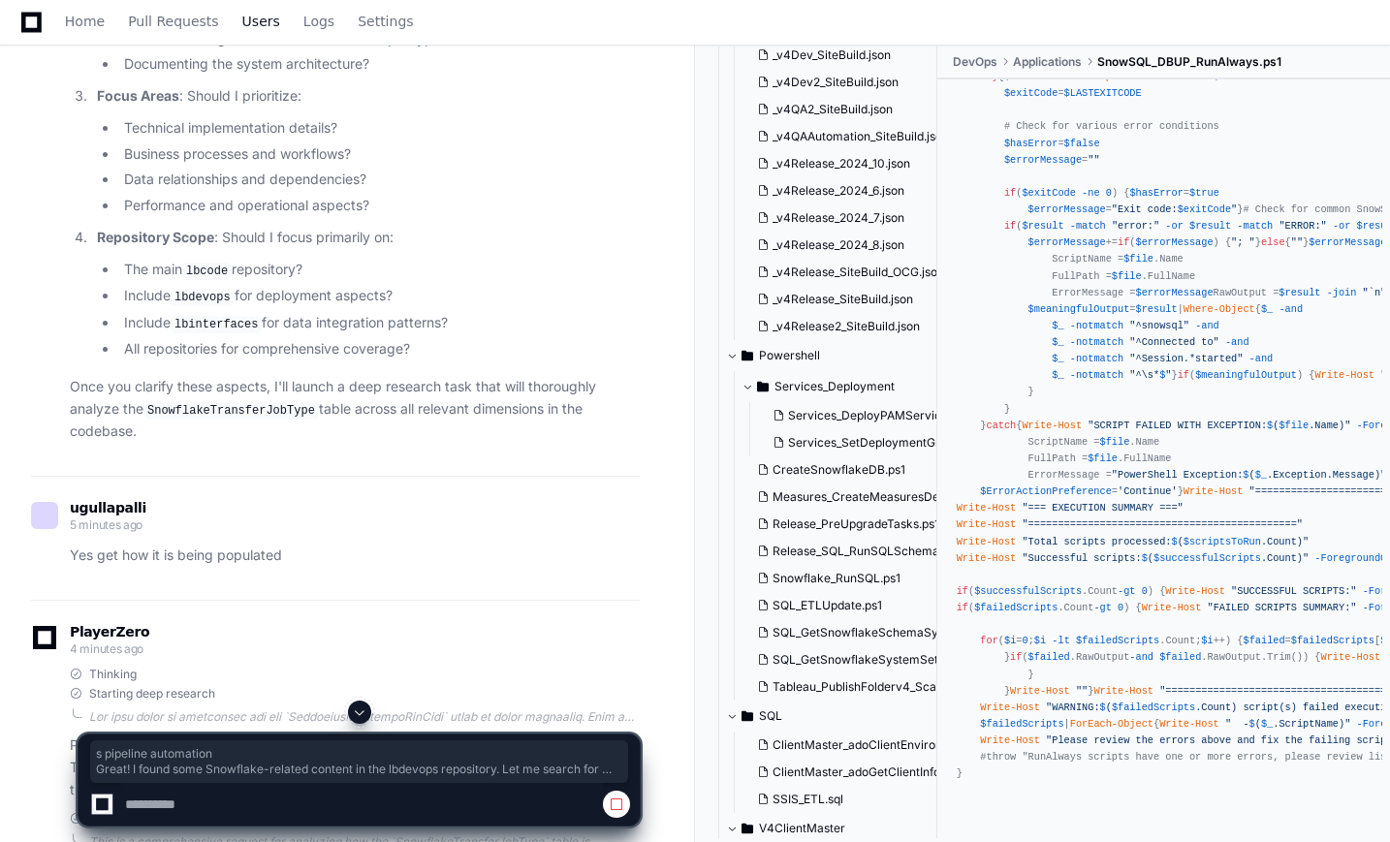
select select "*********"
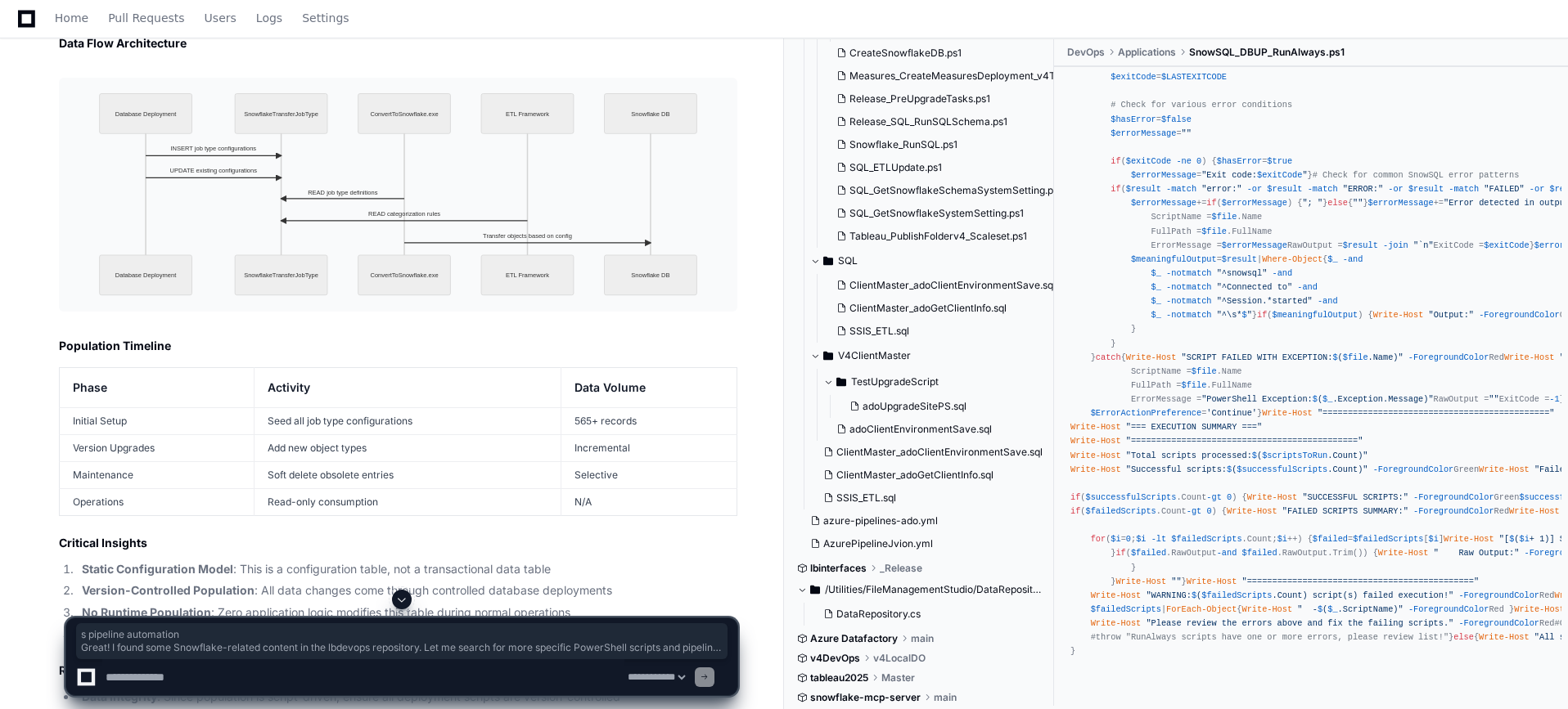
scroll to position [0, 0]
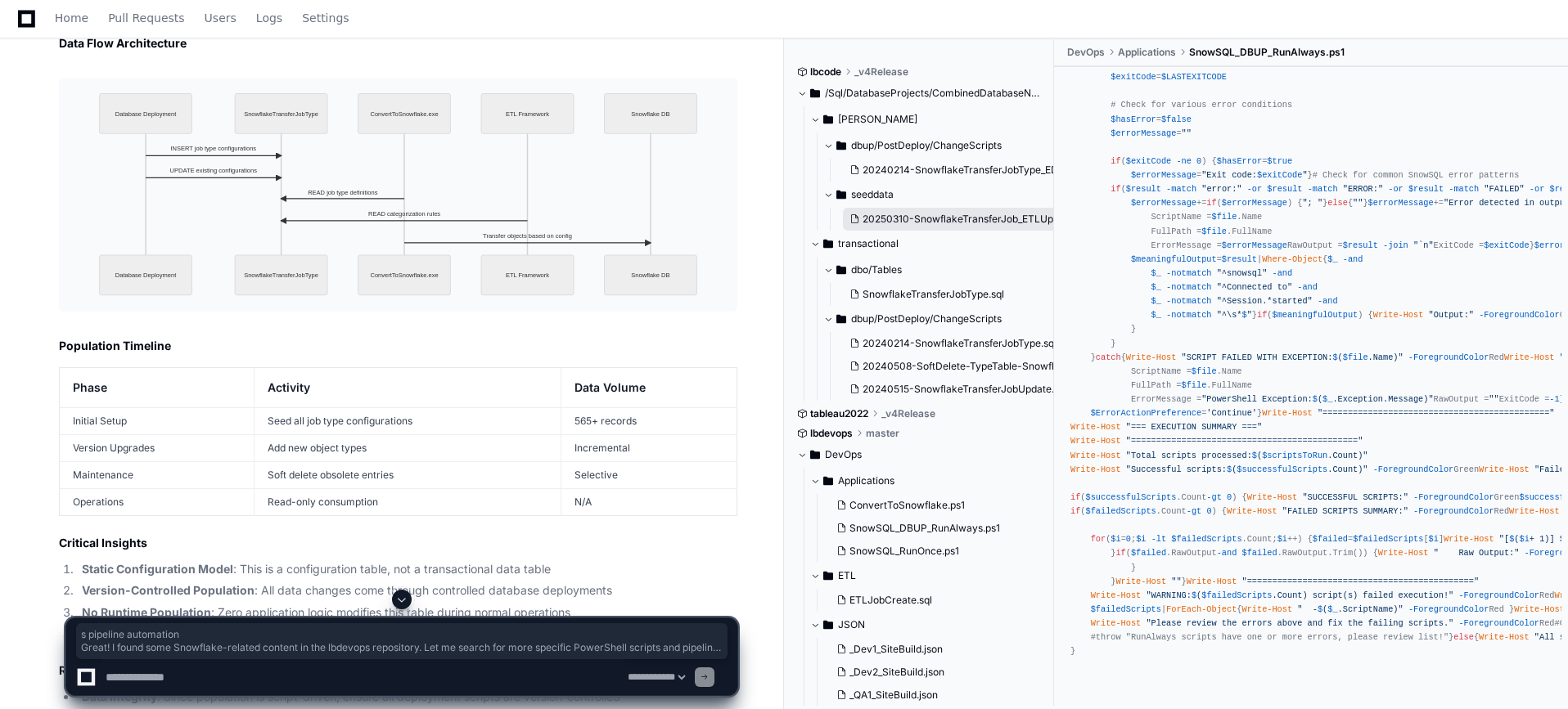
click at [947, 221] on span "20250310-SnowflakeTransferJob_ETLUpdates.sql" at bounding box center [978, 219] width 231 height 14
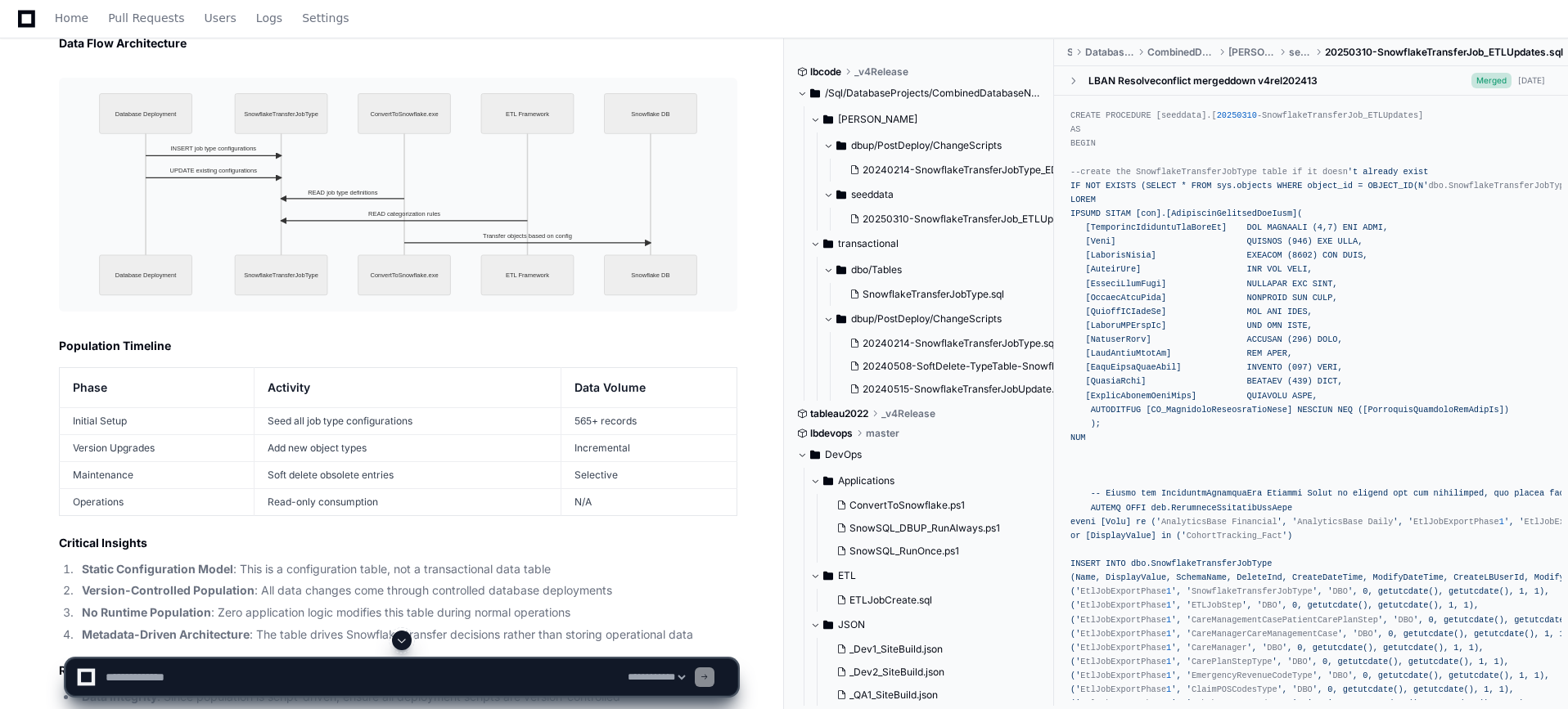
click at [1186, 355] on span at bounding box center [1375, 354] width 610 height 346
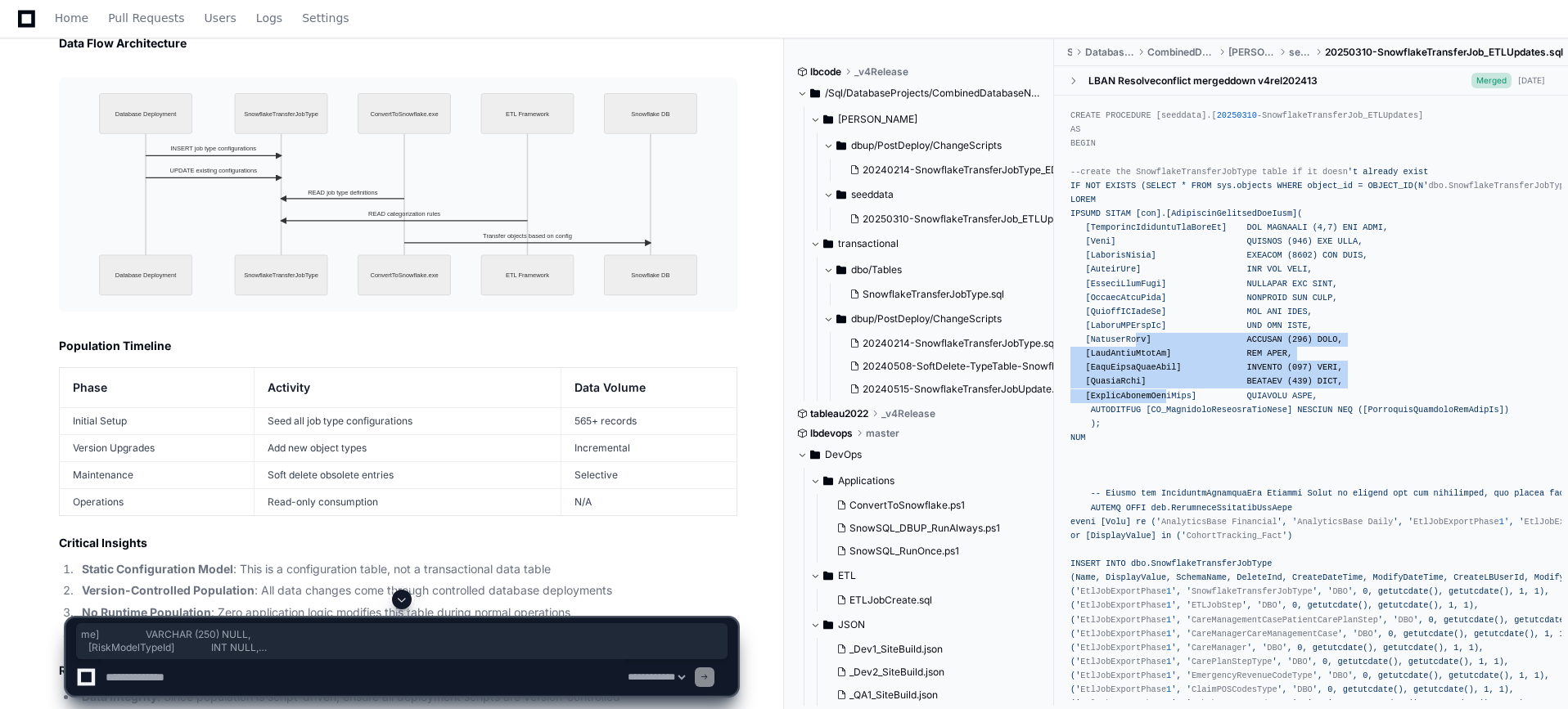
drag, startPoint x: 1133, startPoint y: 335, endPoint x: 1162, endPoint y: 393, distance: 64.8
click at [1162, 393] on span at bounding box center [1375, 354] width 610 height 346
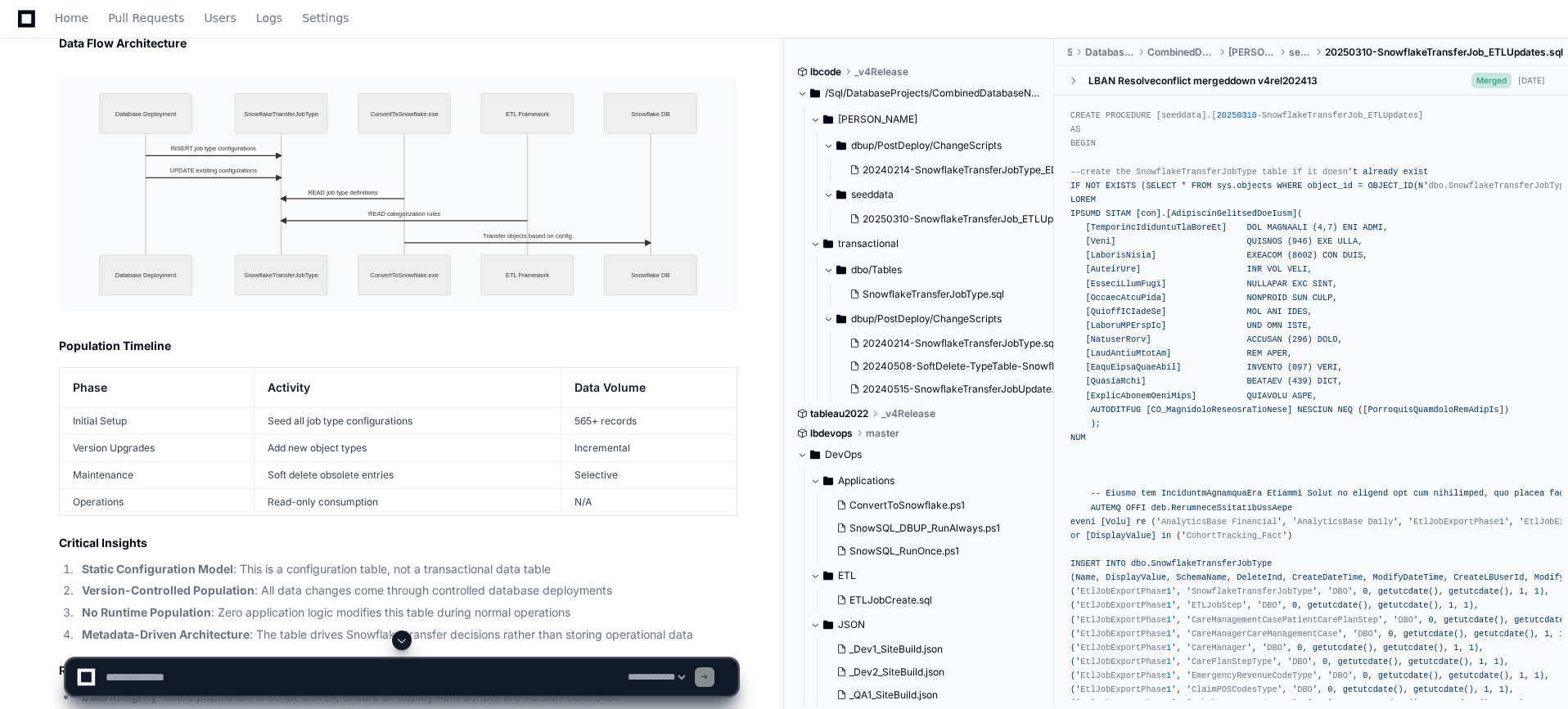
drag, startPoint x: 1167, startPoint y: 412, endPoint x: 1166, endPoint y: 404, distance: 8.1
click at [1167, 411] on span at bounding box center [1375, 354] width 610 height 346
click at [947, 286] on button "SnowflakeTransferJobType.sql" at bounding box center [950, 294] width 215 height 23
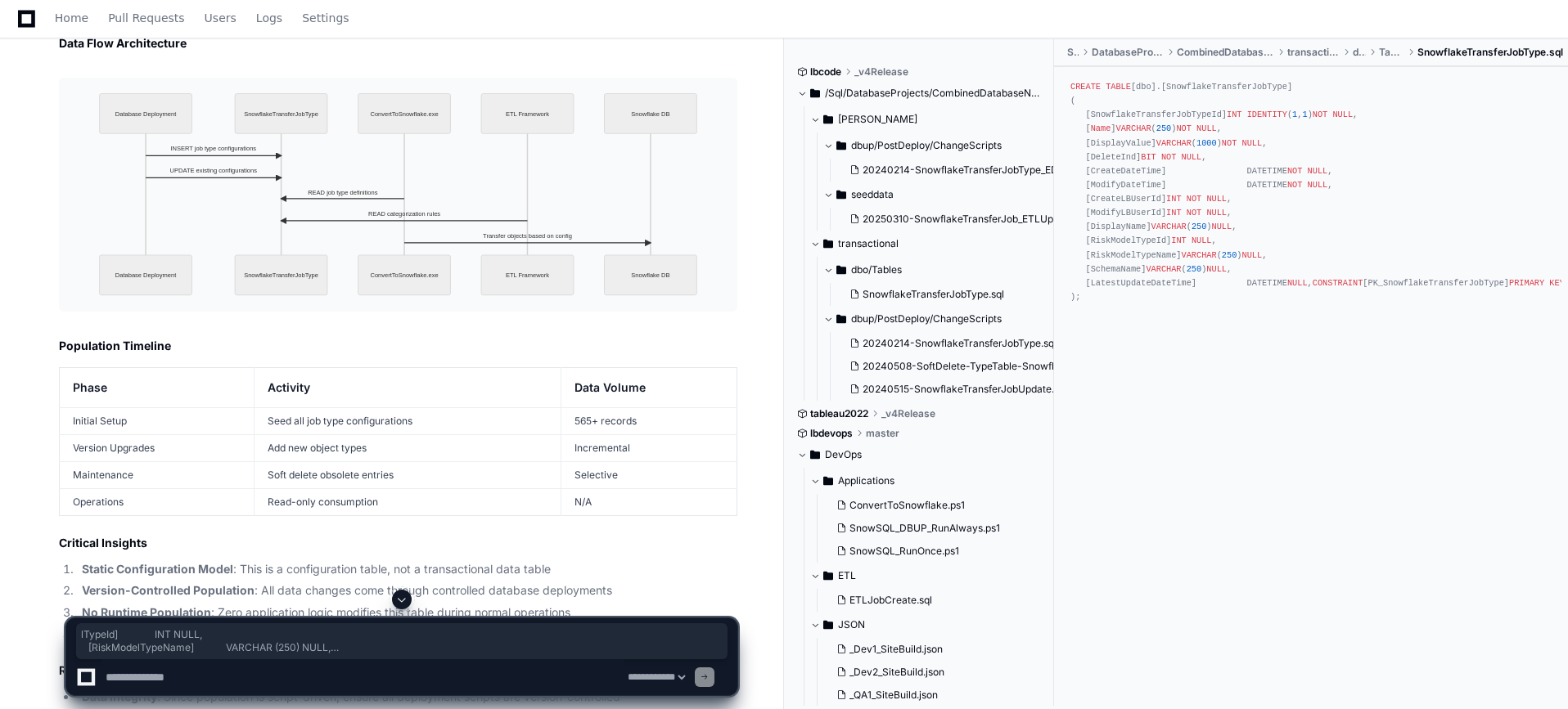
drag, startPoint x: 1153, startPoint y: 323, endPoint x: 1140, endPoint y: 322, distance: 13.0
click at [1139, 311] on pre "CREATE TABLE [dbo].[SnowflakeTransferJobType] ( [SnowflakeTransferJobTypeId] IN…" at bounding box center [1310, 192] width 501 height 237
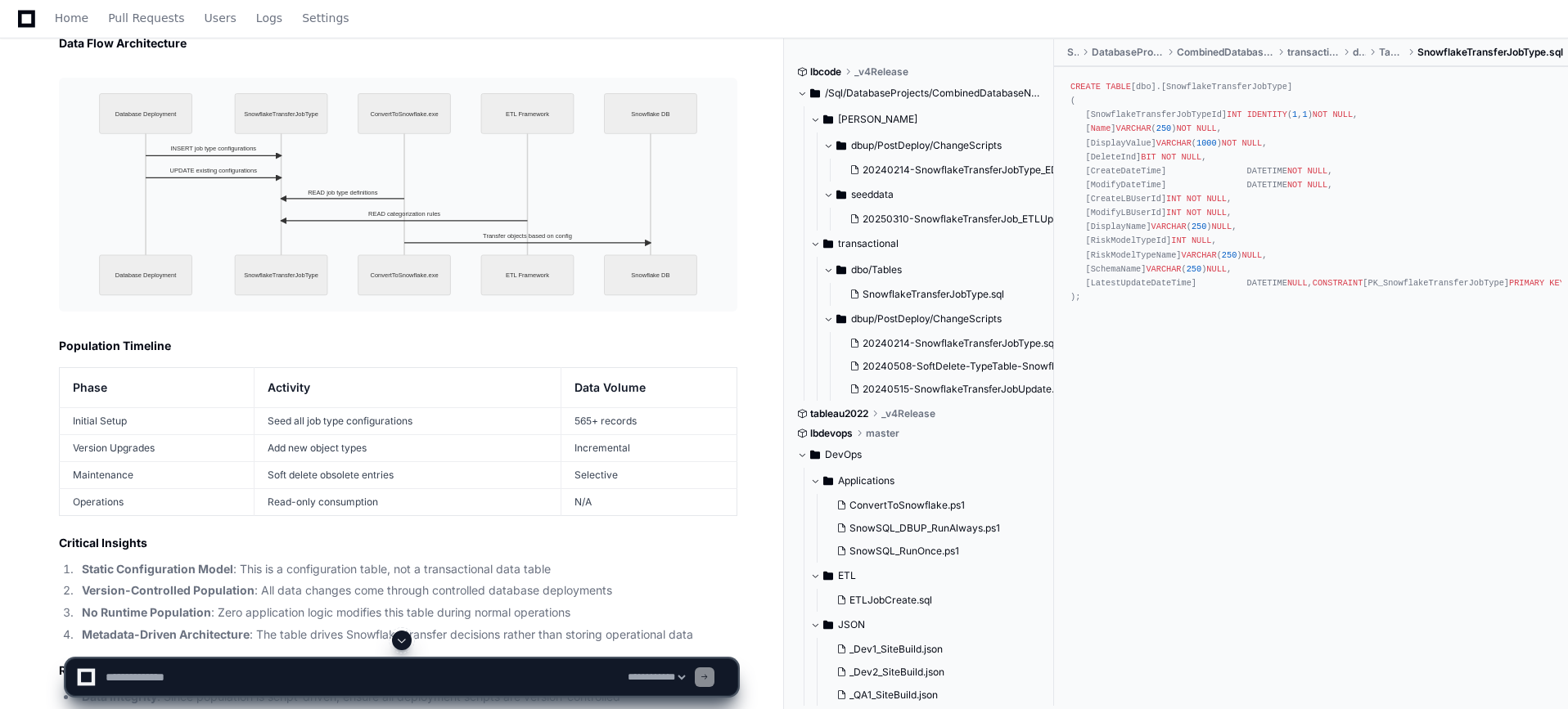
click at [1140, 333] on div "CREATE TABLE [dbo].[SnowflakeTransferJobType] ( [SnowflakeTransferJobTypeId] IN…" at bounding box center [1310, 369] width 514 height 604
click at [939, 295] on span "SnowflakeTransferJobType.sql" at bounding box center [933, 295] width 142 height 14
click at [907, 91] on span "/Sql/DatabaseProjects/CombinedDatabaseNew" at bounding box center [933, 94] width 217 height 14
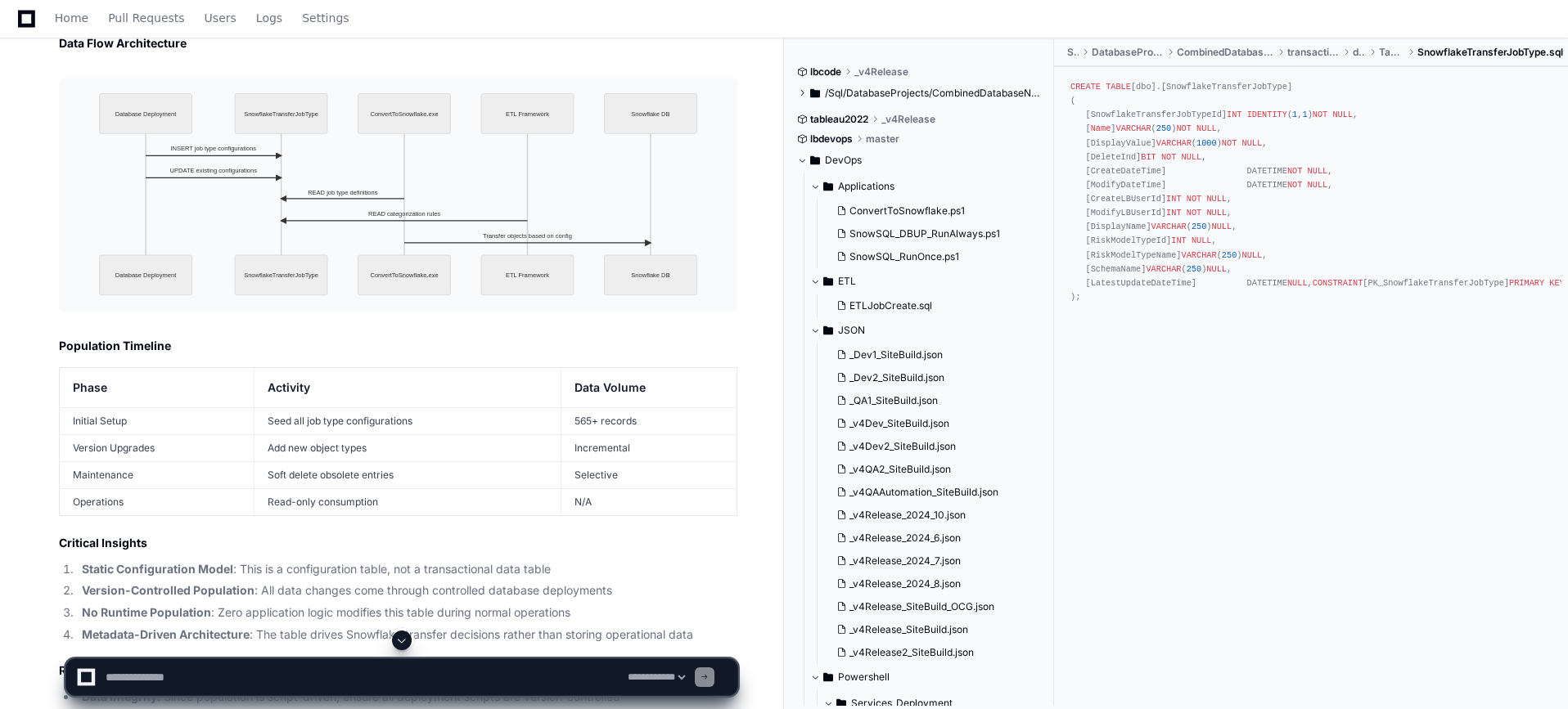
click at [907, 90] on span "/Sql/DatabaseProjects/CombinedDatabaseNew" at bounding box center [933, 94] width 217 height 14
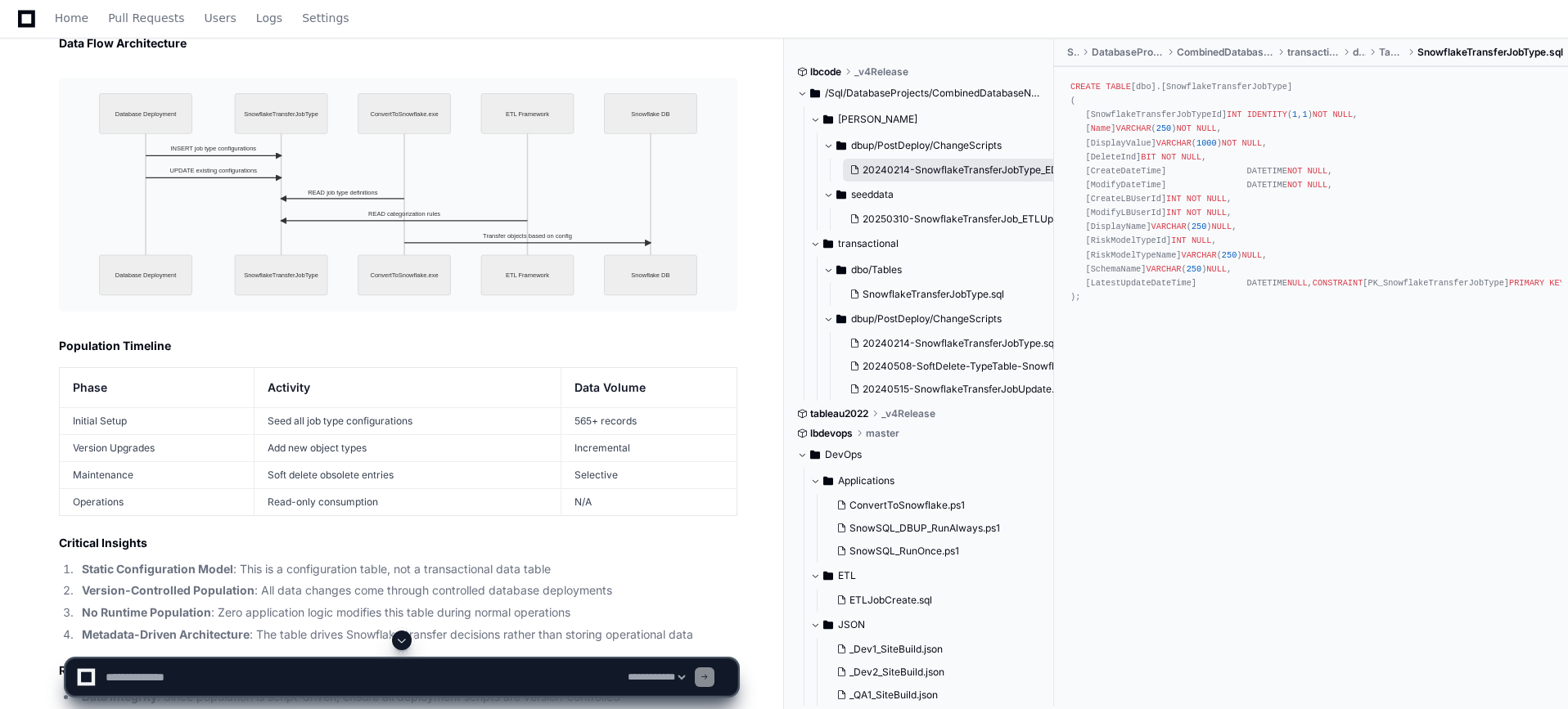
click at [945, 175] on span "20240214-SnowflakeTransferJobType_EDW.sql" at bounding box center [972, 170] width 220 height 14
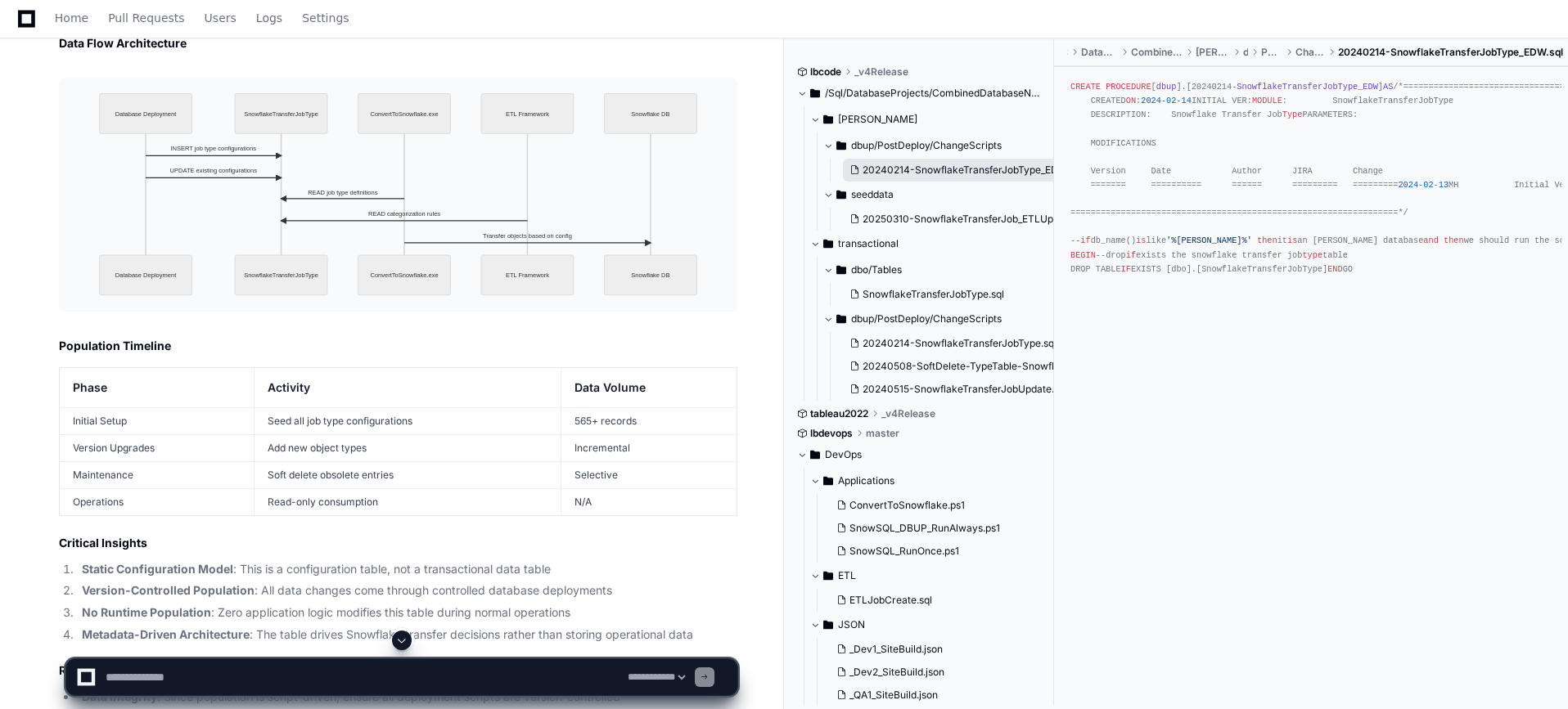
click at [945, 173] on span "20240214-SnowflakeTransferJobType_EDW.sql" at bounding box center [972, 170] width 220 height 14
click at [997, 217] on span "20250310-SnowflakeTransferJob_ETLUpdates.sql" at bounding box center [978, 219] width 231 height 14
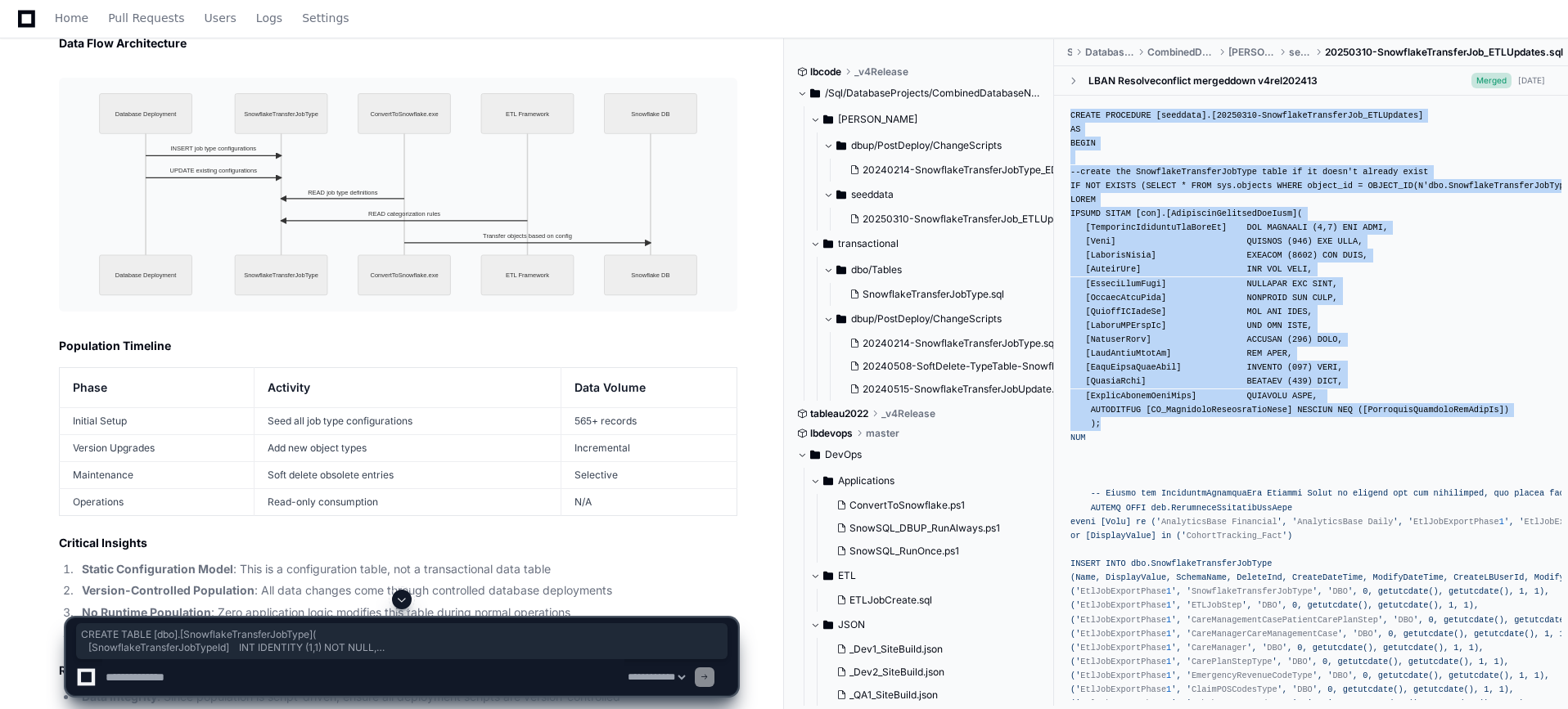
drag, startPoint x: 1232, startPoint y: 418, endPoint x: 1066, endPoint y: 126, distance: 335.9
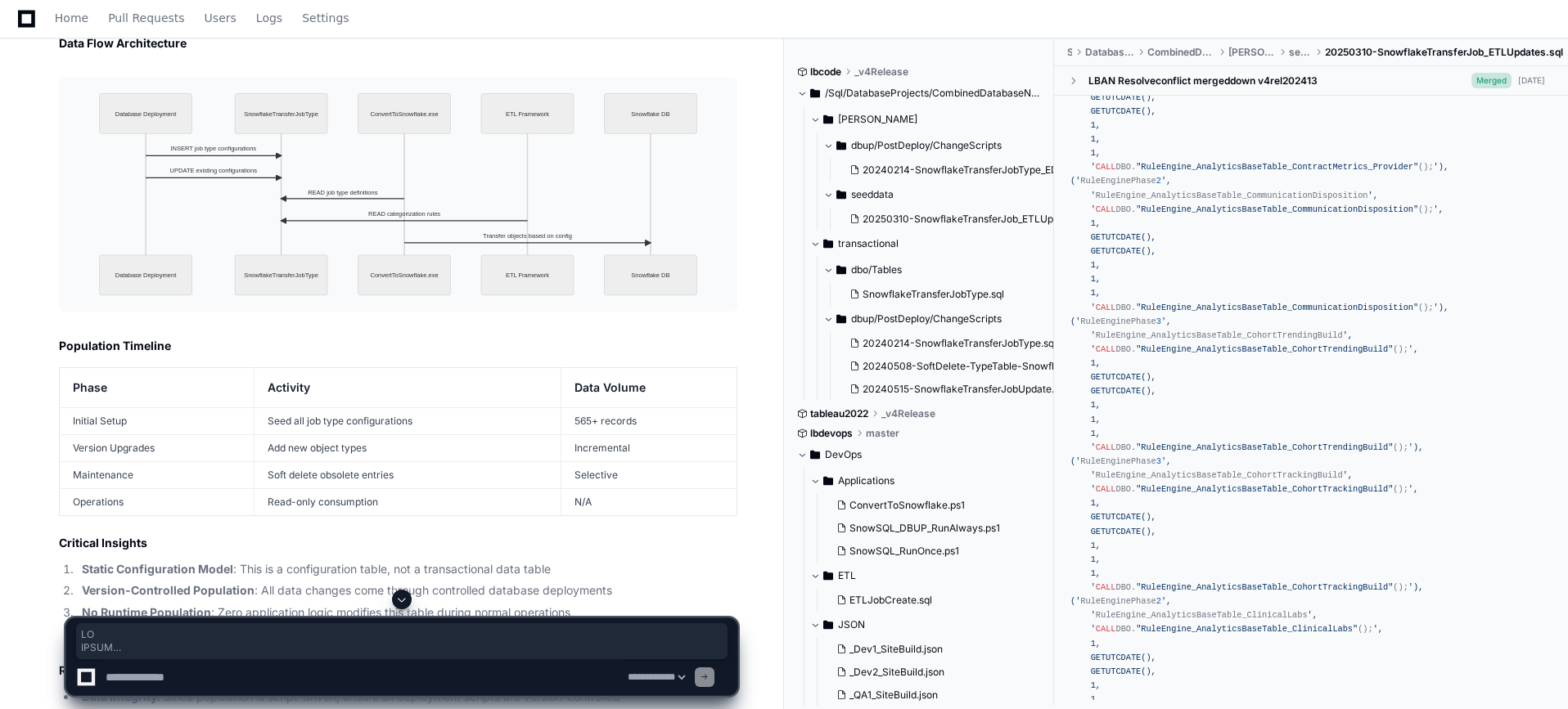
scroll to position [15110, 0]
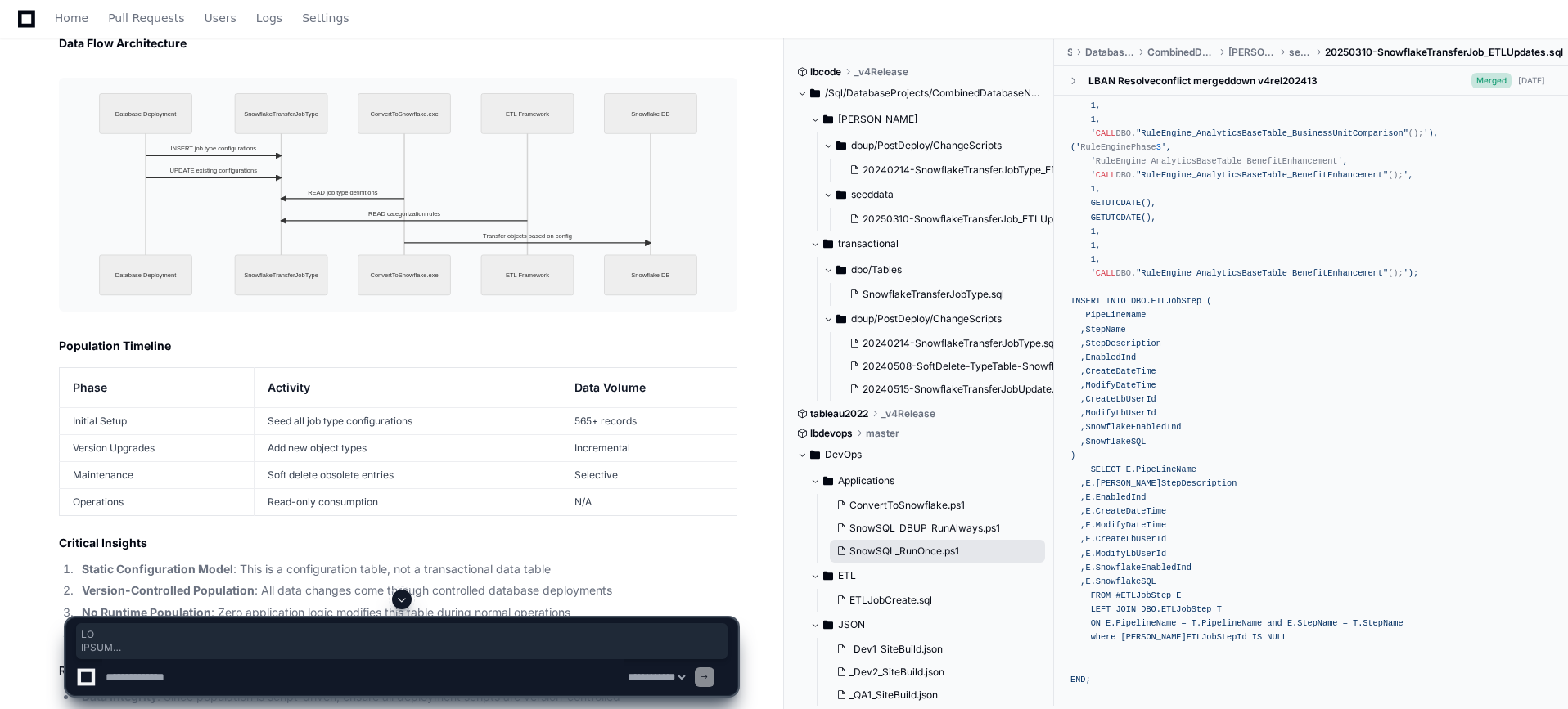
click at [914, 550] on span "SnowSQL_RunOnce.ps1" at bounding box center [904, 551] width 110 height 14
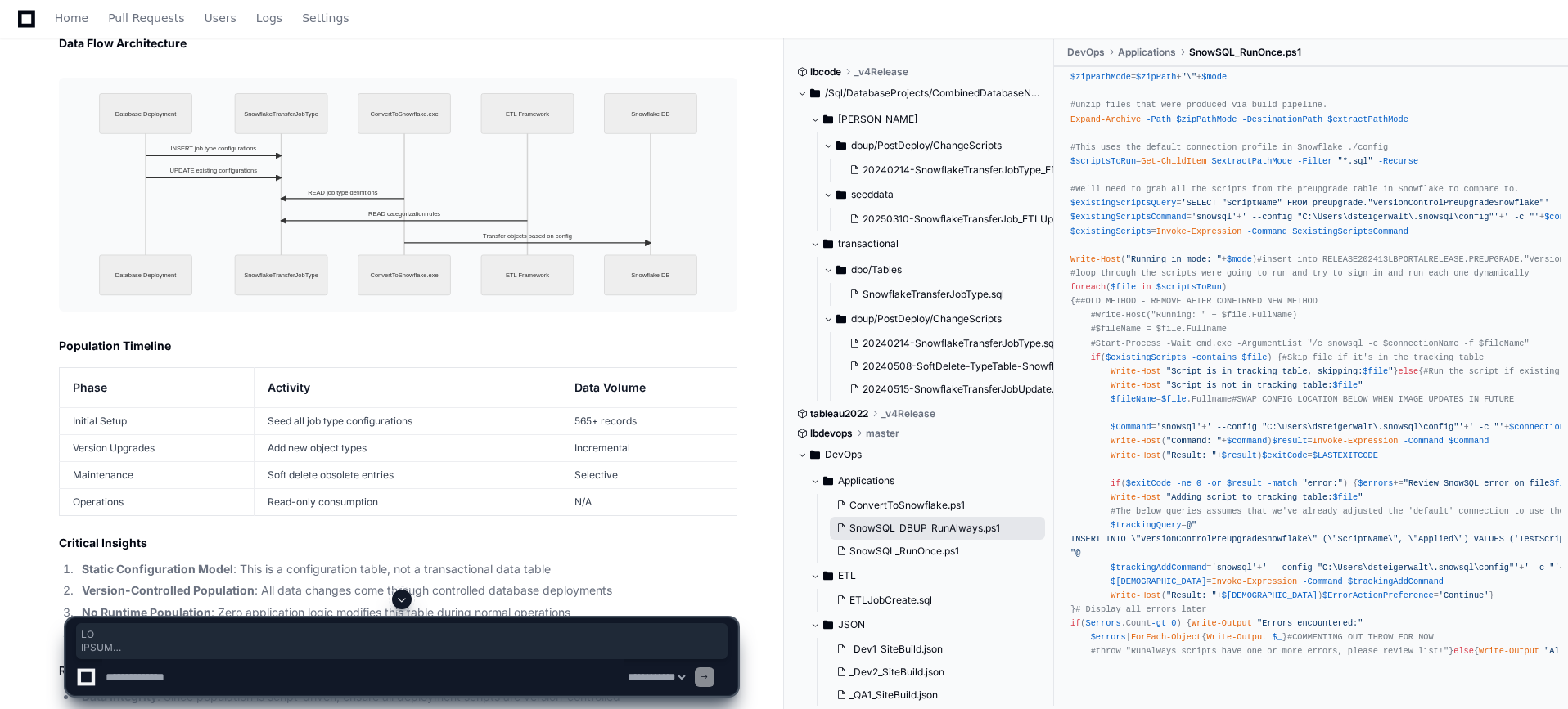
scroll to position [0, 0]
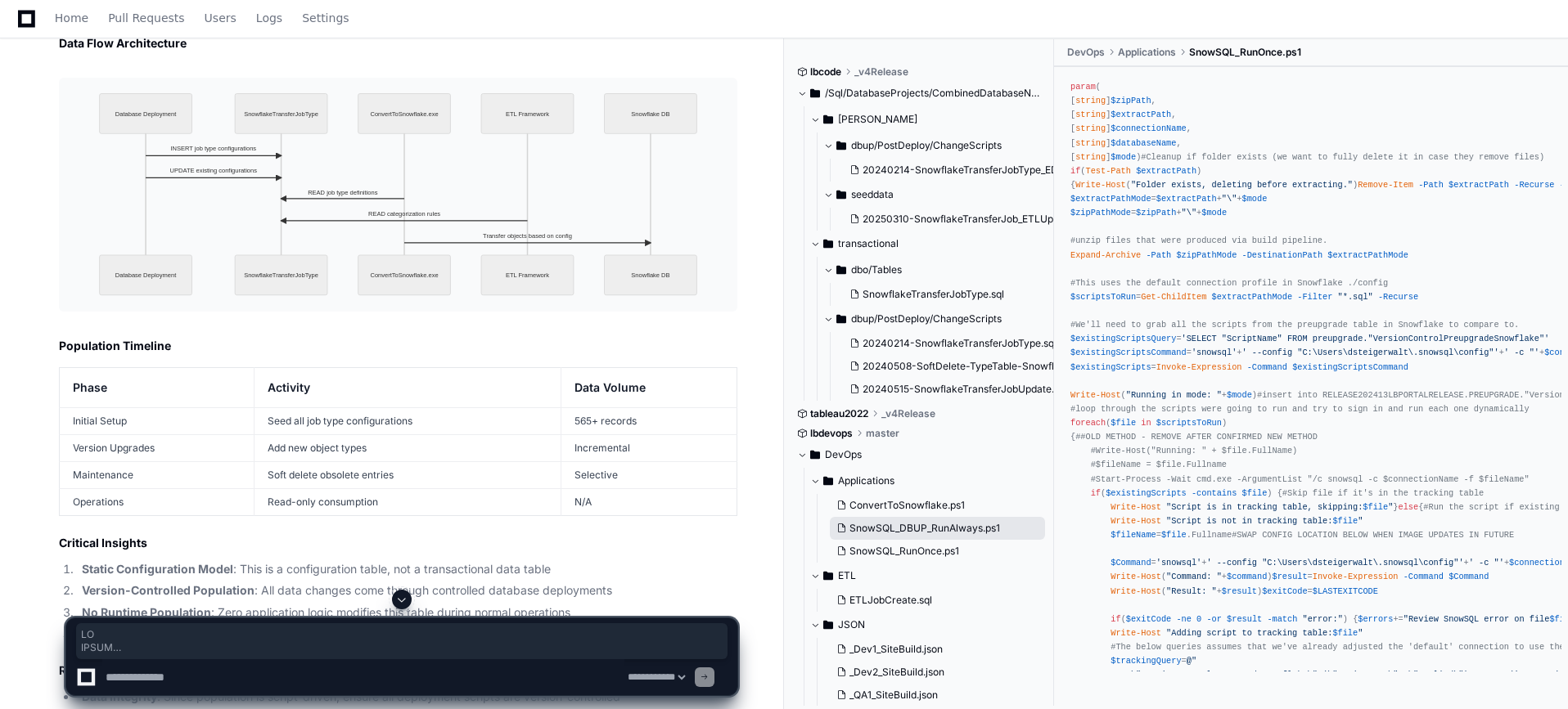
click at [915, 535] on button "SnowSQL_DBUP_RunAlways.ps1" at bounding box center [937, 528] width 215 height 23
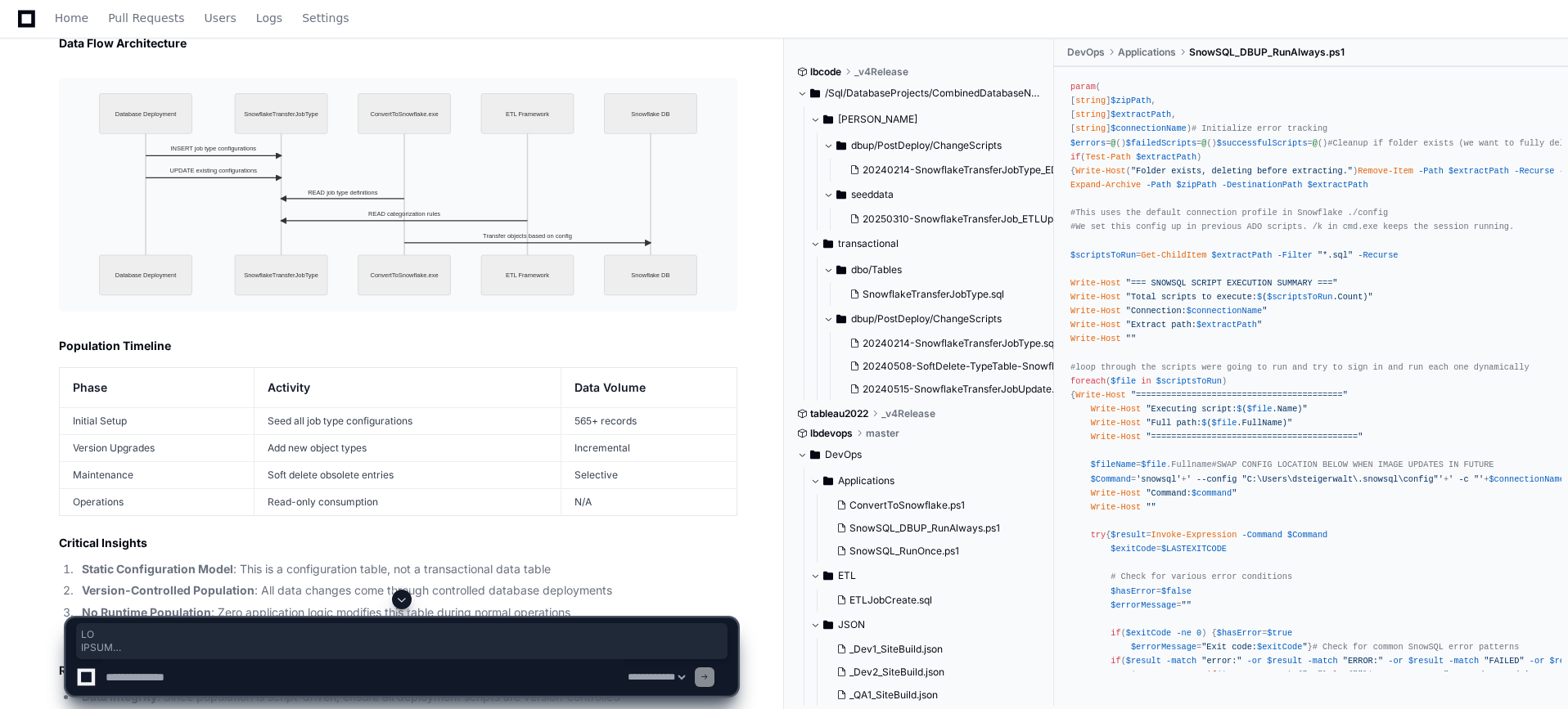
scroll to position [1775, 0]
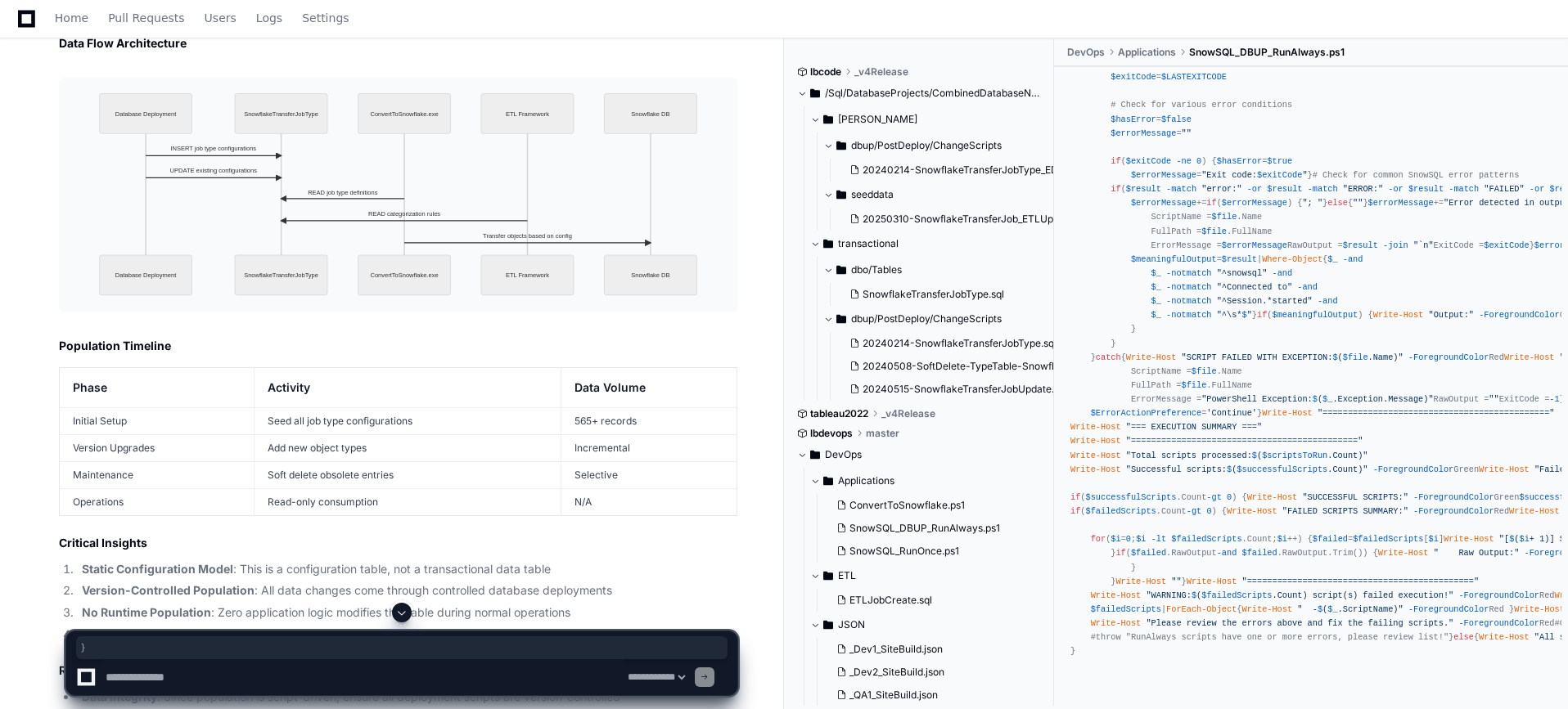
drag, startPoint x: 1299, startPoint y: 434, endPoint x: 1177, endPoint y: 203, distance: 261.2
click at [1177, 203] on div "param ( [ string ] $zipPath , [ string ] $extractPath , [ string ] $connectionN…" at bounding box center [1311, 133] width 481 height 1050
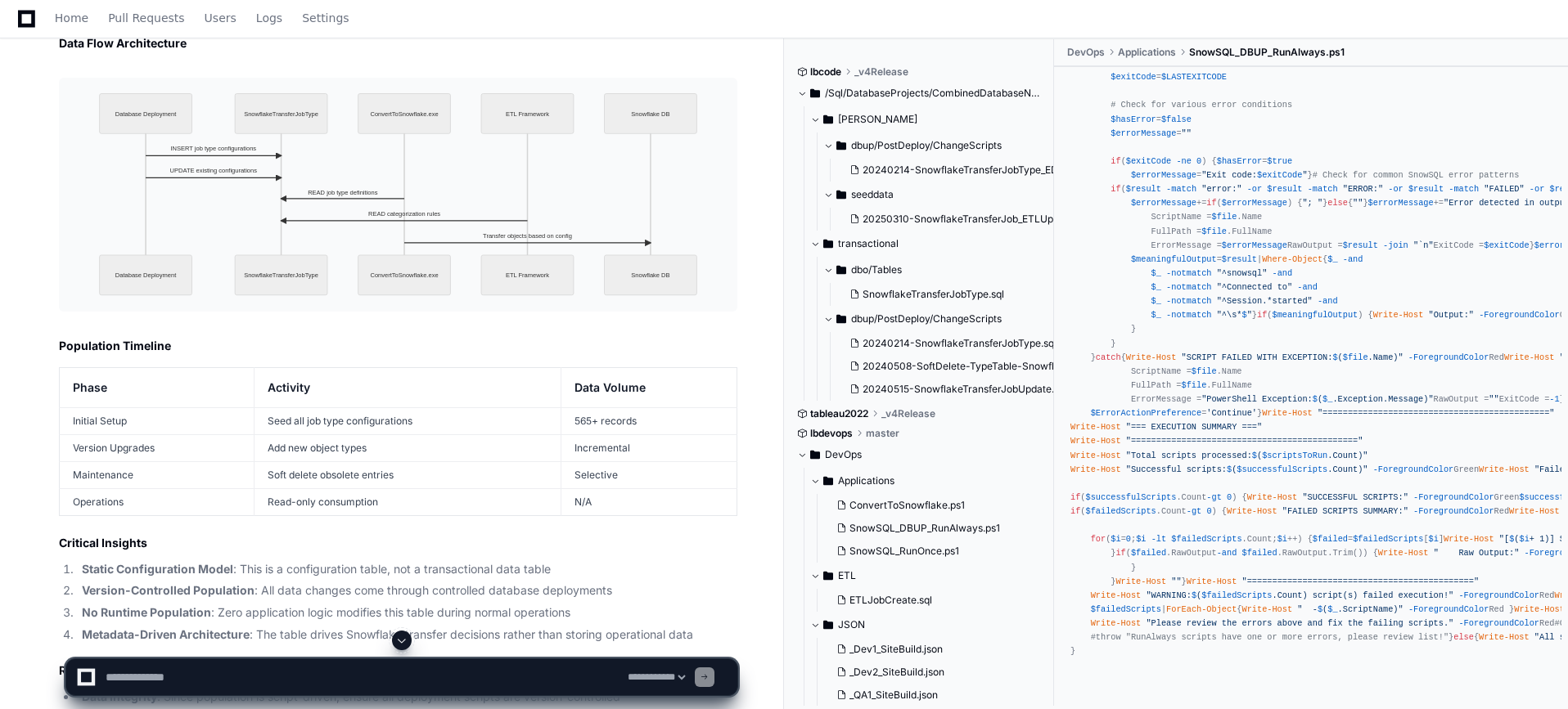
drag, startPoint x: 1240, startPoint y: 647, endPoint x: 1199, endPoint y: 578, distance: 80.3
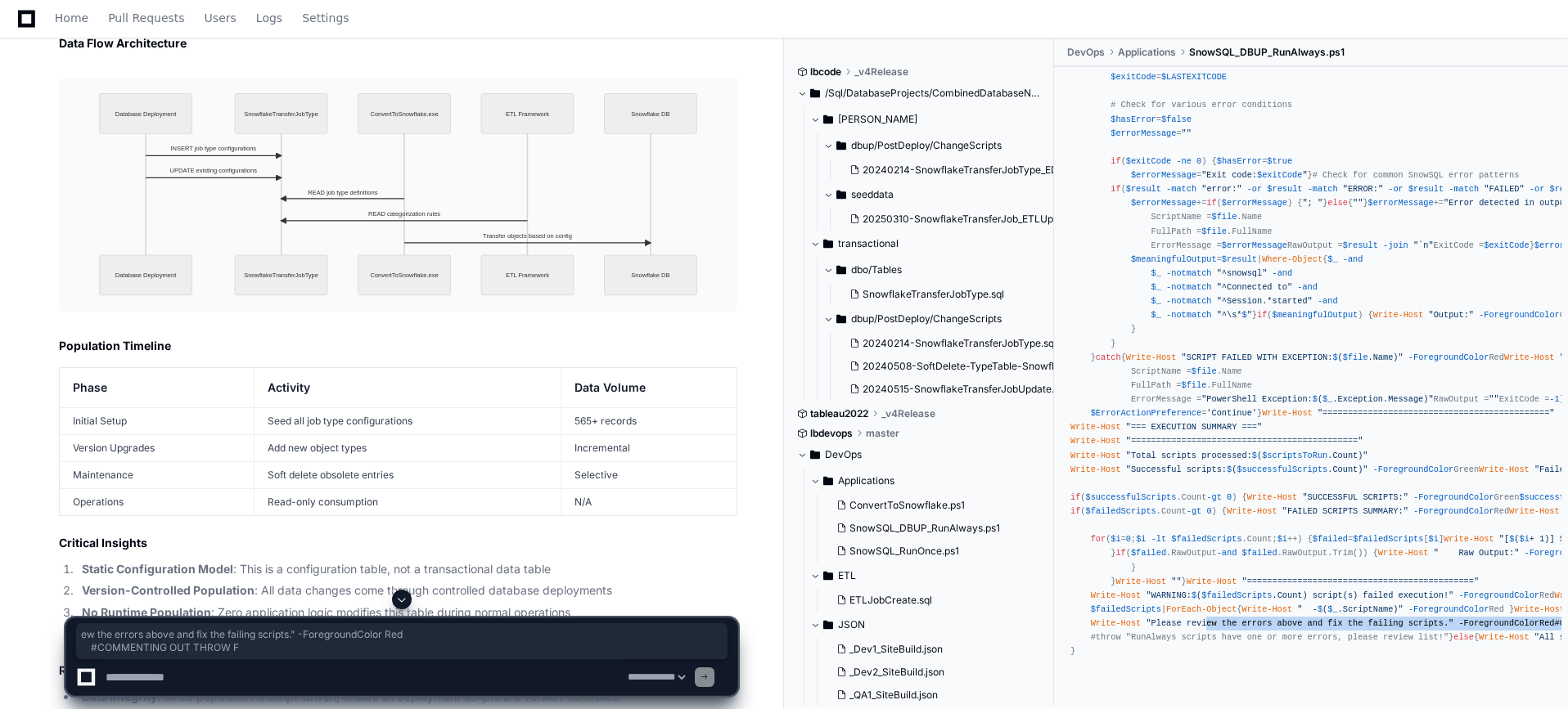
click at [1202, 491] on div "param ( [ string ] $zipPath , [ string ] $extractPath , [ string ] $connectionN…" at bounding box center [1311, 133] width 481 height 1050
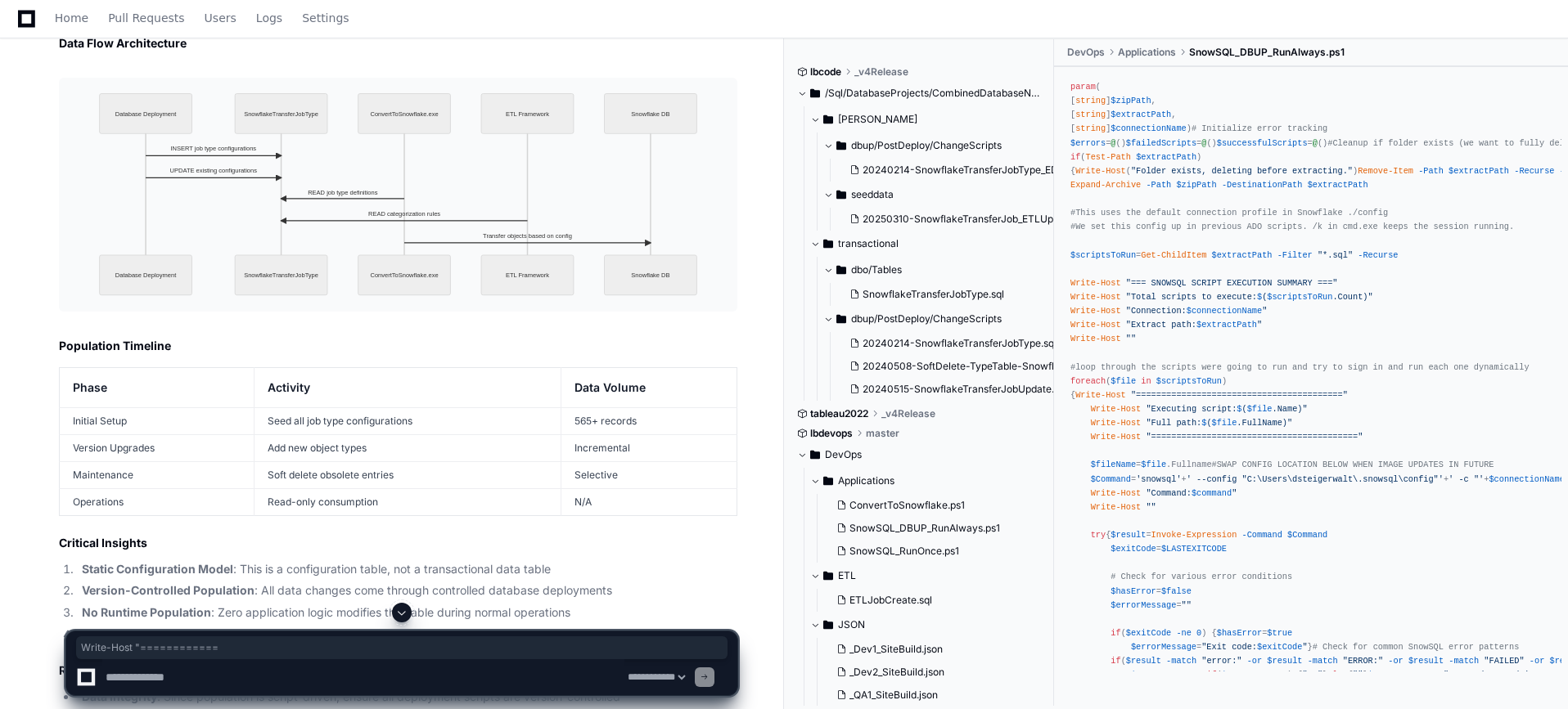
scroll to position [1015, 0]
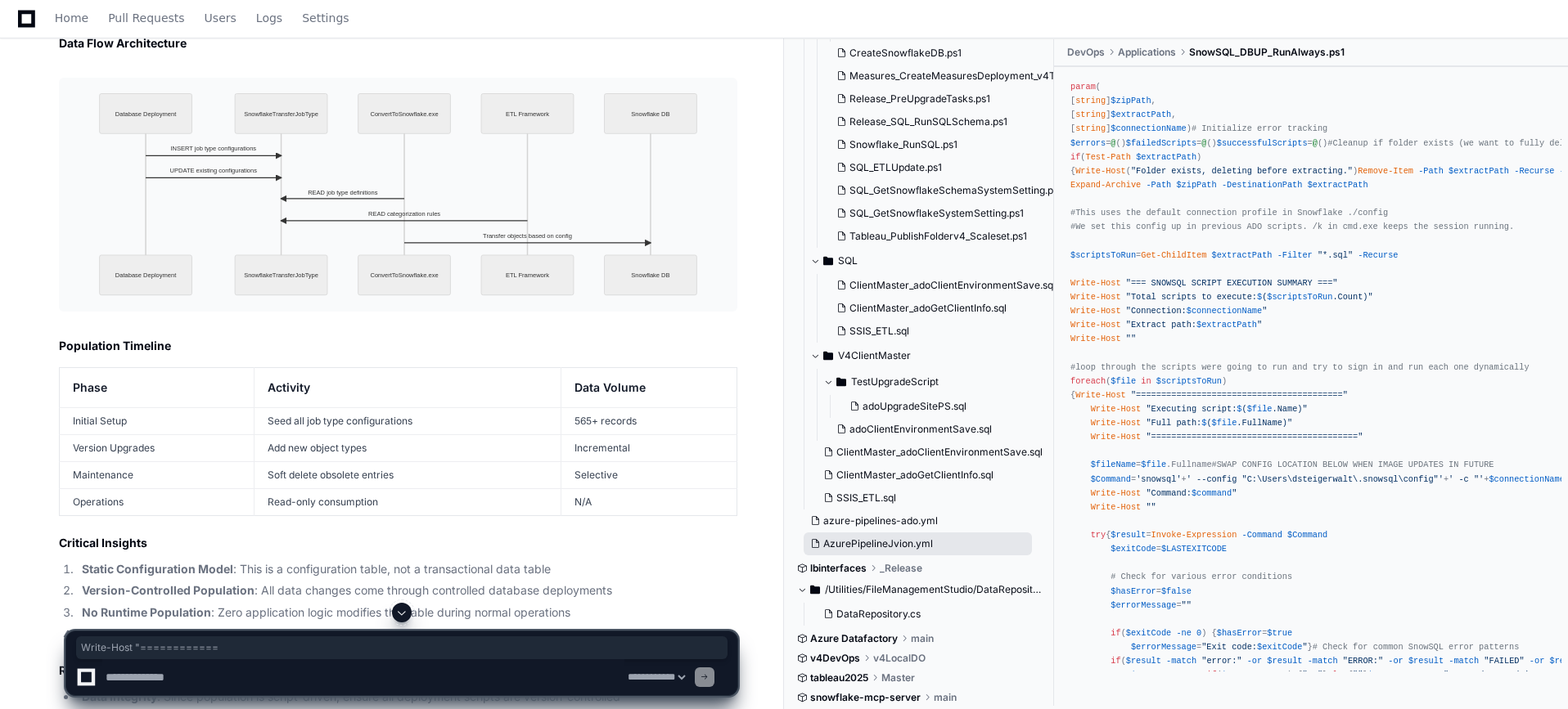
click at [955, 544] on button "AzurePipelineJvion.yml" at bounding box center [918, 544] width 228 height 23
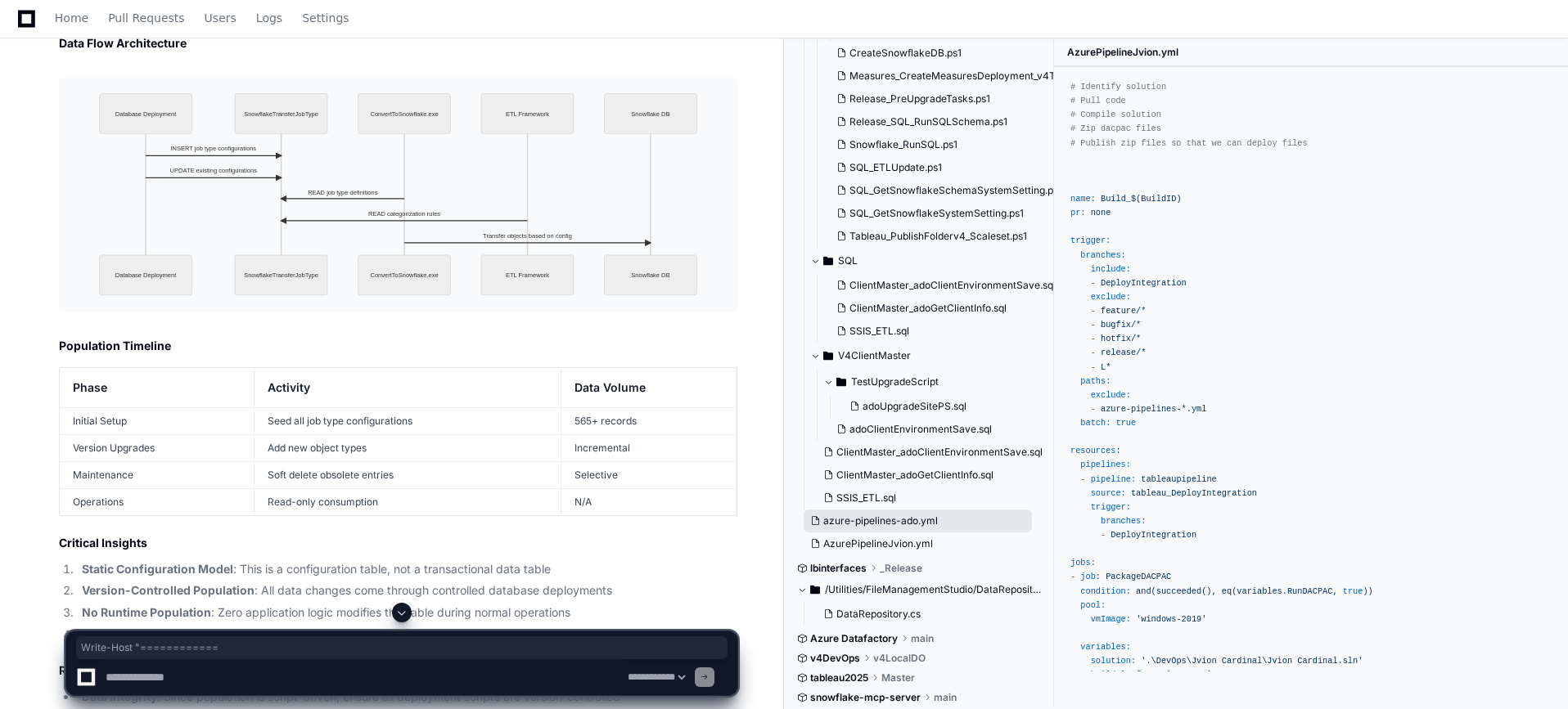
click at [940, 520] on button "azure-pipelines-ado.yml" at bounding box center [918, 521] width 228 height 23
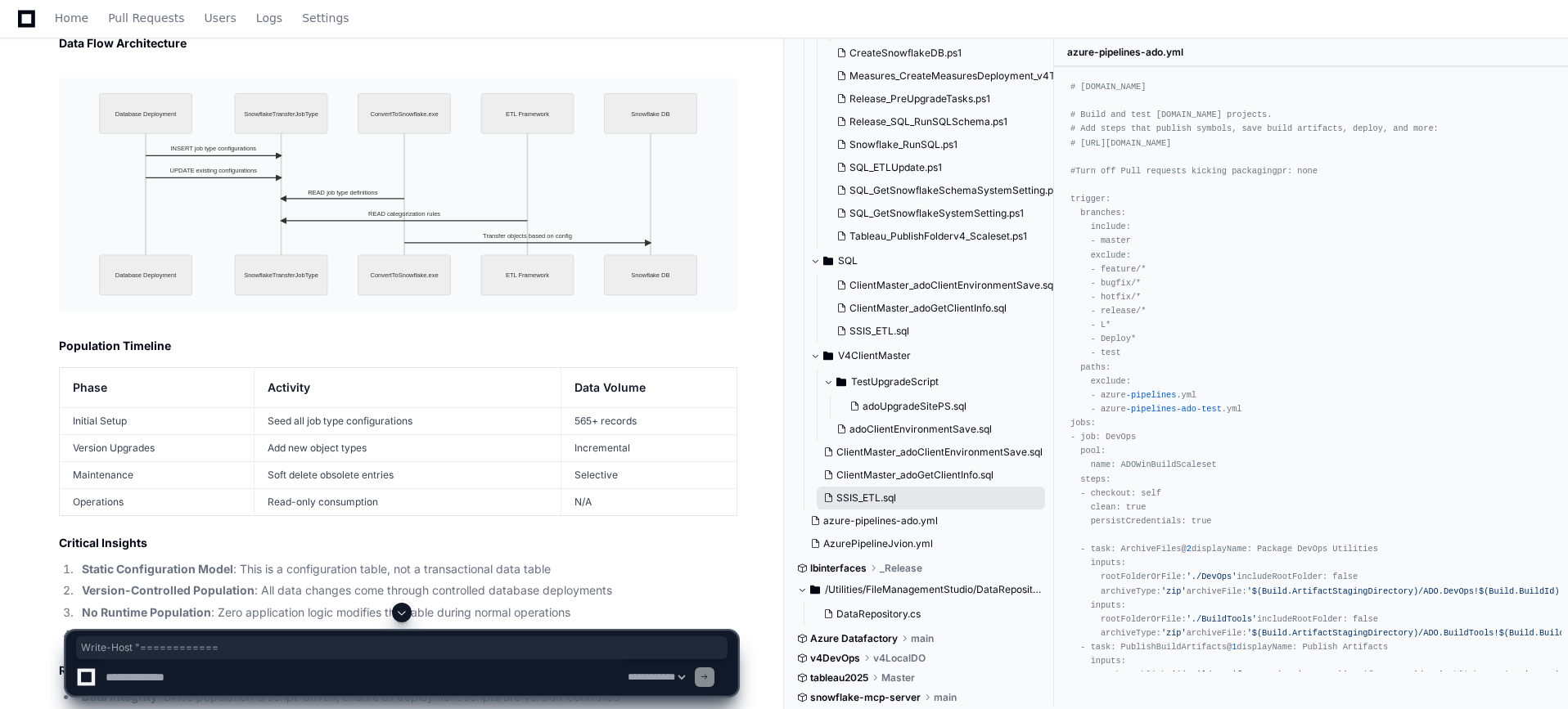
click at [940, 504] on button "SSIS_ETL.sql" at bounding box center [930, 498] width 228 height 23
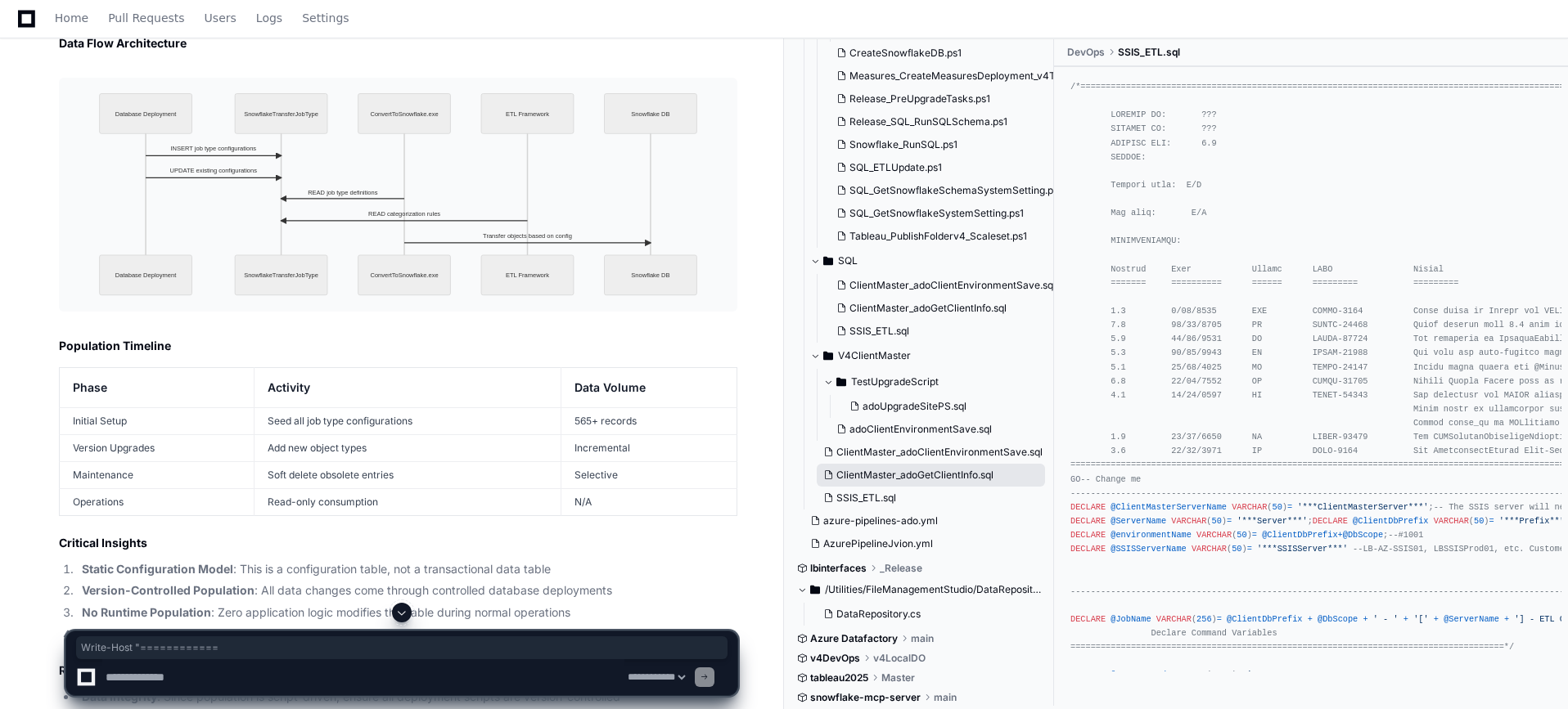
click at [956, 484] on button "ClientMaster_adoGetClientInfo.sql" at bounding box center [930, 474] width 228 height 23
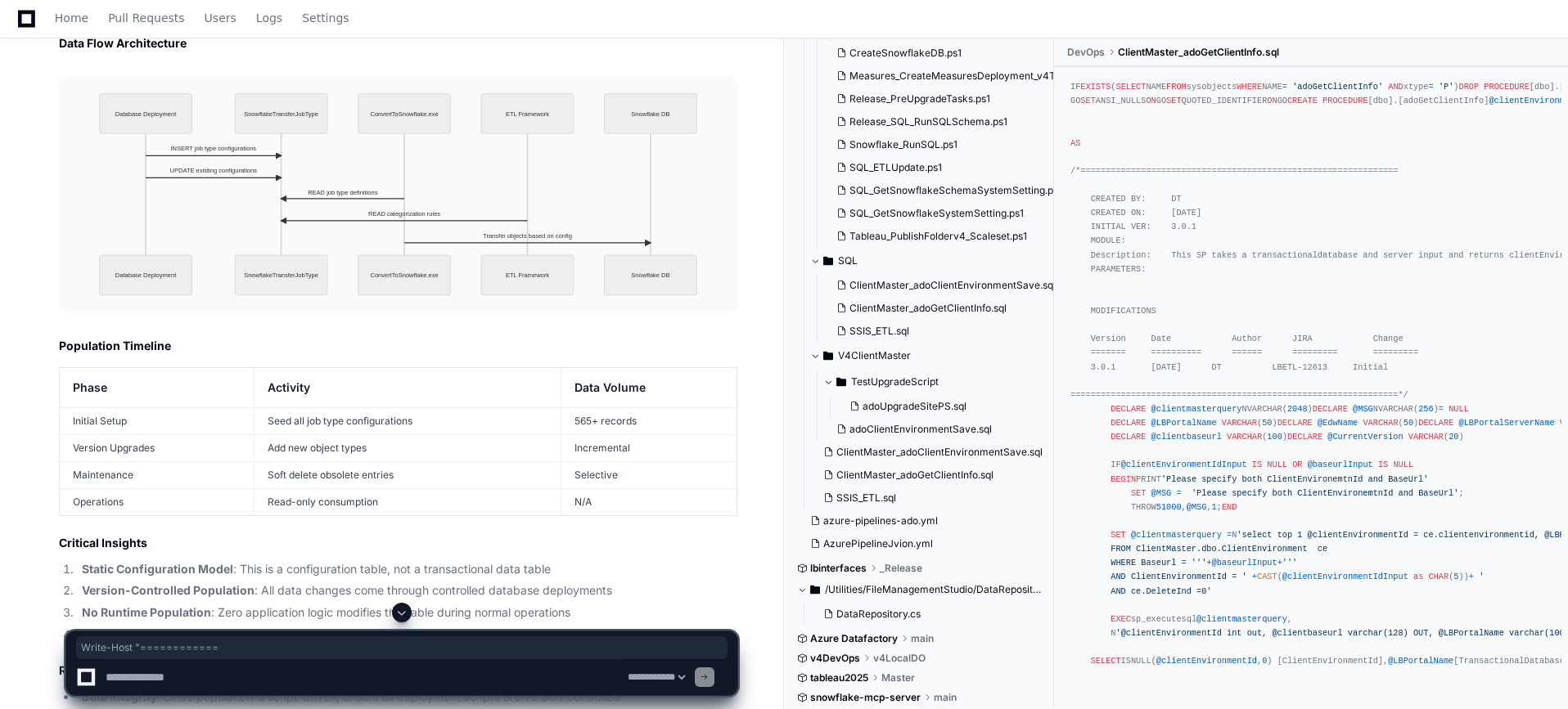
scroll to position [0, 0]
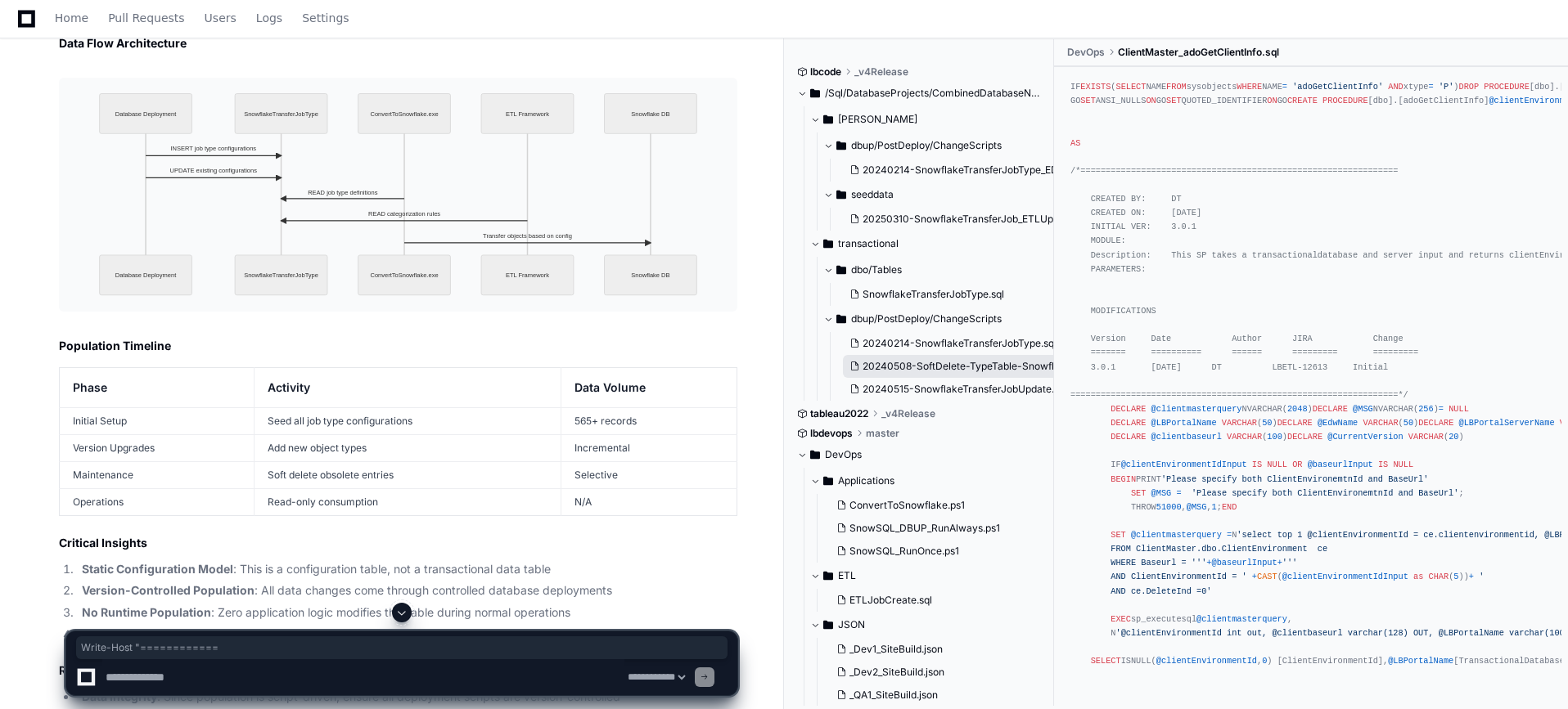
click at [983, 376] on button "20240508-SoftDelete-TypeTable-SnowflakeTransferJobType.sql" at bounding box center [957, 366] width 228 height 23
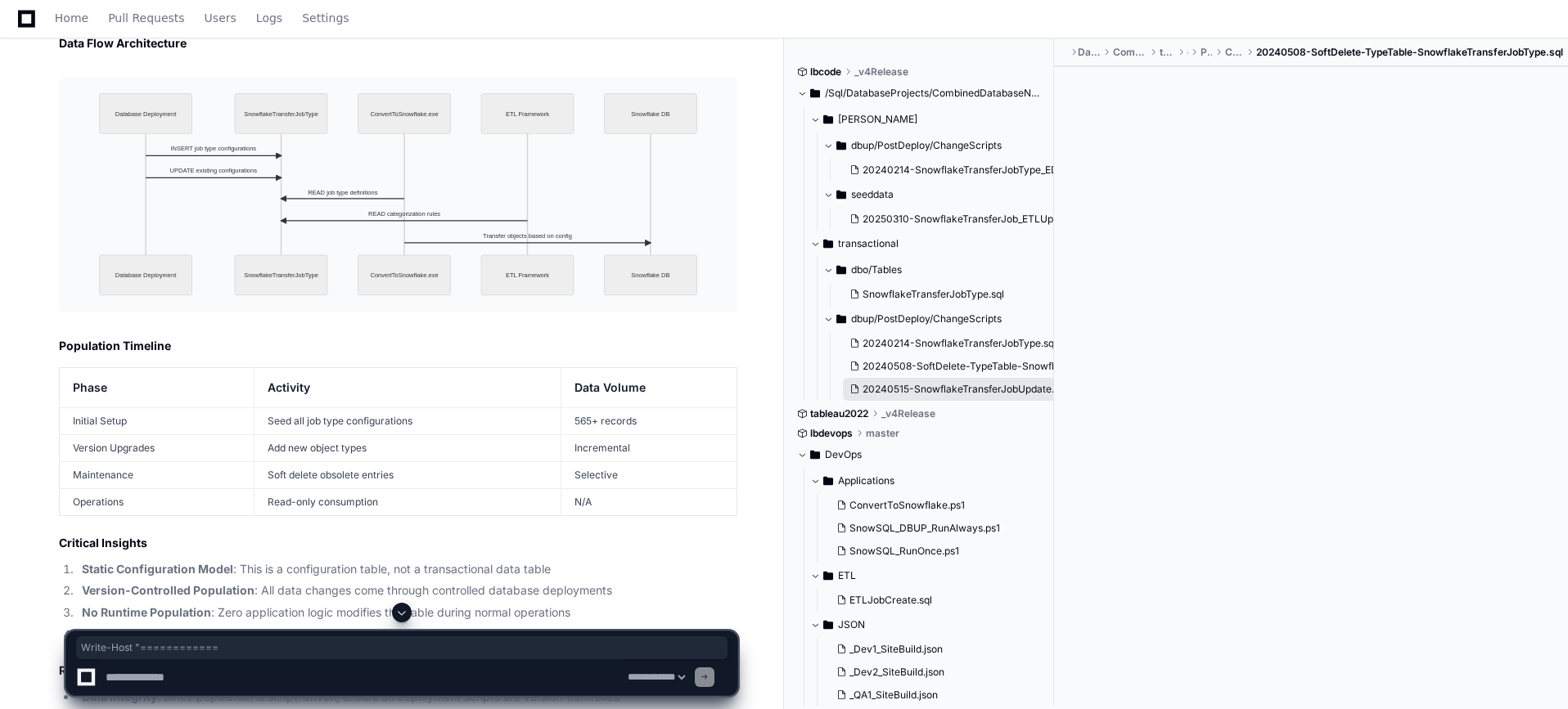
click at [986, 392] on span "20240515-SnowflakeTransferJobUpdate.sql" at bounding box center [964, 390] width 204 height 14
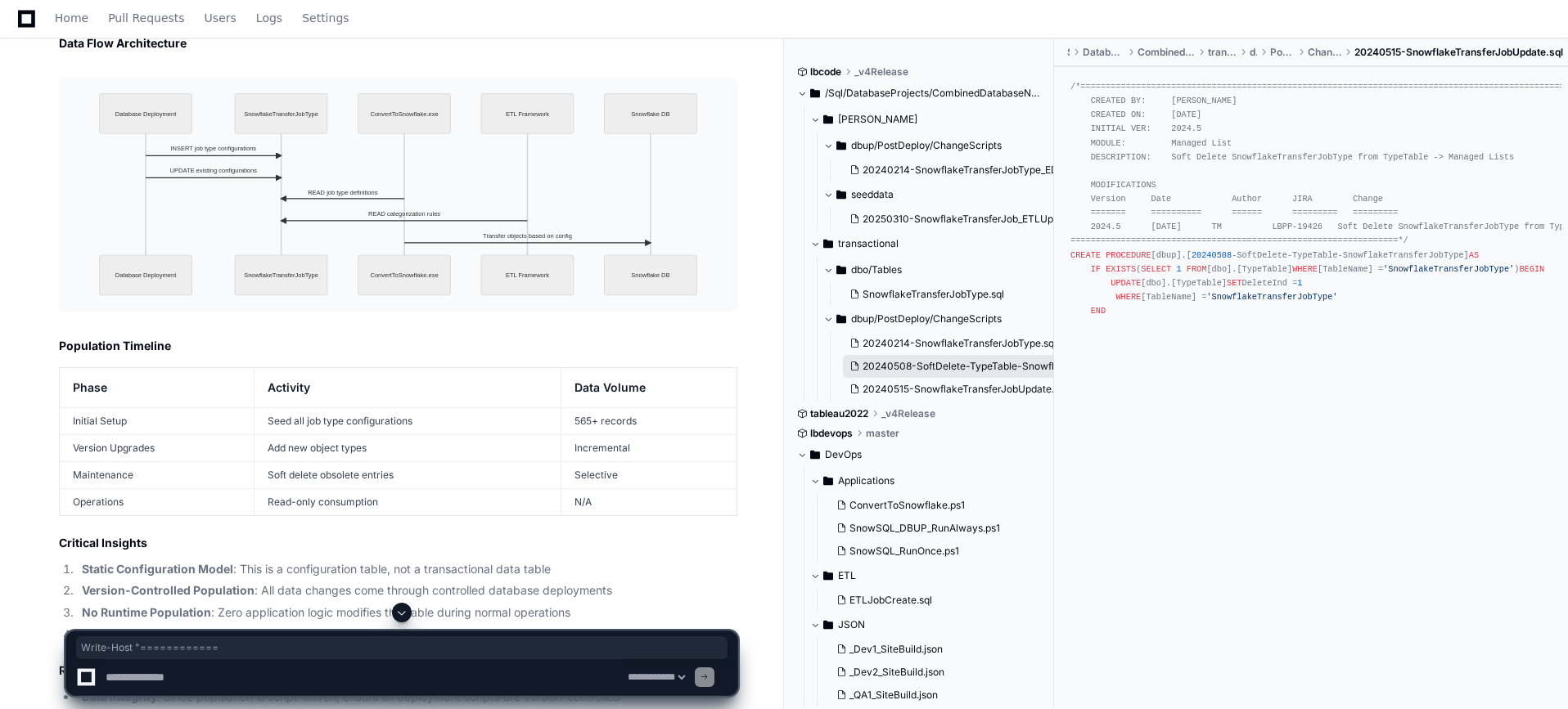
click at [923, 361] on span "20240508-SoftDelete-TypeTable-SnowflakeTransferJobType.sql" at bounding box center [1012, 366] width 301 height 14
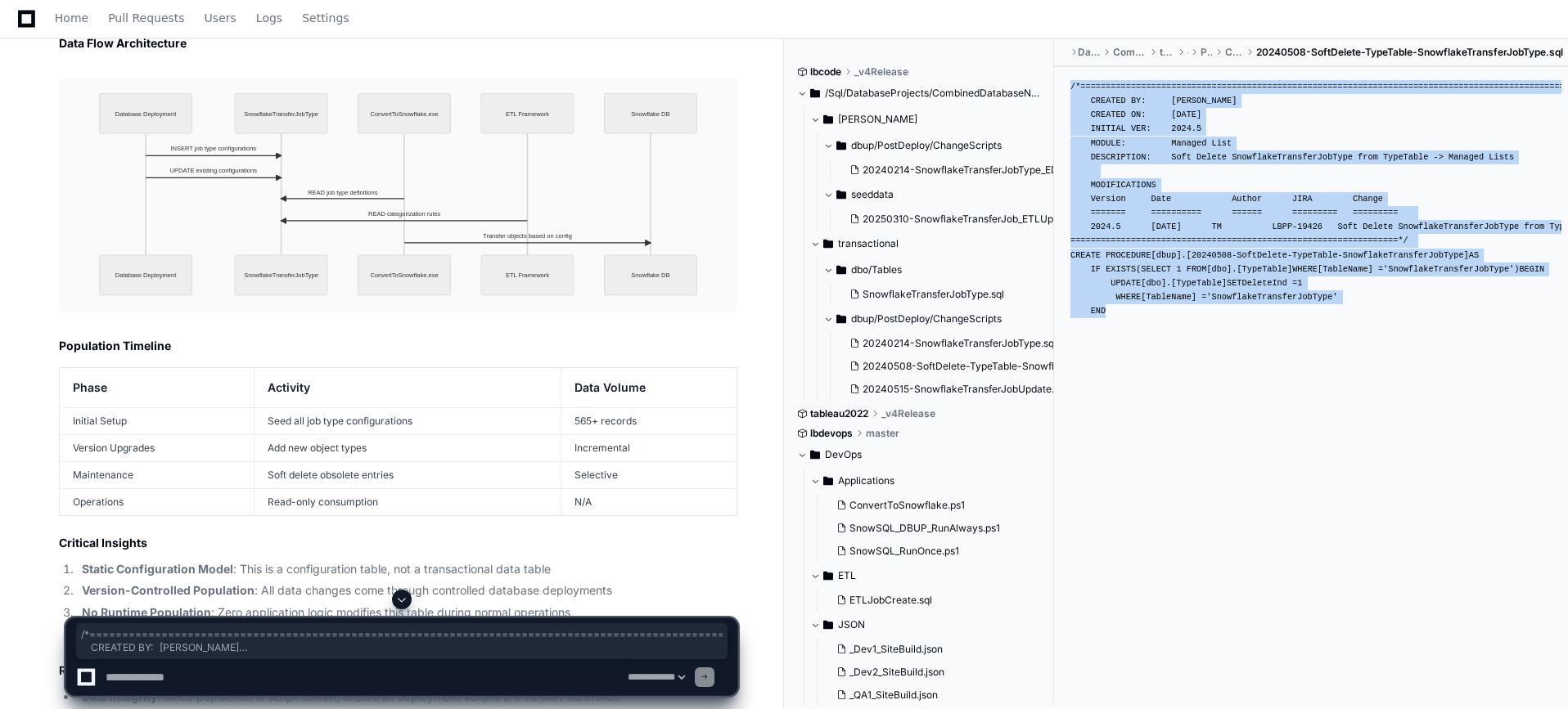
drag, startPoint x: 1179, startPoint y: 419, endPoint x: 1136, endPoint y: 365, distance: 69.0
click at [1133, 358] on div "/*=============================================================================…" at bounding box center [1310, 369] width 514 height 604
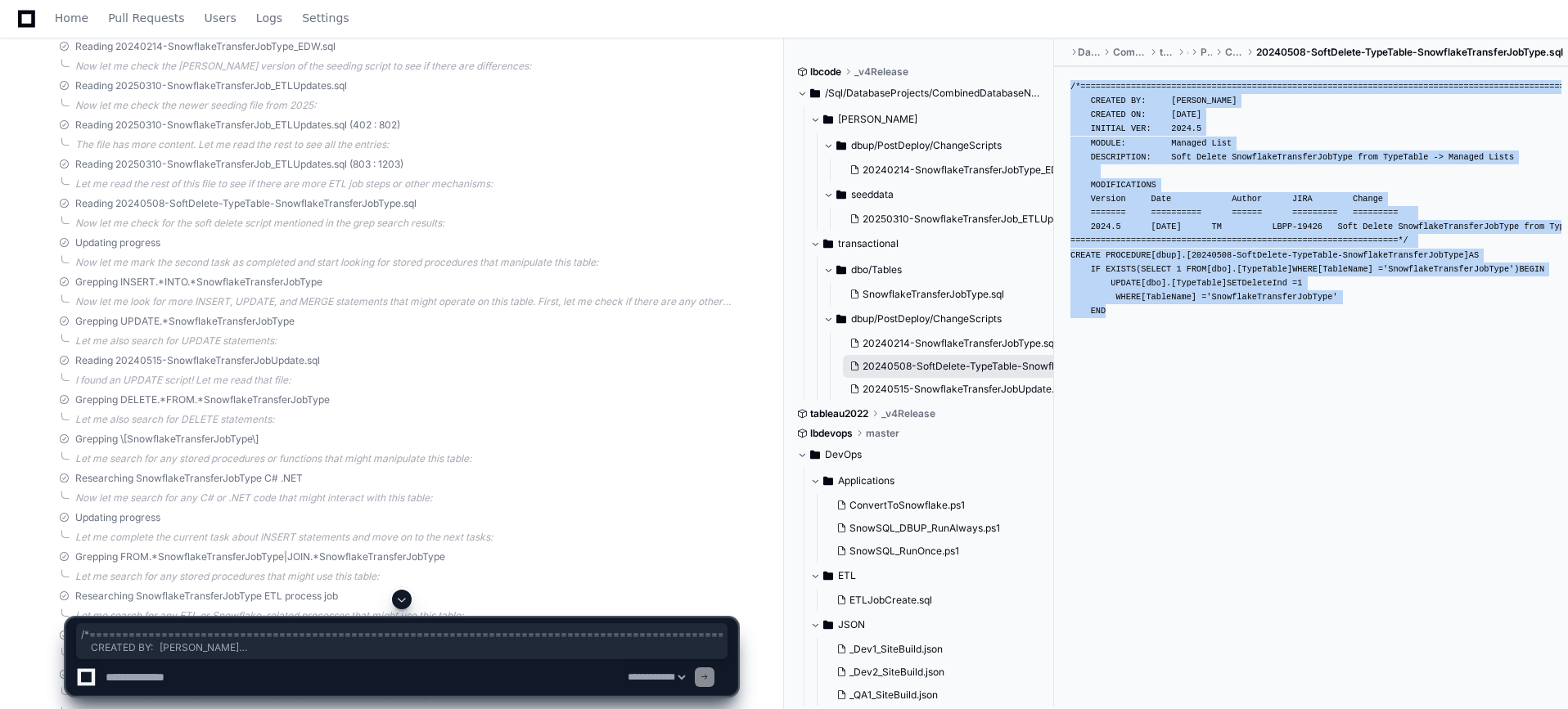
click at [996, 371] on span "20240508-SoftDelete-TypeTable-SnowflakeTransferJobType.sql" at bounding box center [1012, 366] width 301 height 14
click at [1002, 384] on span "20240515-SnowflakeTransferJobUpdate.sql" at bounding box center [964, 390] width 204 height 14
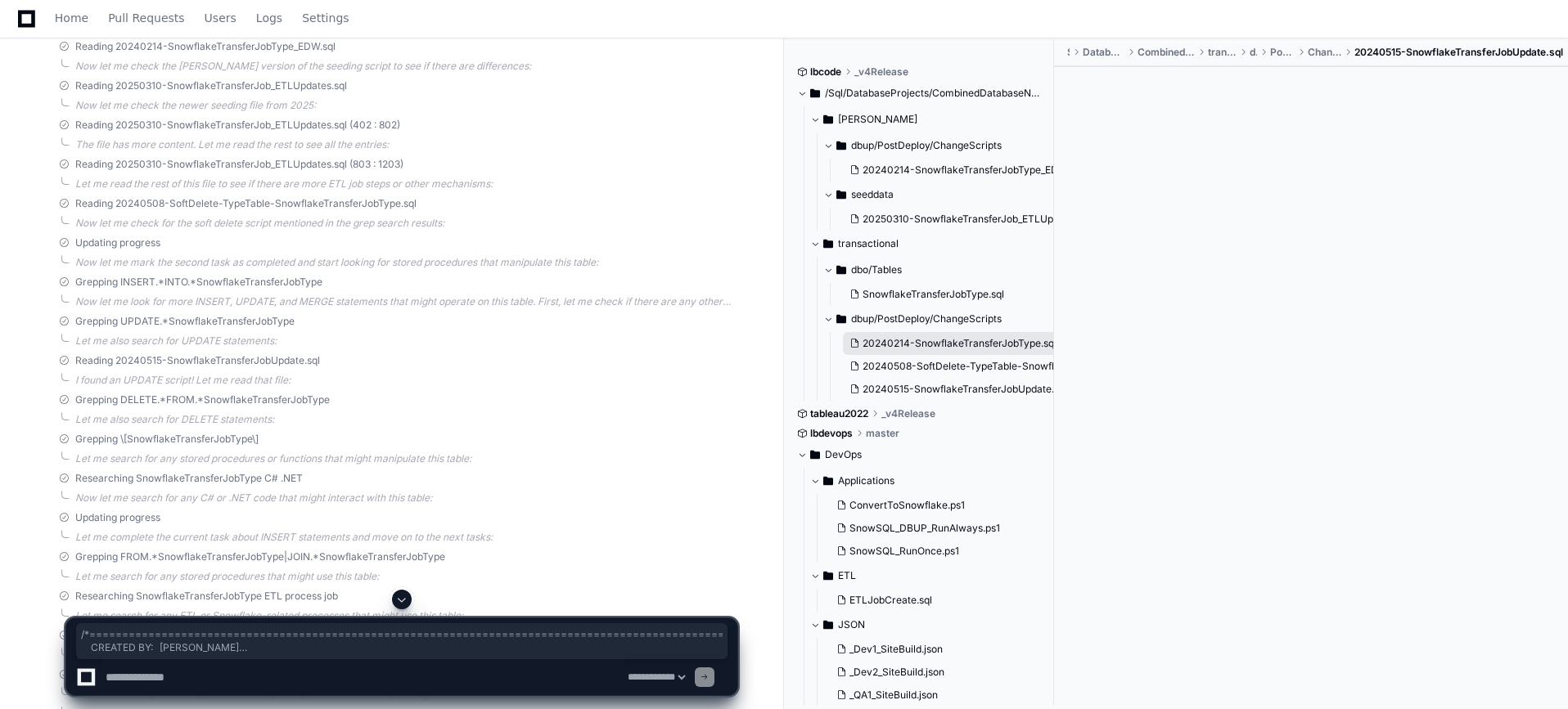
click at [976, 352] on button "20240214-SnowflakeTransferJobType.sql" at bounding box center [957, 343] width 228 height 23
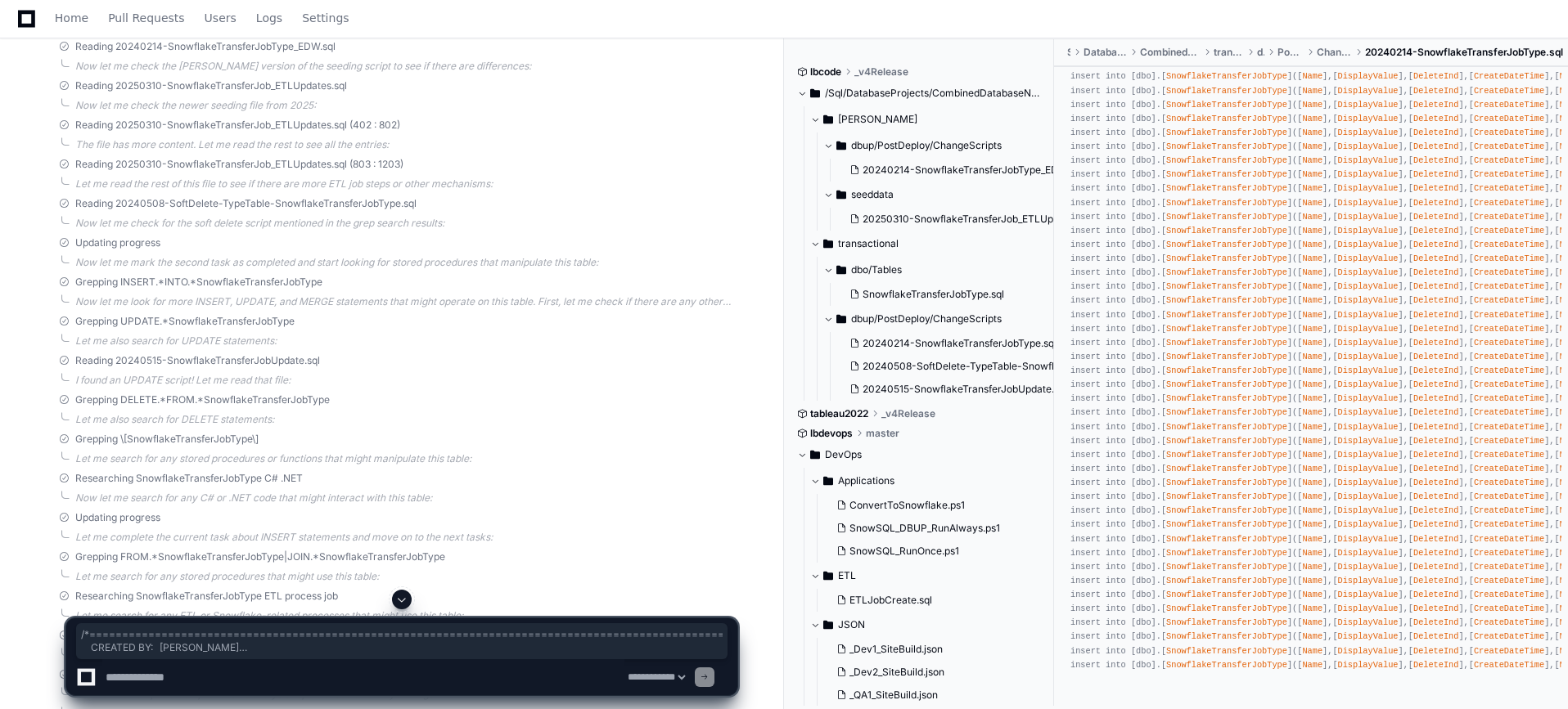
scroll to position [0, 0]
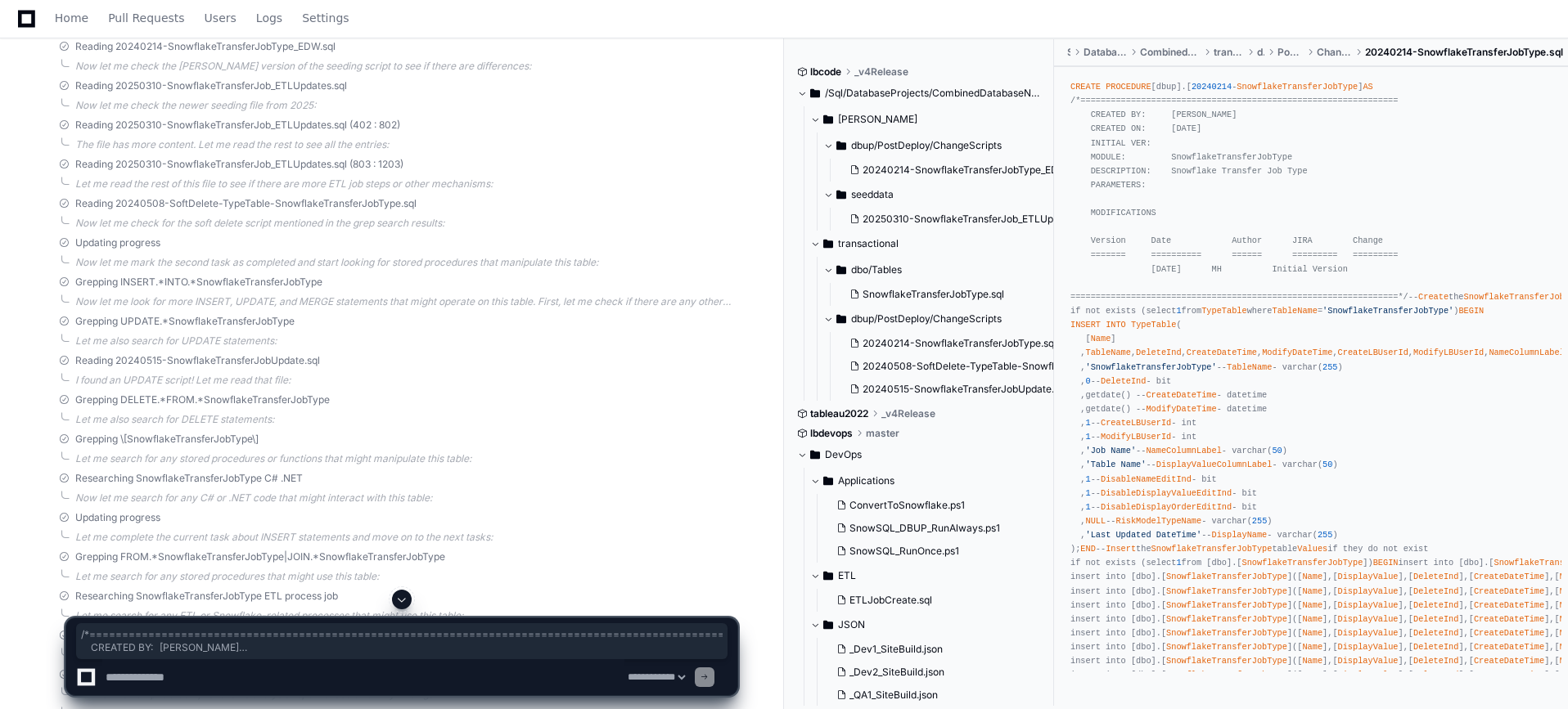
click at [963, 89] on span "/Sql/DatabaseProjects/CombinedDatabaseNew" at bounding box center [933, 94] width 217 height 14
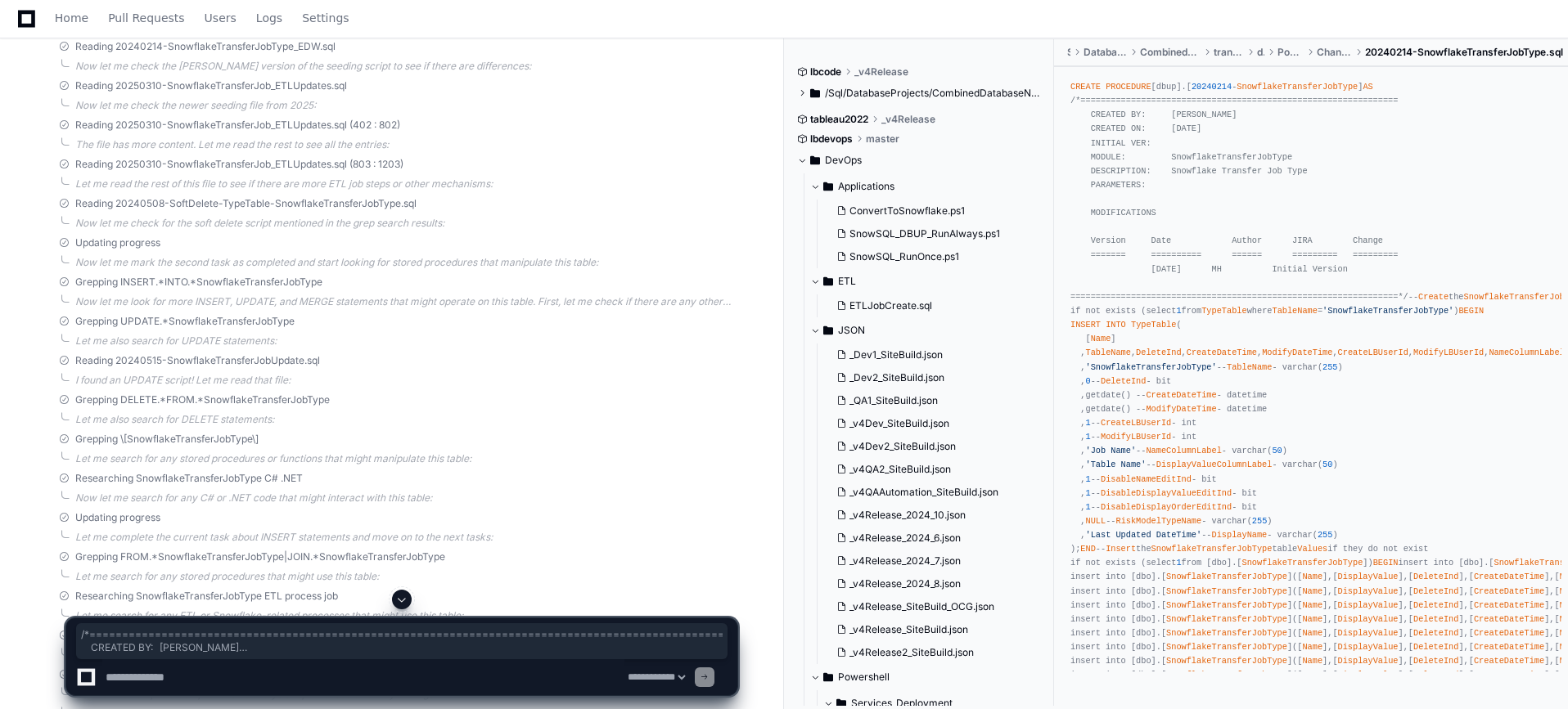
click at [963, 89] on span "/Sql/DatabaseProjects/CombinedDatabaseNew" at bounding box center [933, 94] width 217 height 14
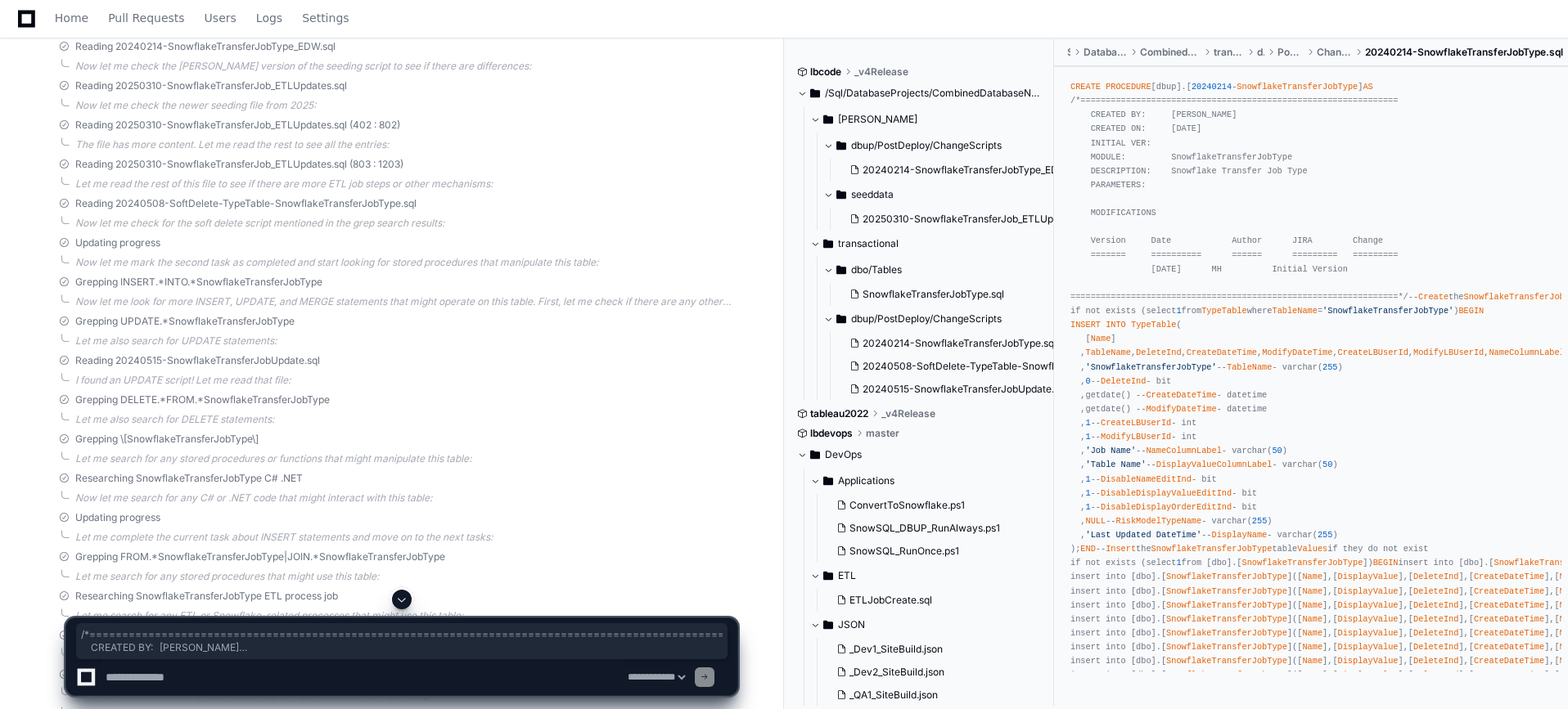
click at [911, 143] on span "dbup/PostDeploy/ChangeScripts" at bounding box center [926, 146] width 150 height 14
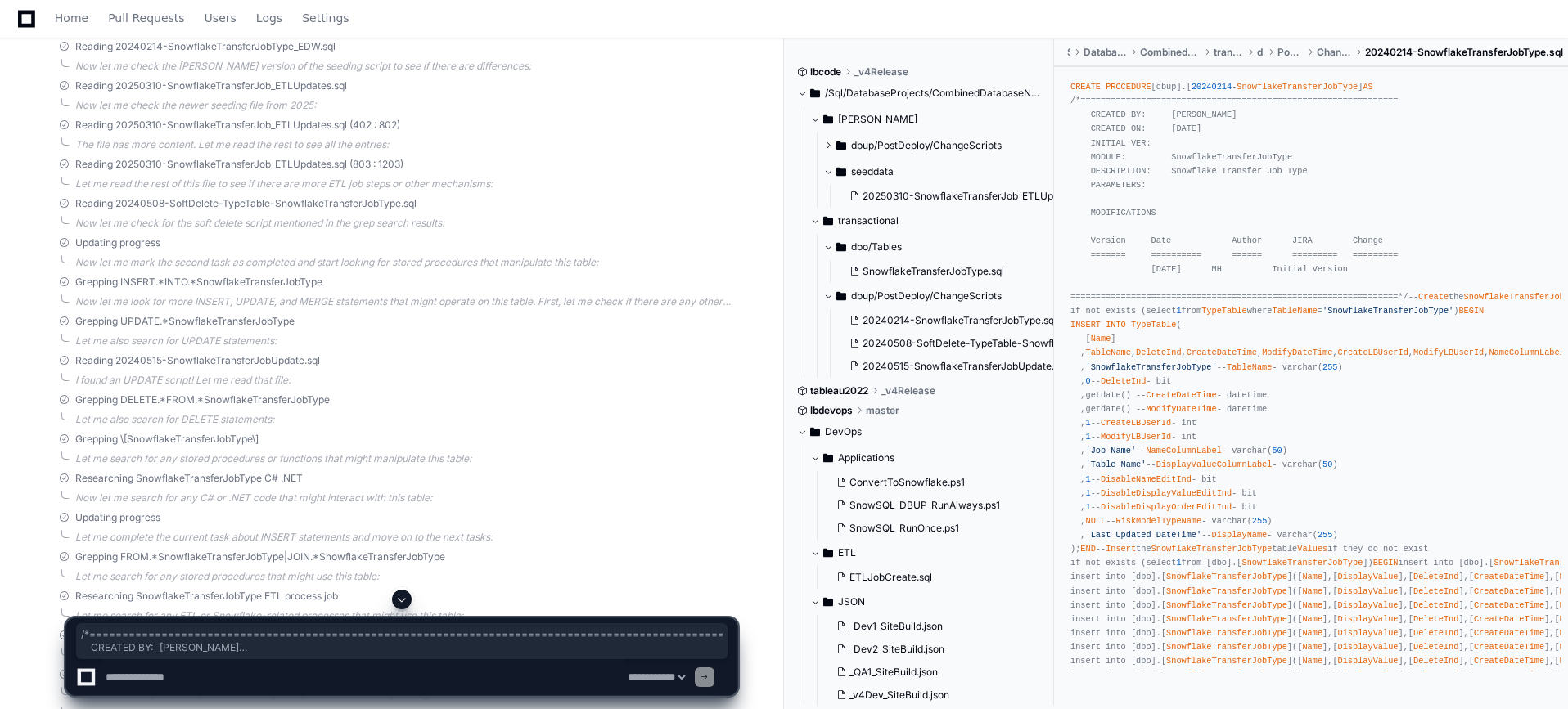
click at [911, 144] on span "dbup/PostDeploy/ChangeScripts" at bounding box center [926, 146] width 150 height 14
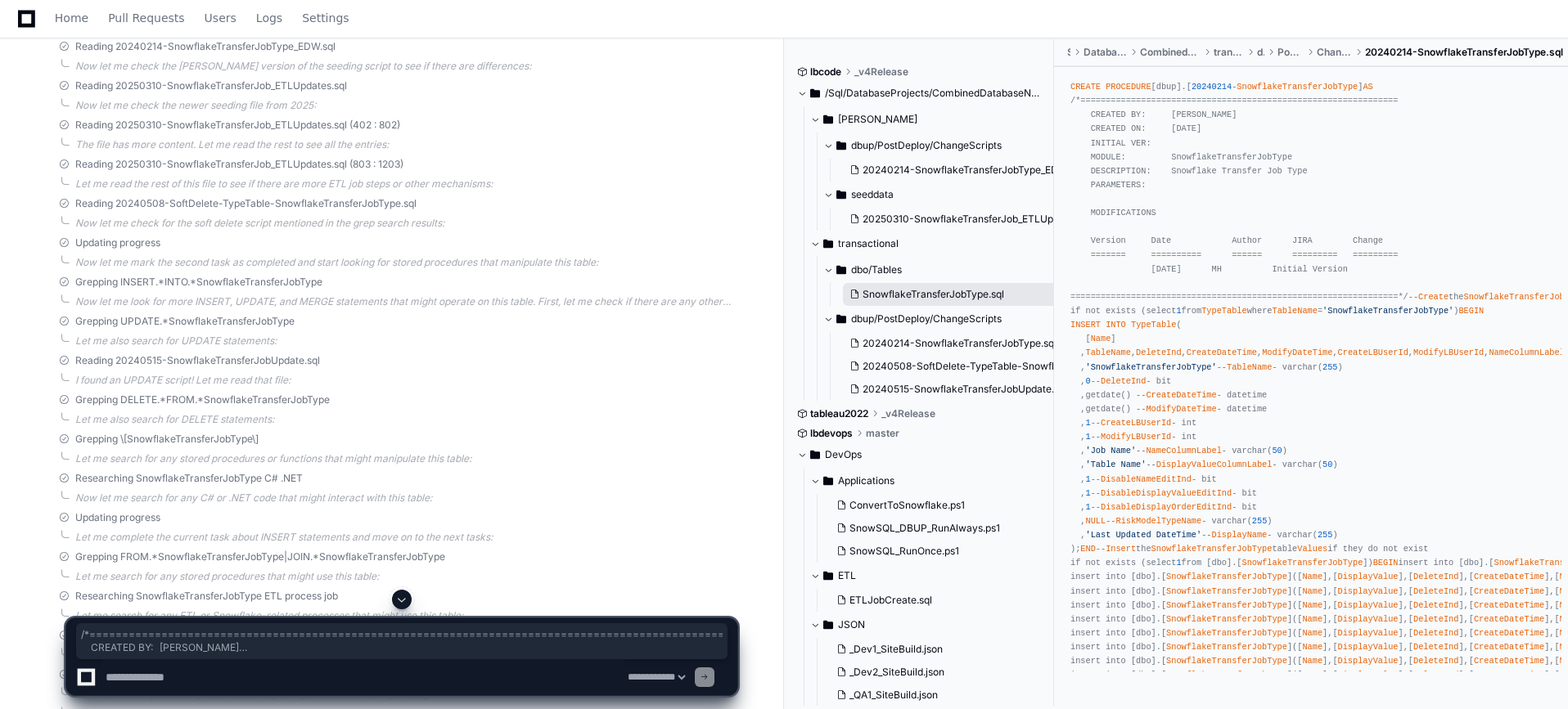
click at [893, 291] on span "SnowflakeTransferJobType.sql" at bounding box center [933, 295] width 142 height 14
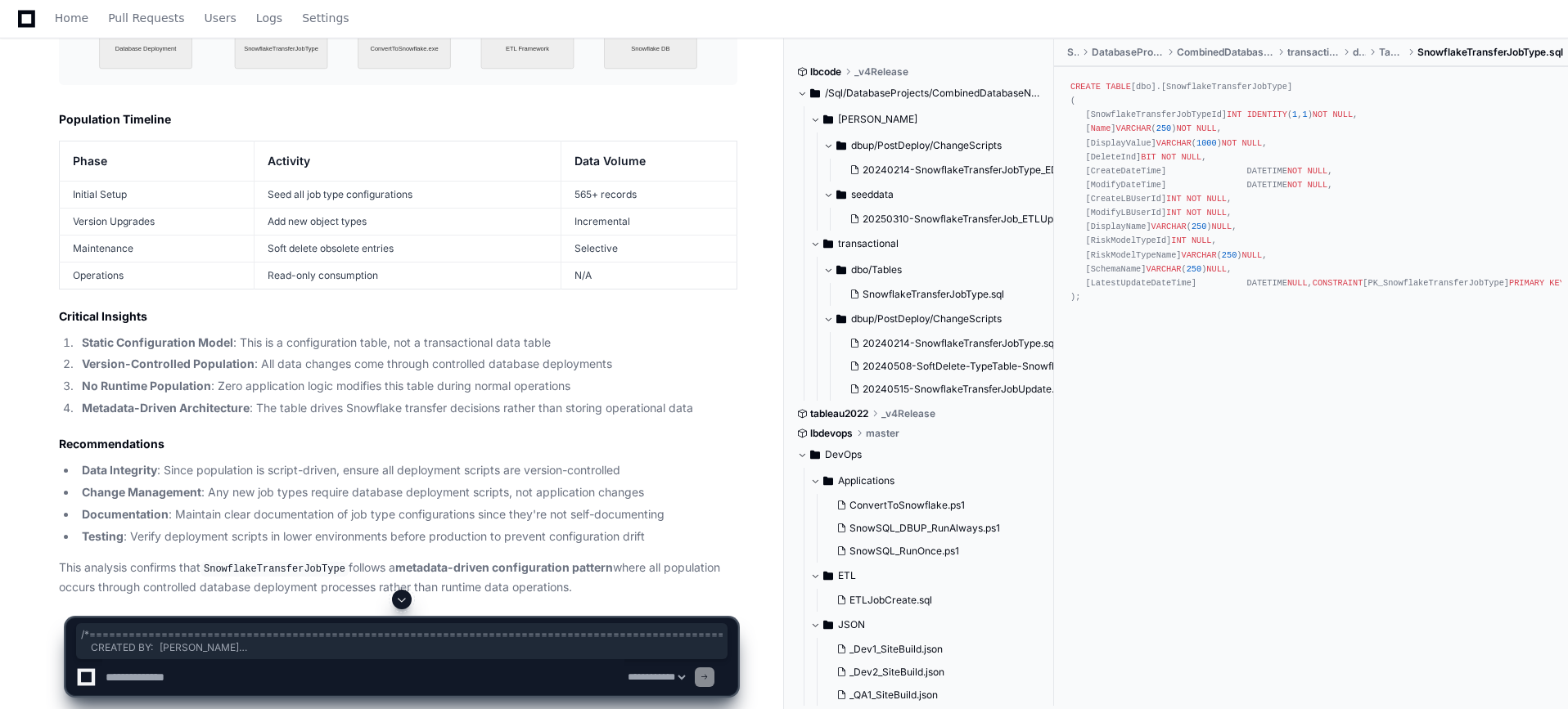
scroll to position [5450, 0]
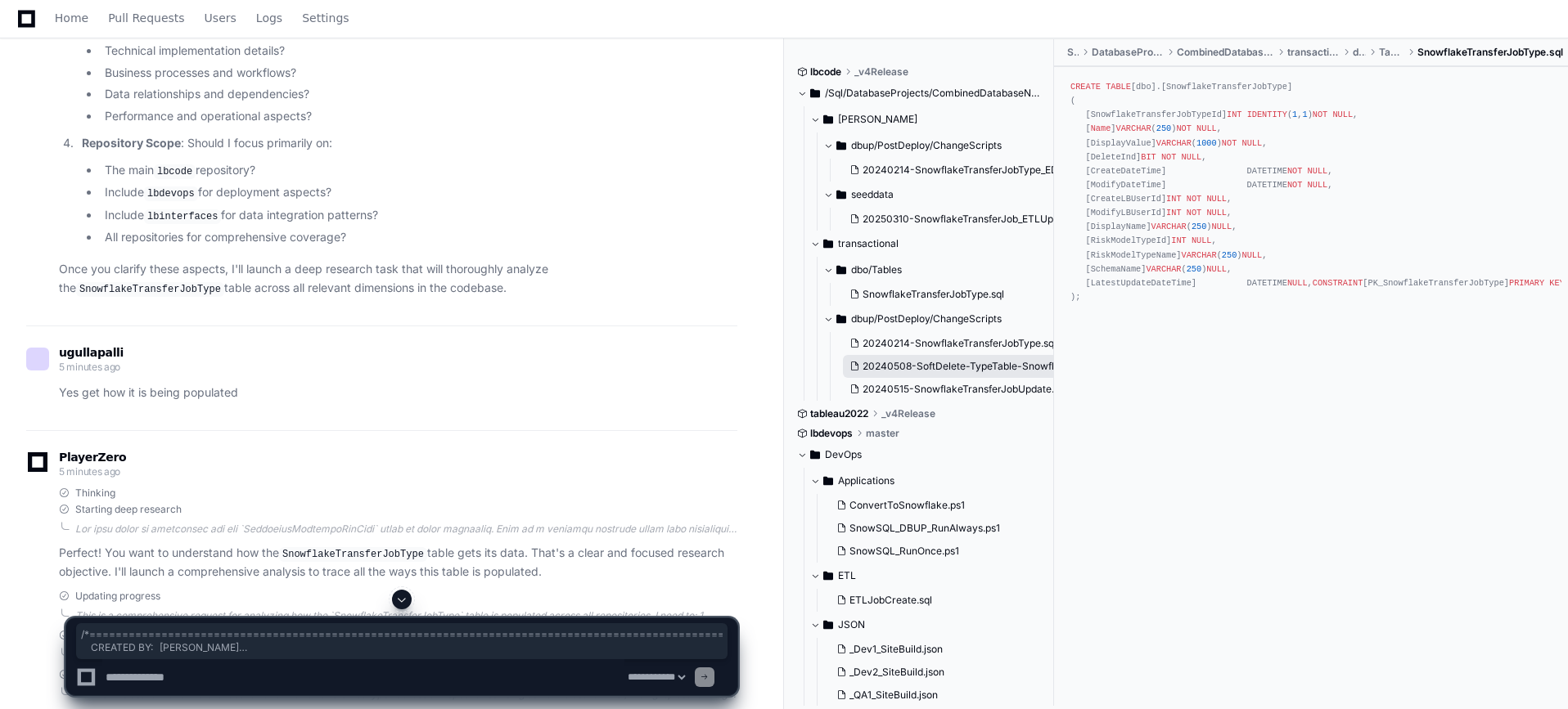
click at [985, 361] on span "20240508-SoftDelete-TypeTable-SnowflakeTransferJobType.sql" at bounding box center [1012, 366] width 301 height 14
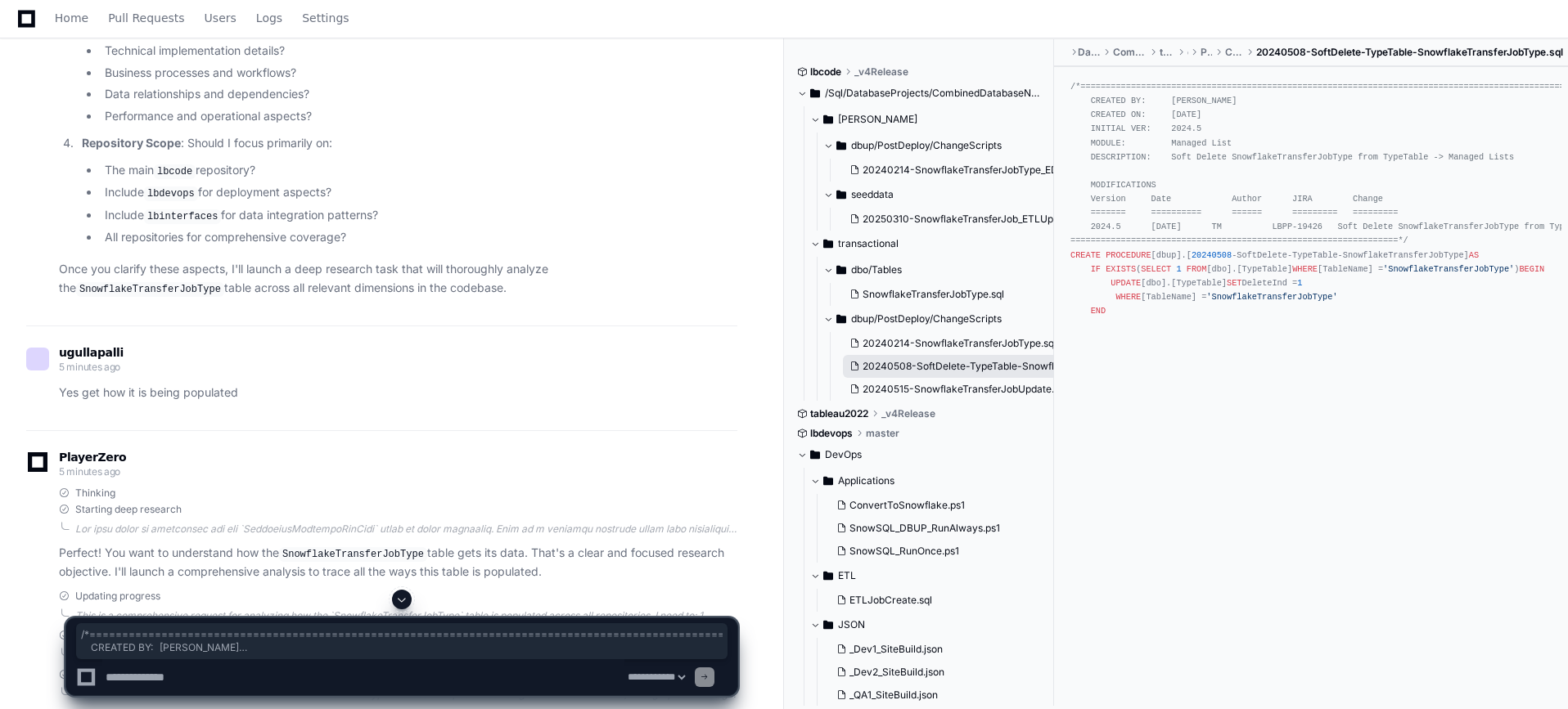
click at [980, 375] on button "20240508-SoftDelete-TypeTable-SnowflakeTransferJobType.sql" at bounding box center [957, 366] width 228 height 23
click at [951, 353] on button "20240214-SnowflakeTransferJobType.sql" at bounding box center [957, 343] width 228 height 23
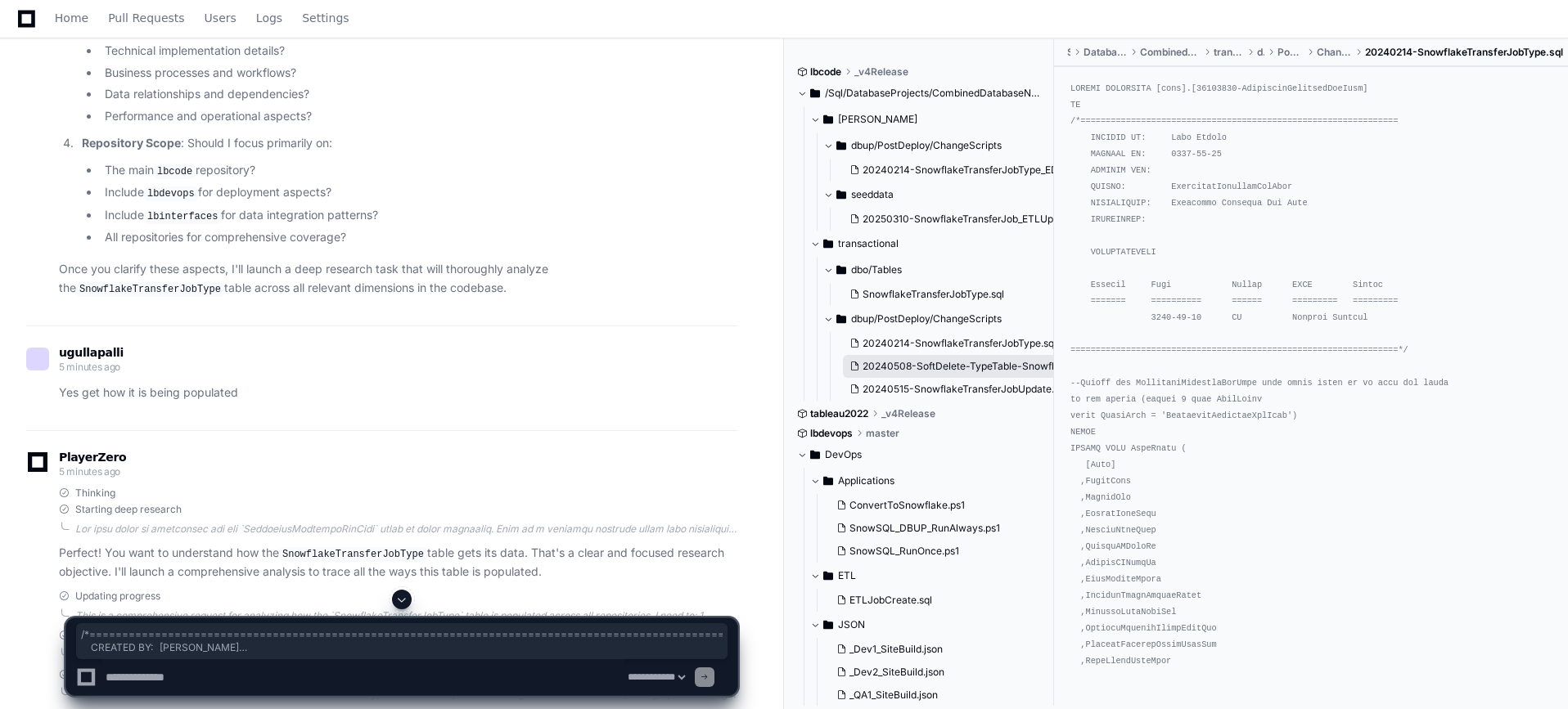
click at [965, 371] on span "20240508-SoftDelete-TypeTable-SnowflakeTransferJobType.sql" at bounding box center [1012, 366] width 301 height 14
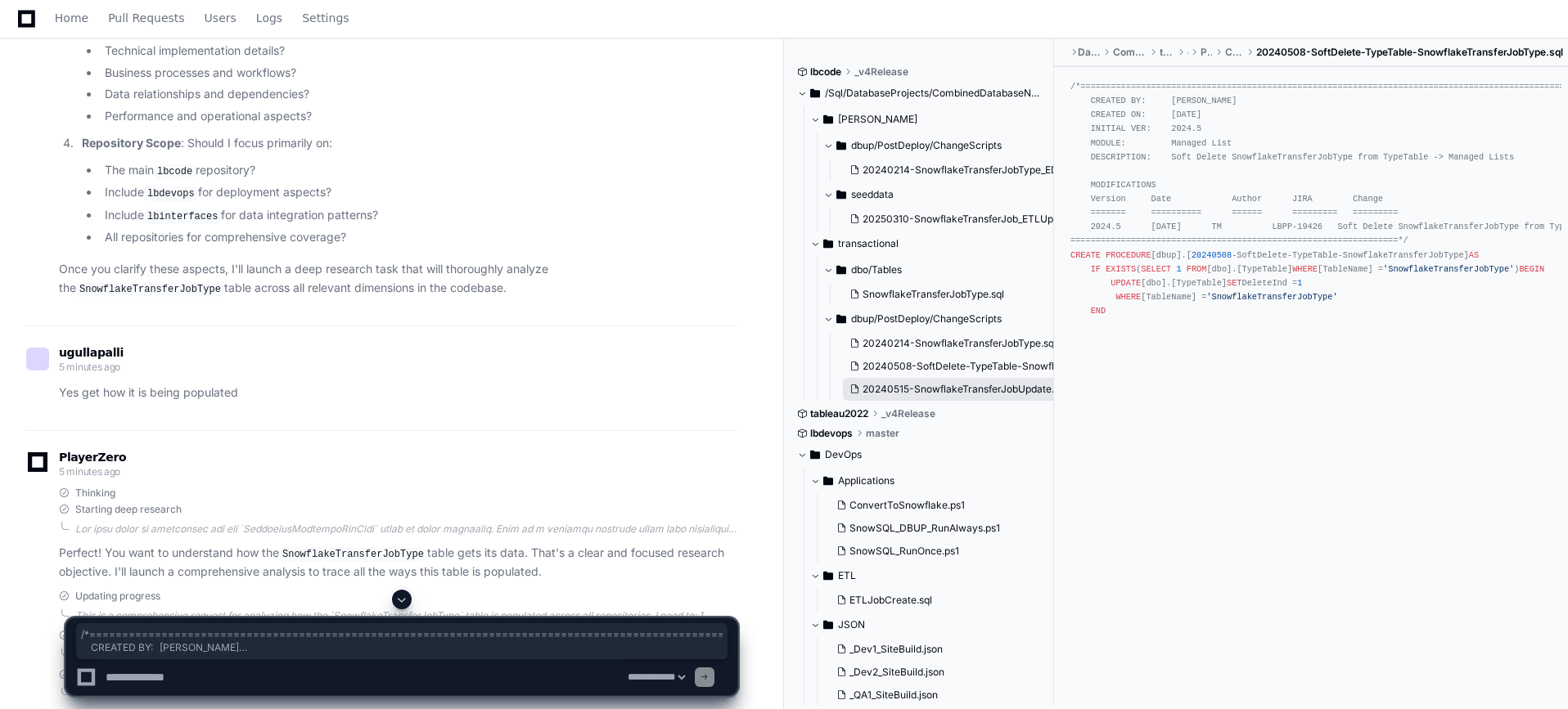
click at [966, 382] on button "20240515-SnowflakeTransferJobUpdate.sql" at bounding box center [957, 389] width 228 height 23
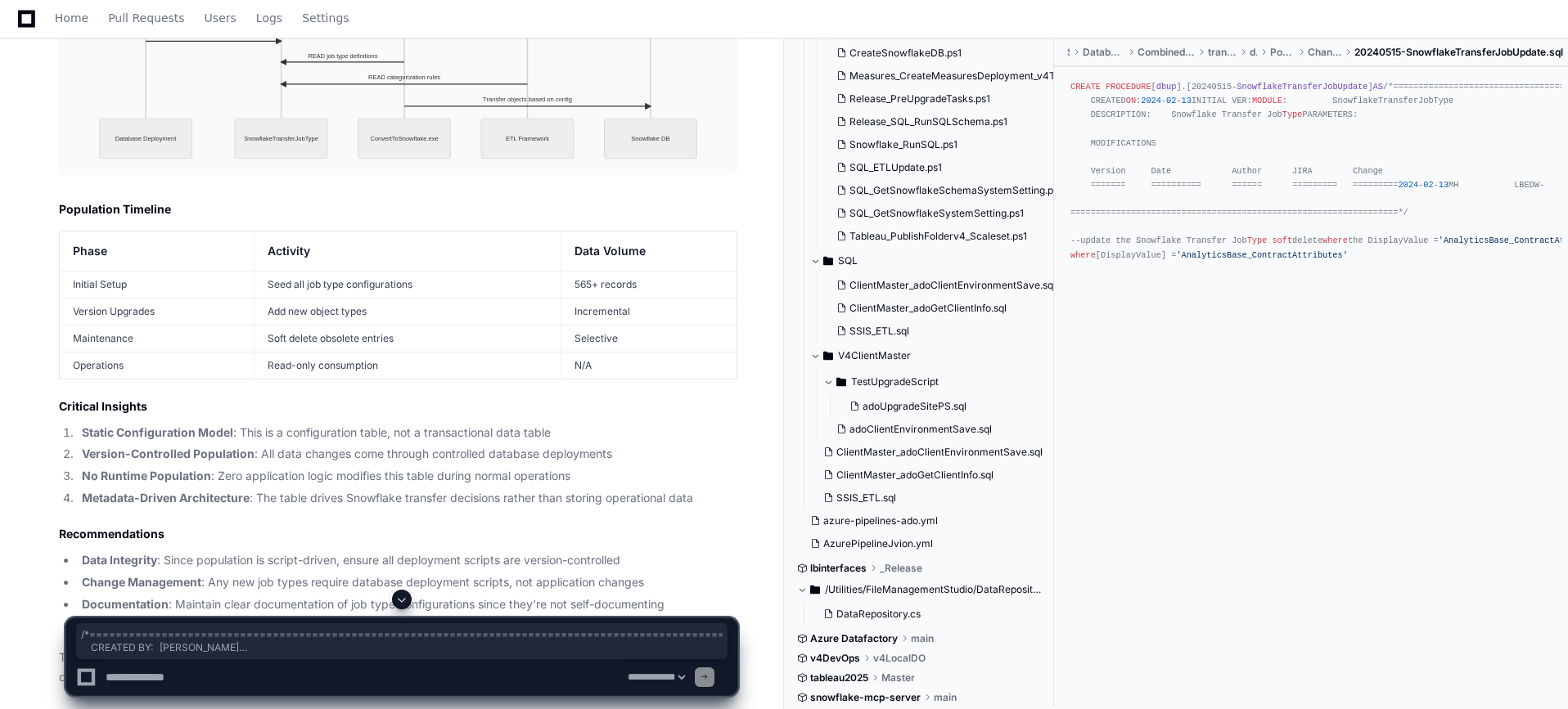
scroll to position [8722, 0]
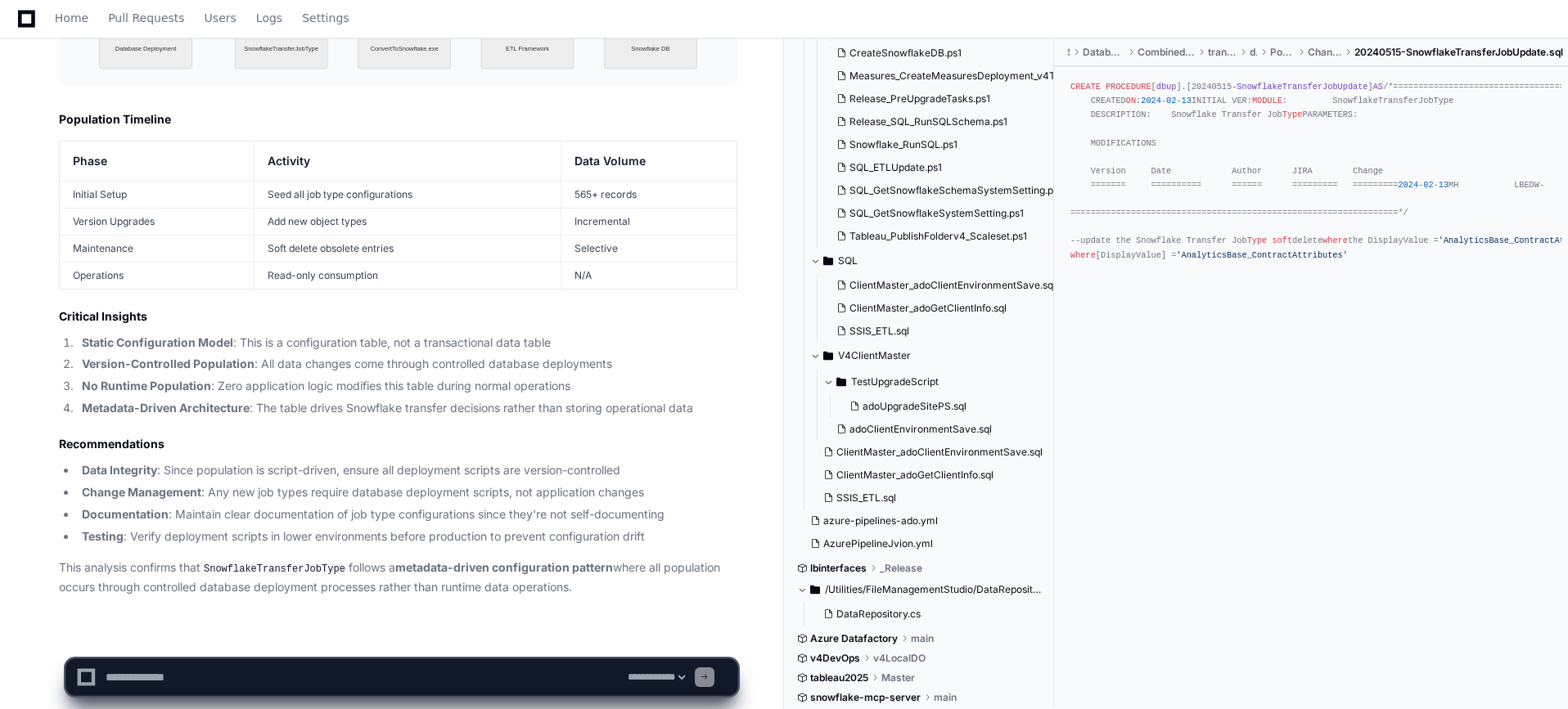
click at [480, 462] on li "Data Integrity : Since population is script-driven, ensure all deployment scrip…" at bounding box center [407, 471] width 660 height 19
click at [540, 528] on li "Testing : Verify deployment scripts in lower environments before production to …" at bounding box center [407, 537] width 660 height 19
click at [1262, 260] on span "'AnalyticsBase_ContractAttributes'" at bounding box center [1261, 256] width 171 height 10
